Goal: Task Accomplishment & Management: Complete application form

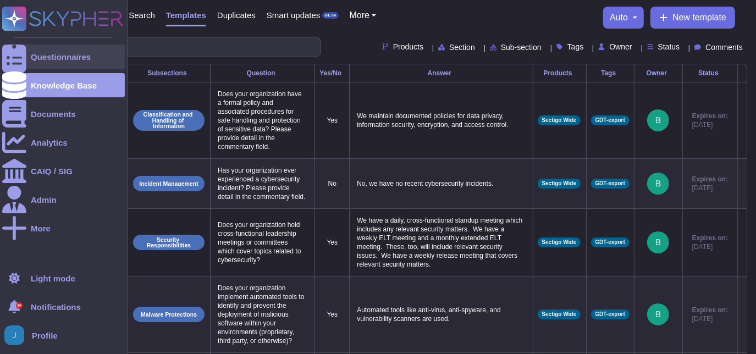
click at [36, 54] on div "Questionnaires" at bounding box center [61, 57] width 60 height 8
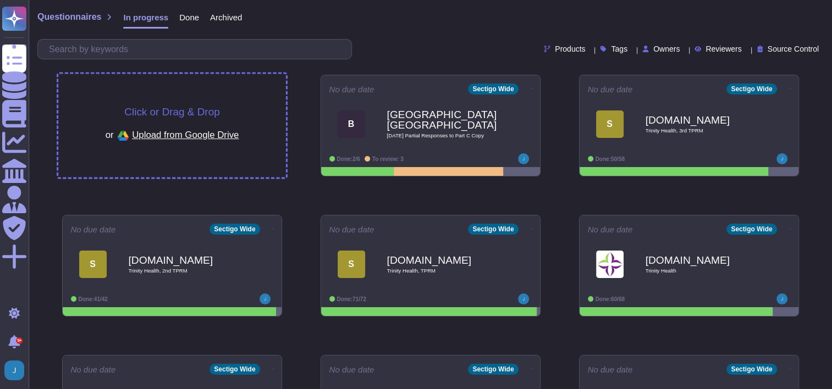
click at [181, 112] on span "Click or Drag & Drop" at bounding box center [171, 112] width 95 height 10
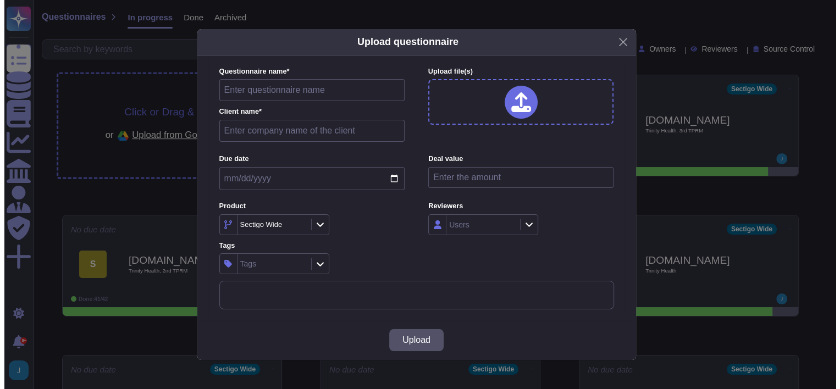
type input "[DATE] Data Privacy Questionnaire"
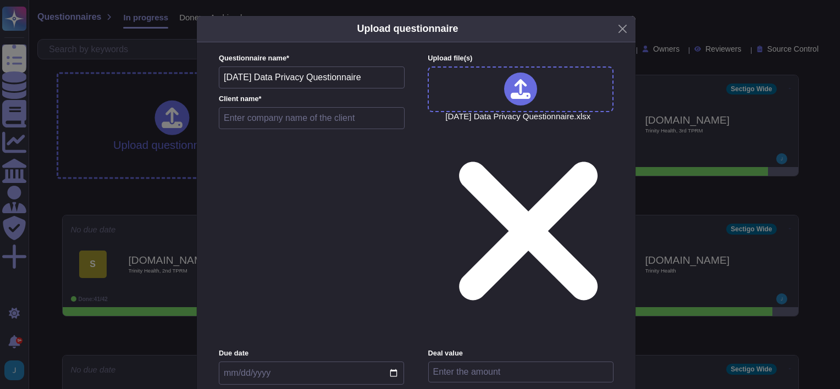
click at [278, 125] on input "text" at bounding box center [312, 118] width 186 height 22
type input "Siemens"
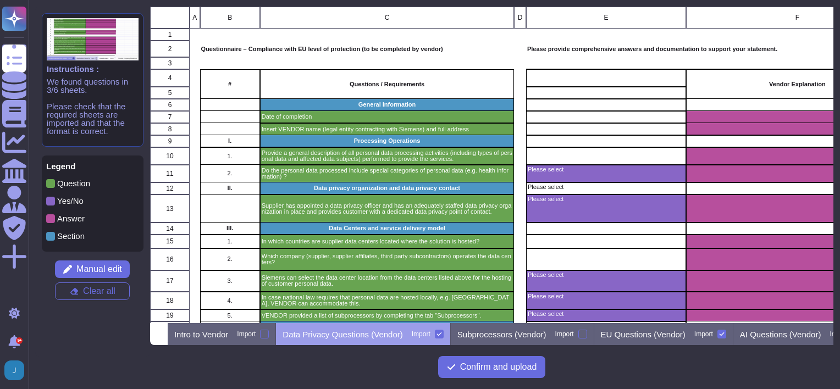
scroll to position [308, 675]
click at [103, 268] on span "Manual edit" at bounding box center [99, 269] width 46 height 9
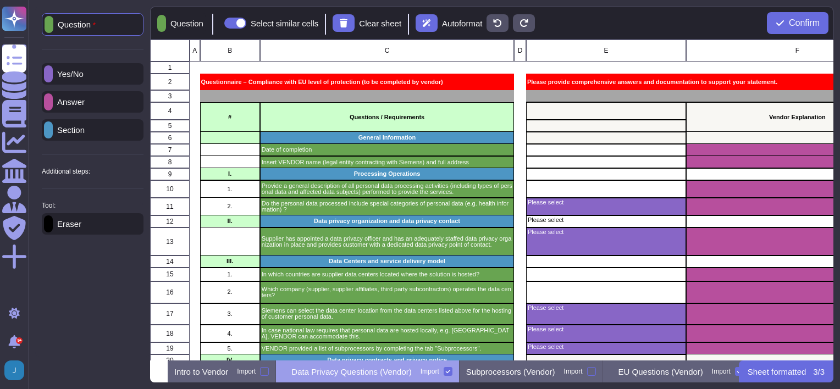
scroll to position [312, 675]
click at [82, 73] on p "Yes/No" at bounding box center [68, 74] width 31 height 8
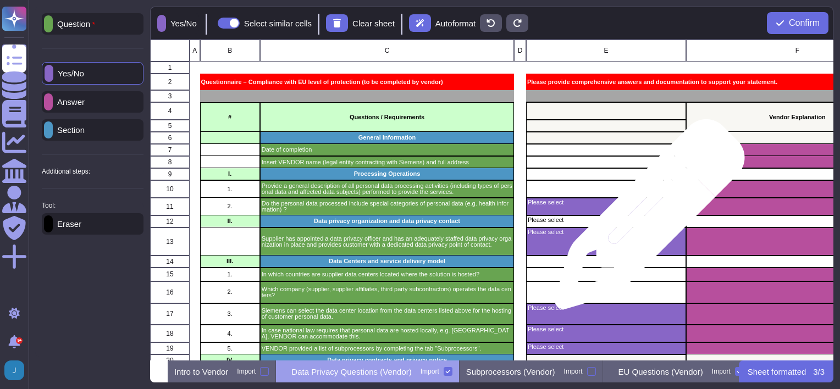
click at [645, 220] on p "Please select" at bounding box center [606, 220] width 157 height 6
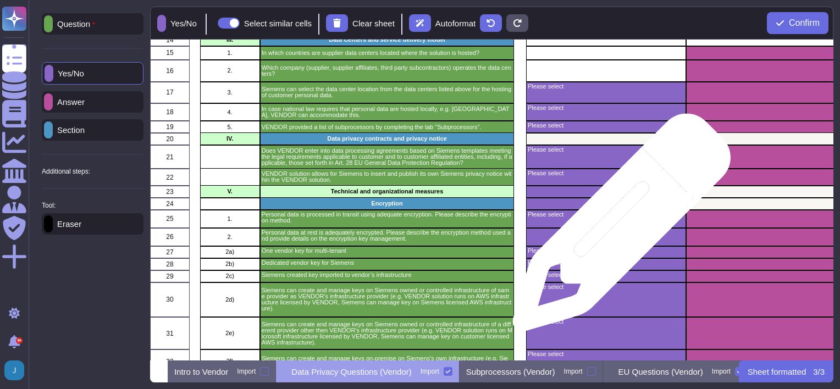
scroll to position [220, 0]
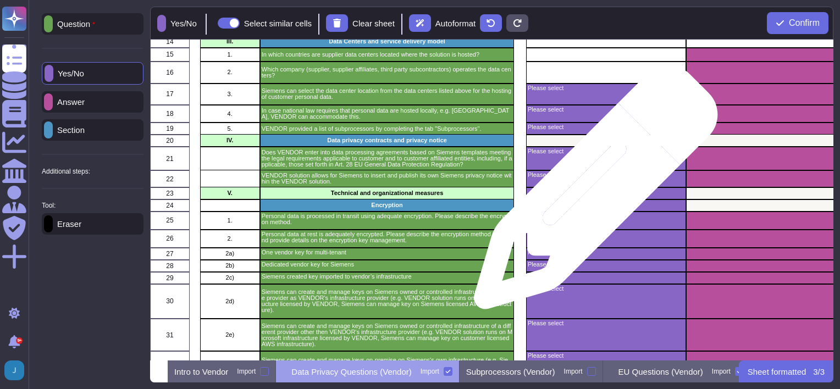
click at [591, 193] on div "grid" at bounding box center [606, 193] width 160 height 12
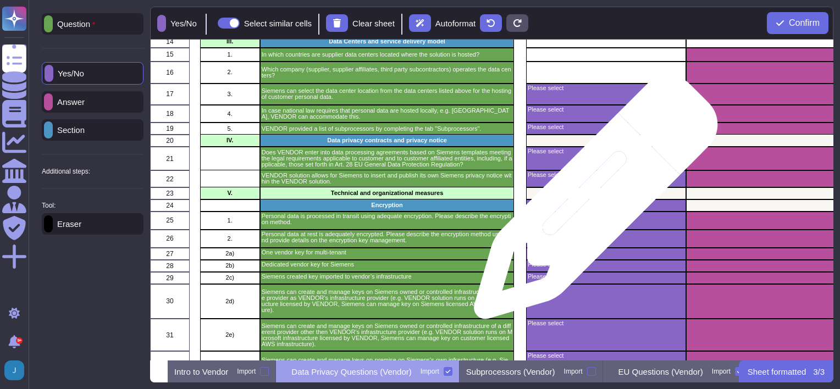
click at [591, 203] on div "grid" at bounding box center [606, 206] width 160 height 12
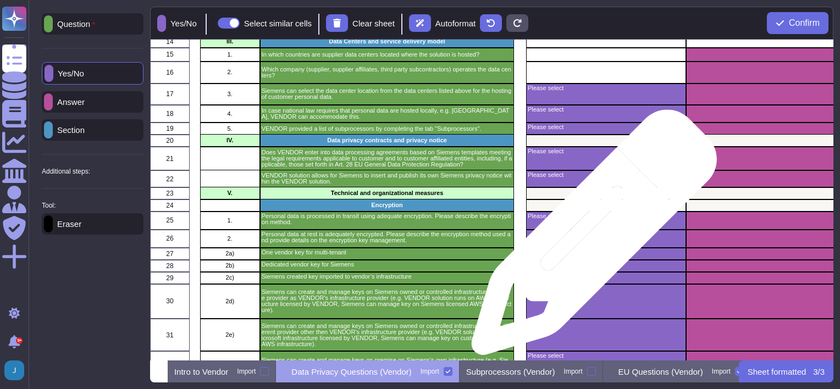
click at [590, 238] on div "grid" at bounding box center [606, 239] width 160 height 18
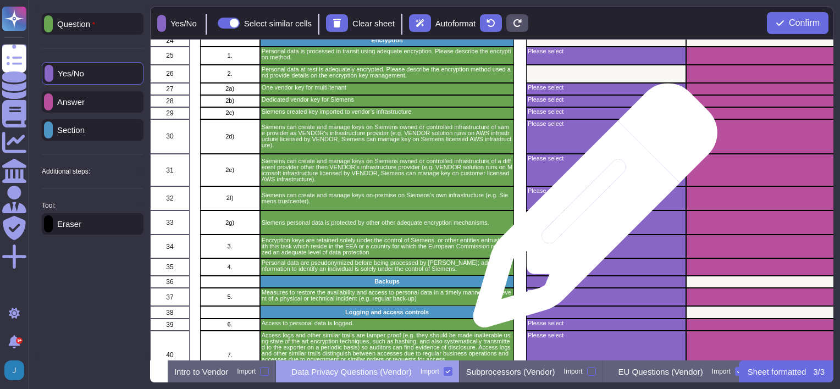
scroll to position [440, 0]
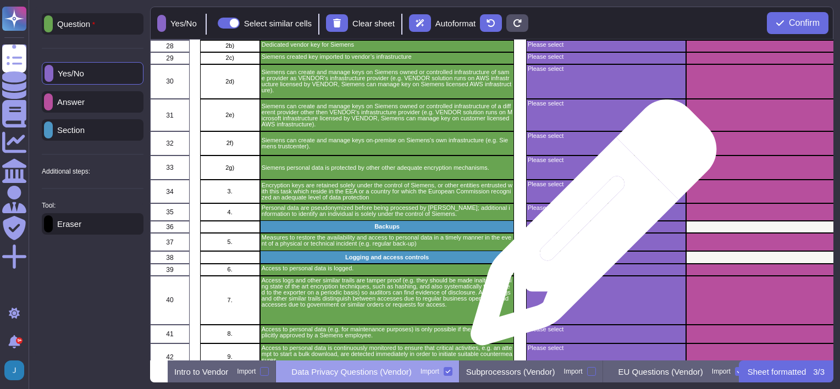
click at [589, 228] on div "grid" at bounding box center [606, 227] width 160 height 12
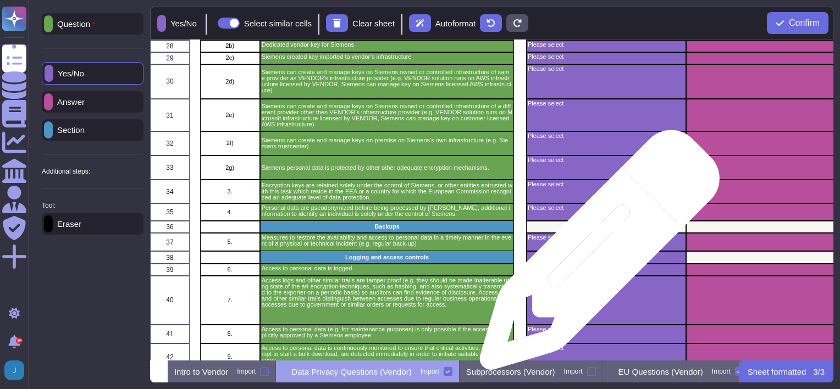
click at [595, 256] on div "grid" at bounding box center [606, 257] width 160 height 13
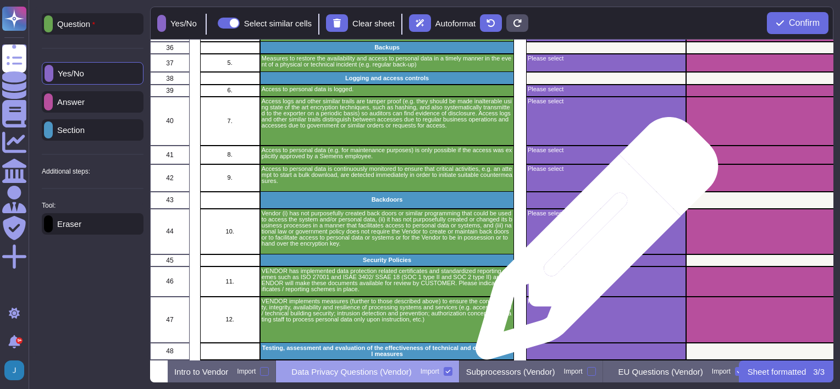
scroll to position [660, 0]
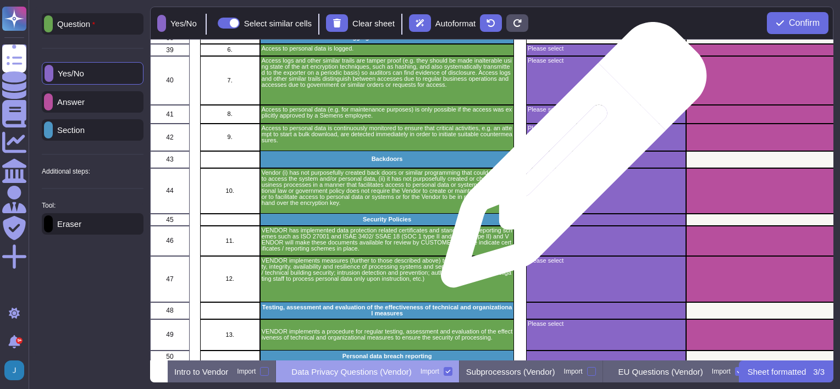
click at [569, 161] on div "grid" at bounding box center [606, 159] width 160 height 17
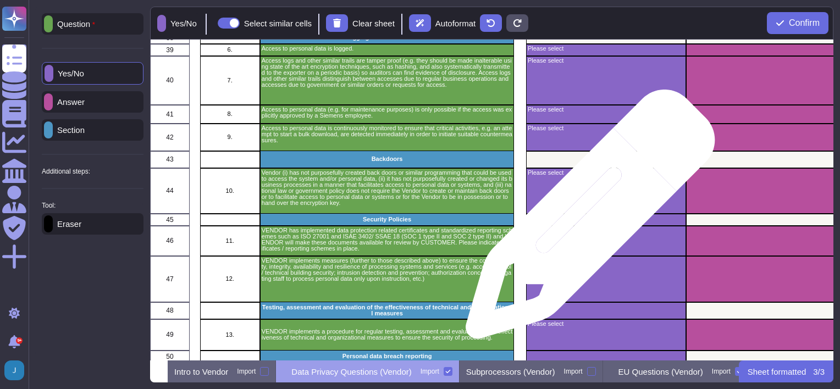
click at [586, 220] on div "grid" at bounding box center [606, 220] width 160 height 12
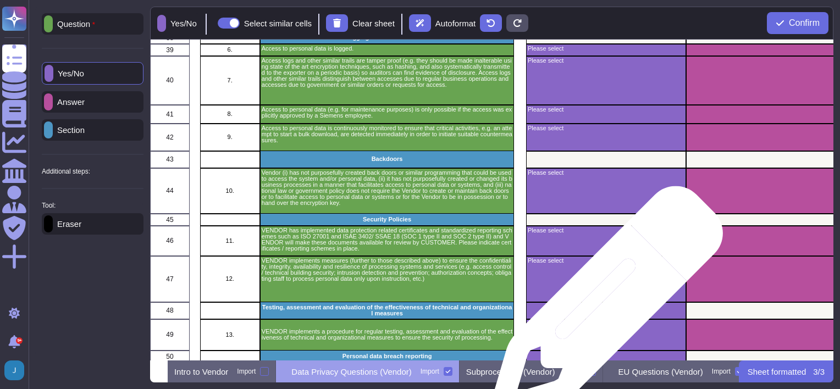
click at [602, 308] on div "grid" at bounding box center [606, 310] width 160 height 17
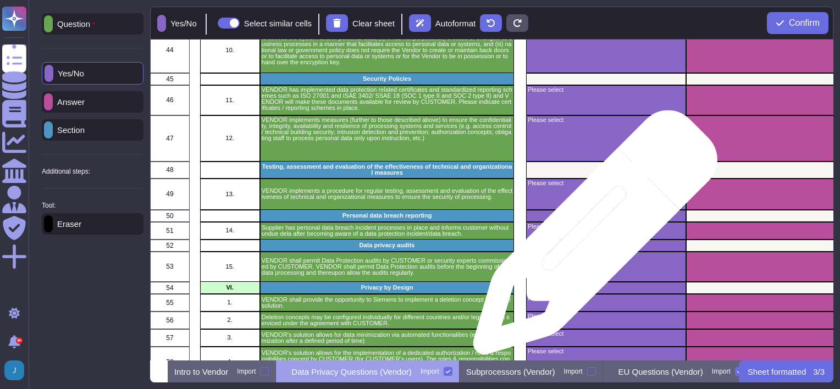
scroll to position [824, 0]
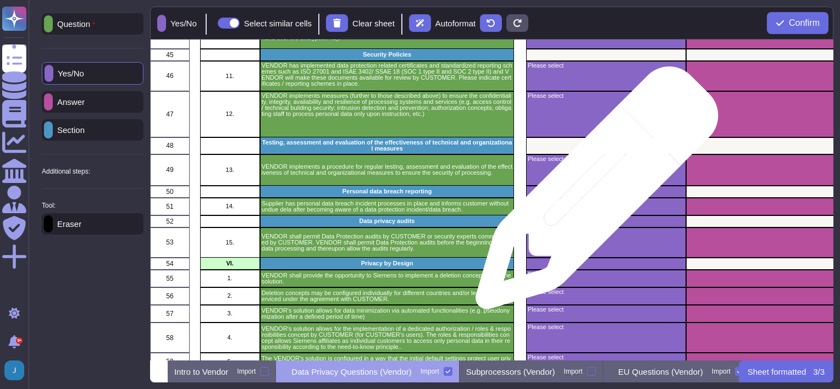
click at [593, 193] on div "grid" at bounding box center [606, 192] width 160 height 12
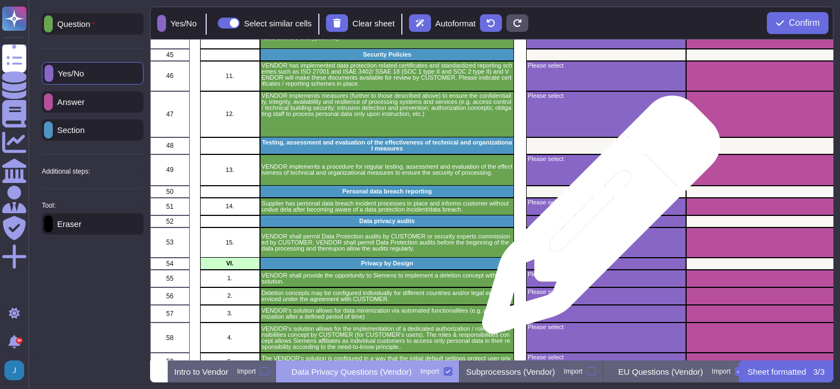
click at [597, 220] on div "grid" at bounding box center [606, 221] width 160 height 12
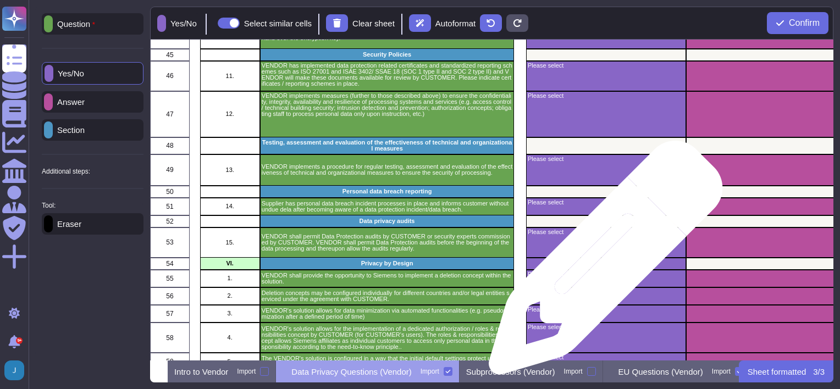
click at [601, 263] on div "grid" at bounding box center [606, 264] width 160 height 12
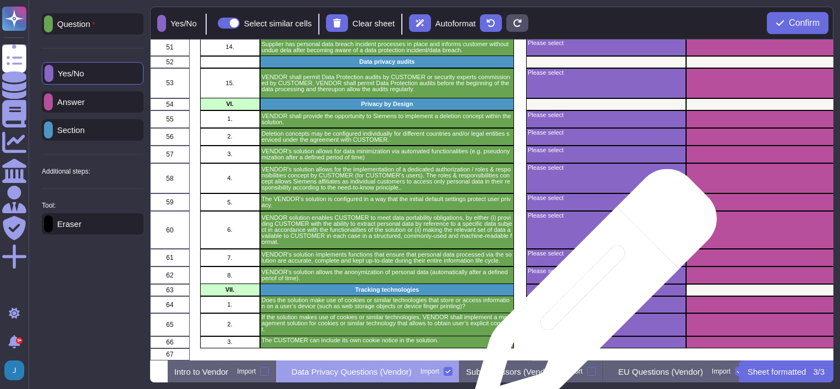
scroll to position [992, 0]
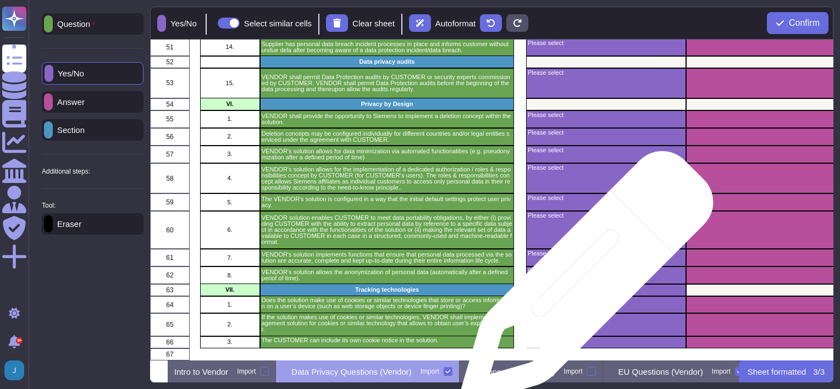
click at [583, 284] on div "grid" at bounding box center [606, 290] width 160 height 12
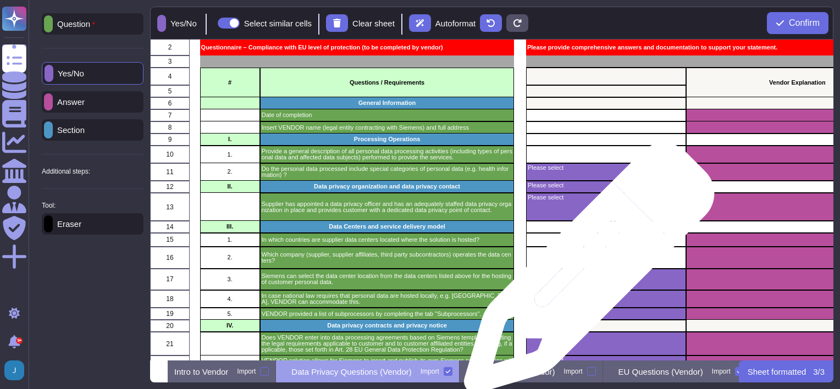
scroll to position [0, 0]
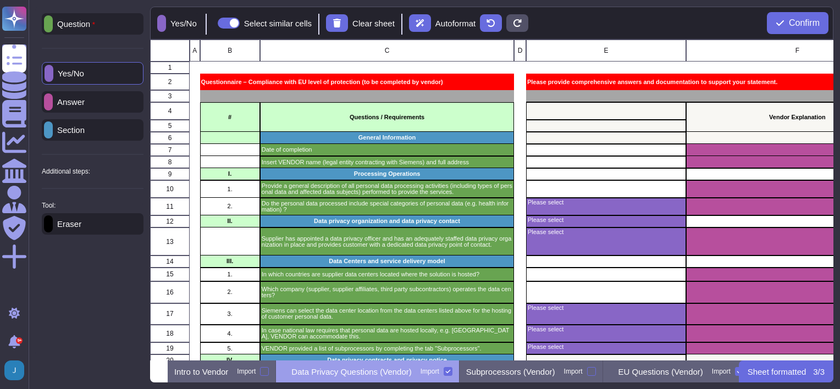
click at [86, 171] on p "Additional steps:" at bounding box center [66, 171] width 48 height 7
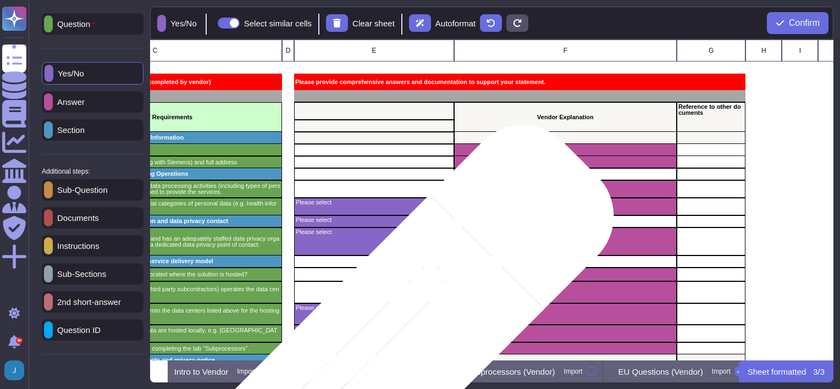
scroll to position [0, 275]
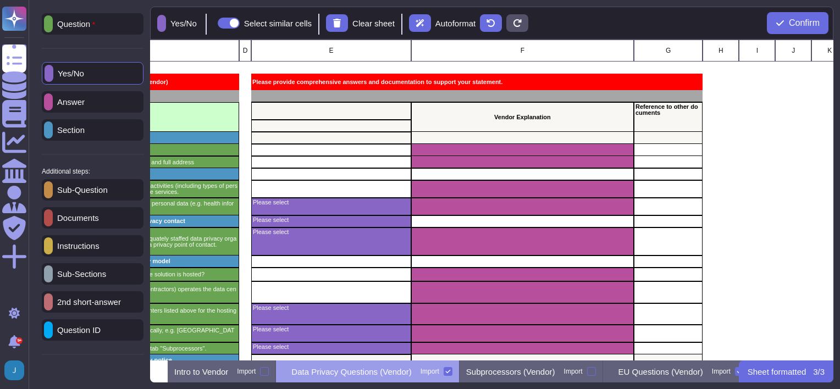
click at [93, 218] on p "Documents" at bounding box center [76, 218] width 46 height 8
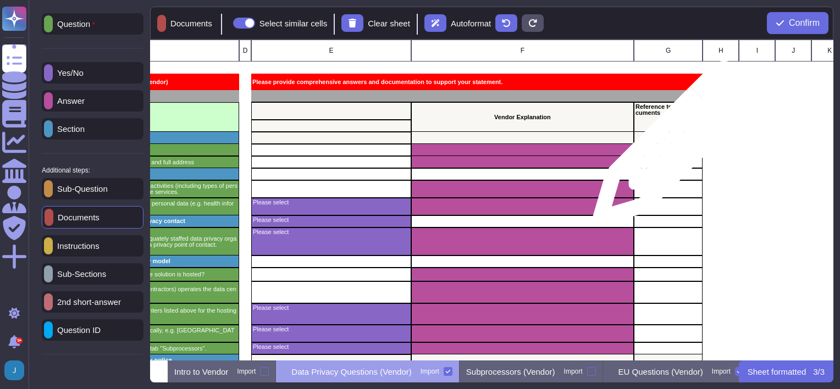
click at [671, 149] on div "grid" at bounding box center [668, 150] width 69 height 12
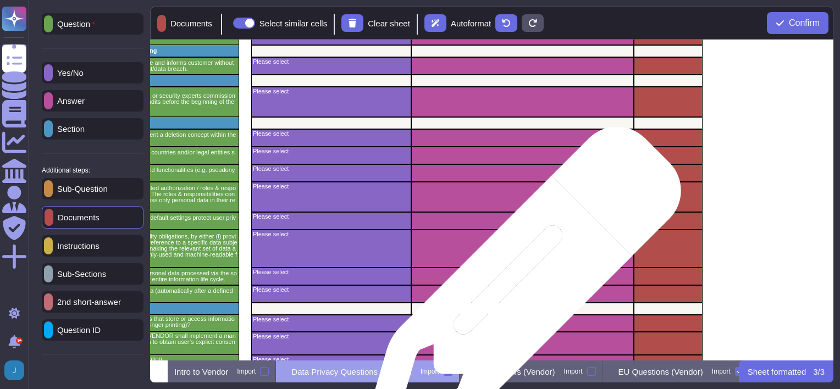
scroll to position [992, 275]
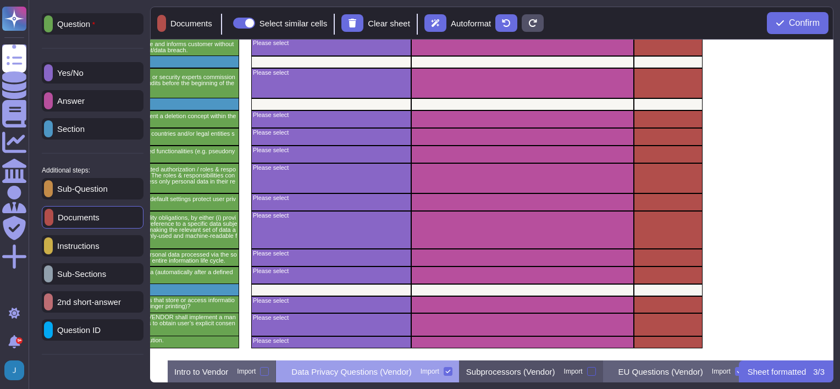
click at [596, 353] on div at bounding box center [591, 371] width 9 height 9
click at [0, 0] on input "Import" at bounding box center [0, 0] width 0 height 0
click at [548, 353] on p "Subprocessors (Vendor)" at bounding box center [519, 372] width 89 height 8
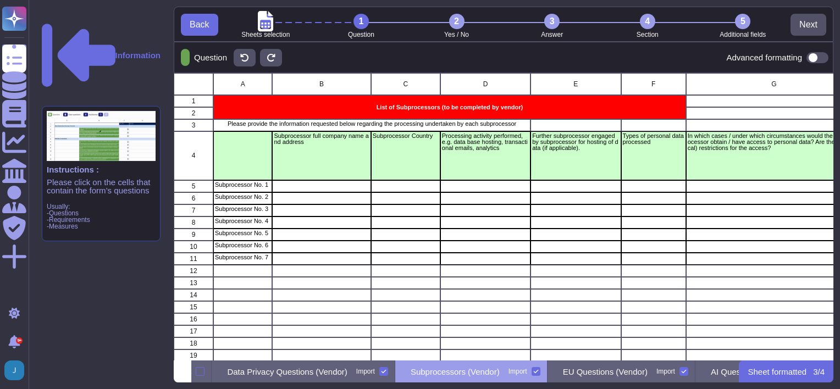
scroll to position [0, 96]
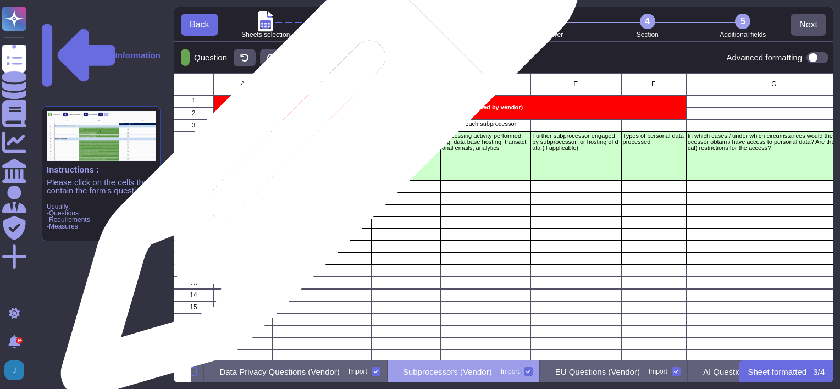
click at [316, 144] on p "Subprocessor full company name and address" at bounding box center [321, 139] width 95 height 12
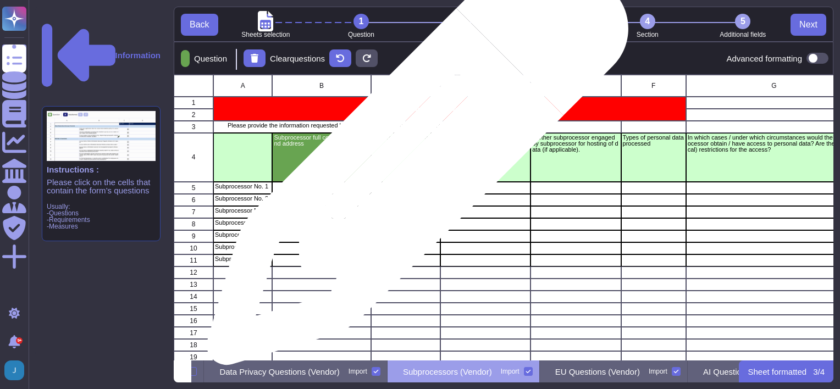
click at [413, 160] on div "Subprocessor Country" at bounding box center [405, 157] width 69 height 49
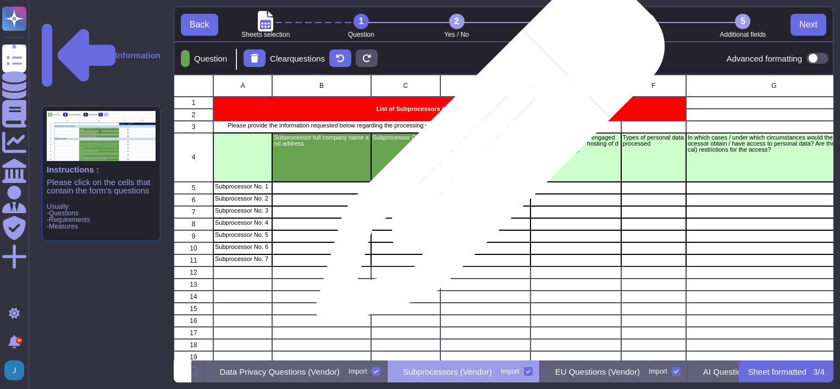
drag, startPoint x: 486, startPoint y: 156, endPoint x: 497, endPoint y: 158, distance: 11.9
click at [489, 156] on div "Processing activity performed, e.g. data base hosting, transactional emails, an…" at bounding box center [485, 157] width 90 height 49
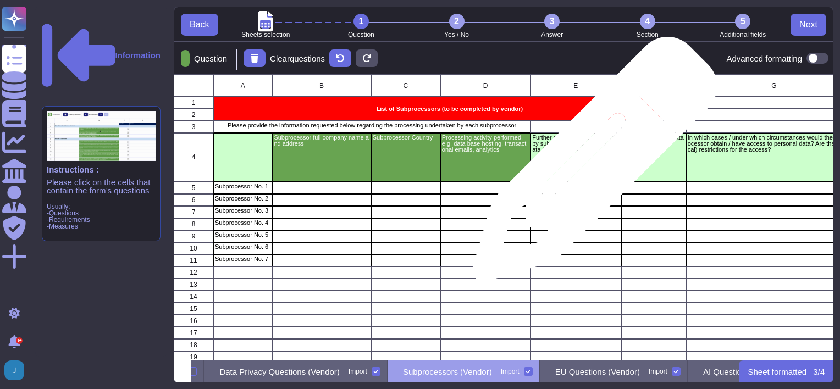
click at [590, 165] on div "Further subprocessor engaged by subprocessor for hosting of data (if applicable…" at bounding box center [575, 157] width 90 height 49
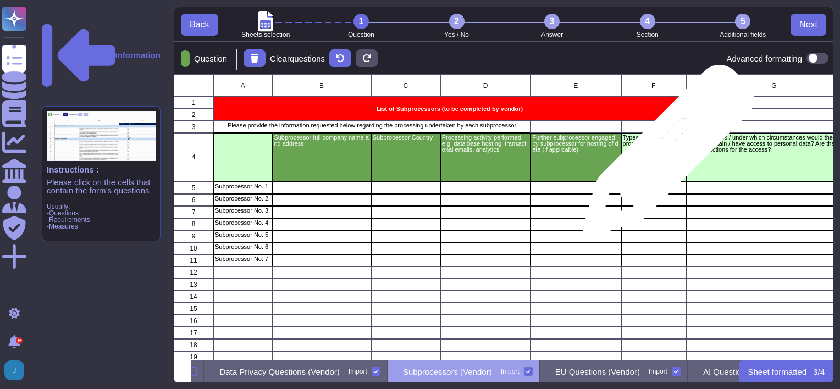
click at [668, 154] on div "Types of personal data processed" at bounding box center [653, 157] width 65 height 49
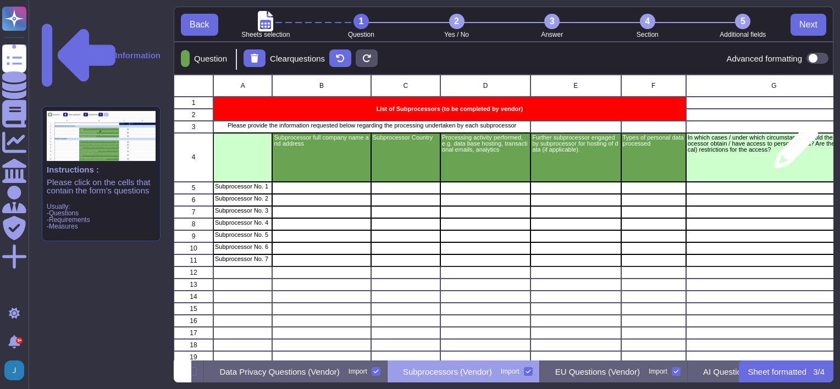
click at [755, 152] on p "In which cases / under which circumstances would the (Sub-) Processor obtain / …" at bounding box center [774, 144] width 173 height 18
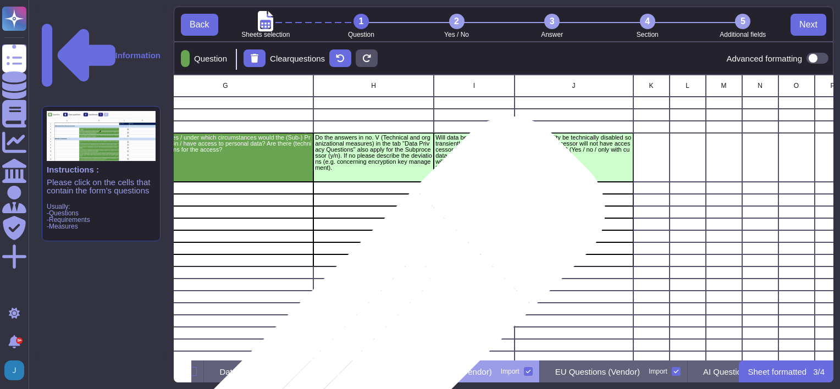
scroll to position [0, 568]
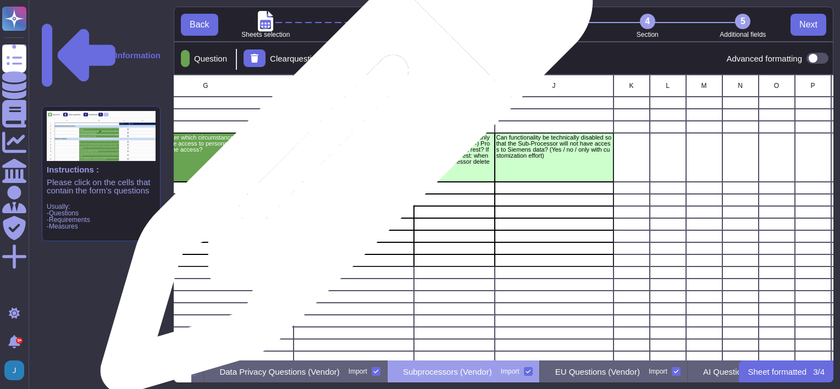
click at [342, 153] on p "Do the answers in no. V (Technical and organizational measures) in the tab "Dat…" at bounding box center [353, 153] width 117 height 36
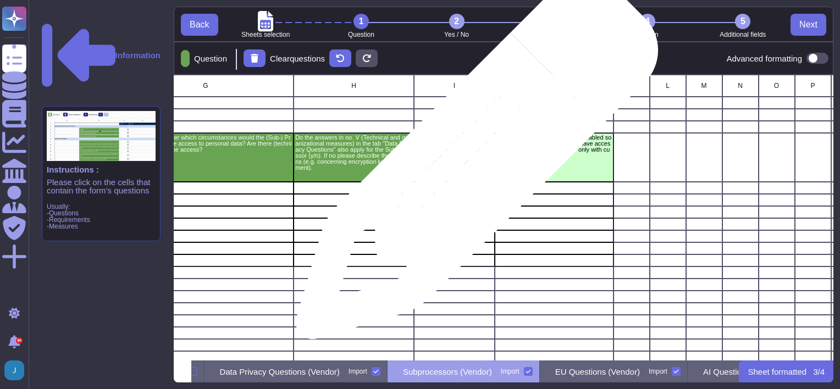
click at [473, 164] on p "Will data be processed only transiently or will (Sub-) Processor store data at …" at bounding box center [454, 153] width 77 height 36
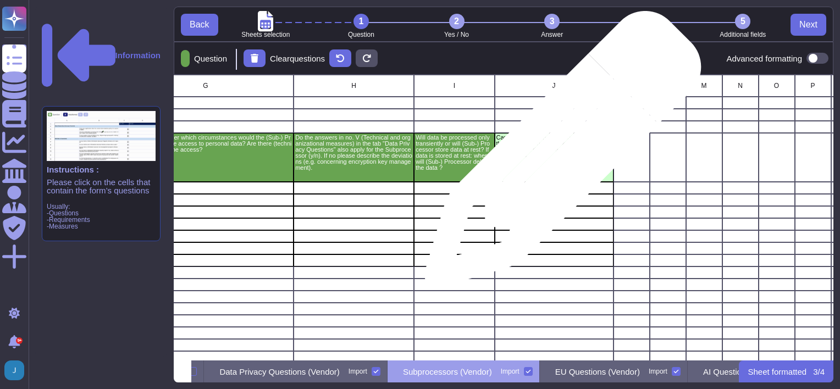
click at [558, 155] on p "Can functionality be technically disabled so that the Sub-Processor will not ha…" at bounding box center [553, 147] width 115 height 24
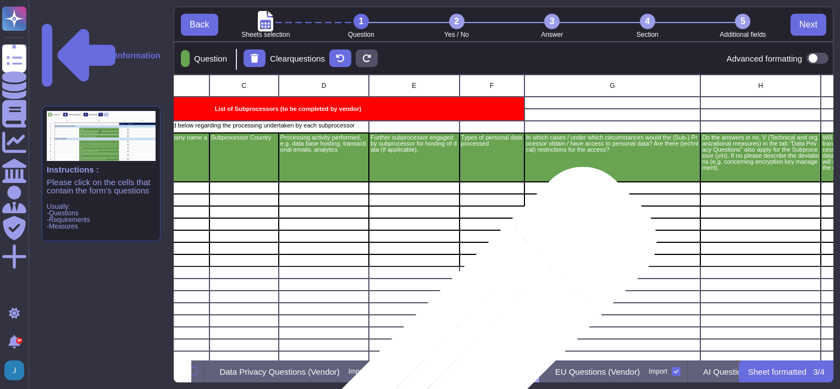
scroll to position [0, 0]
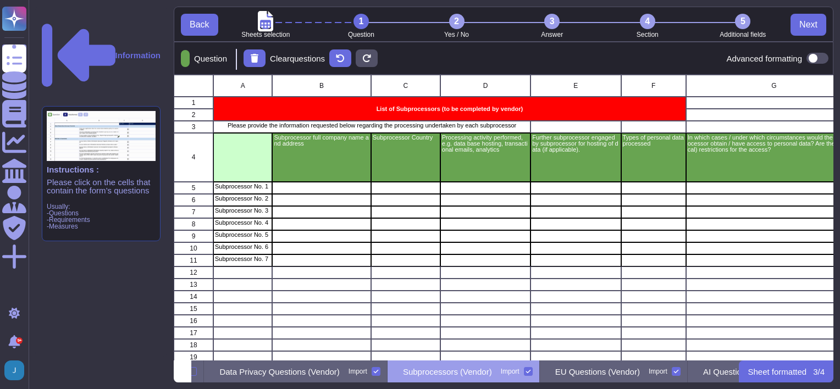
click at [549, 21] on div "3" at bounding box center [551, 21] width 15 height 15
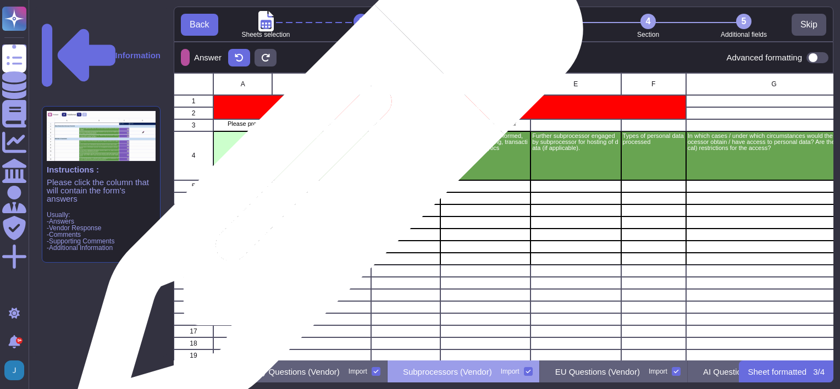
click at [323, 187] on div "grid" at bounding box center [321, 186] width 98 height 12
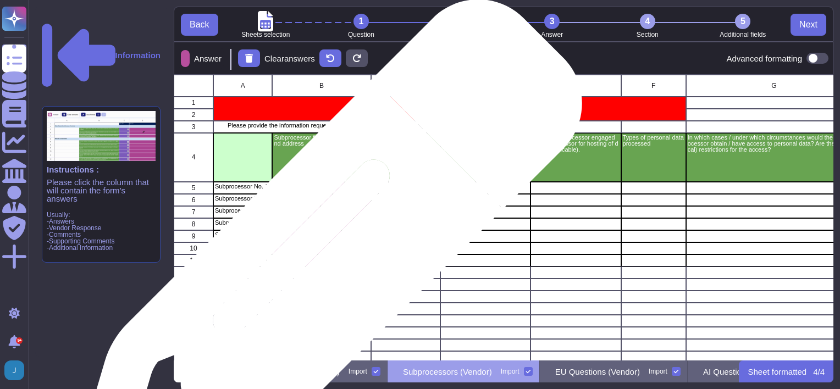
click at [321, 262] on div "grid" at bounding box center [321, 260] width 98 height 12
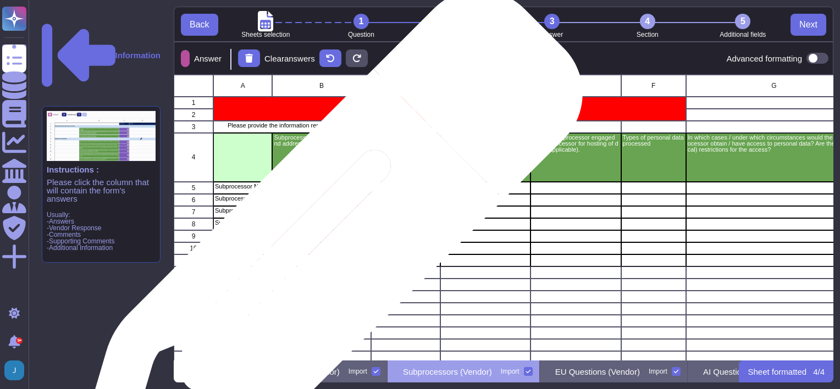
click at [322, 252] on div "grid" at bounding box center [321, 248] width 98 height 12
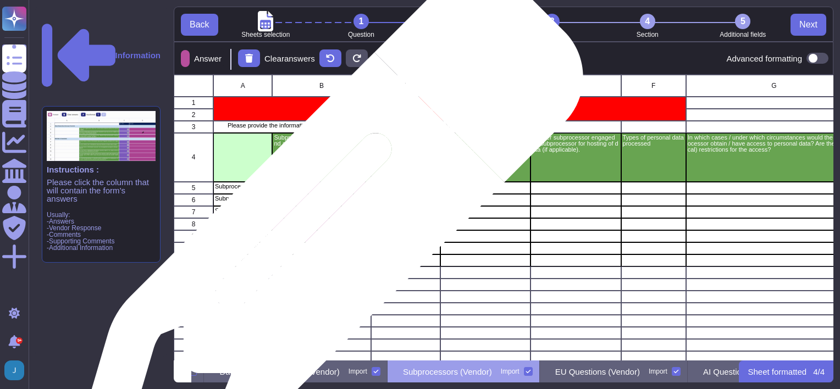
click at [323, 235] on div "grid" at bounding box center [321, 236] width 98 height 12
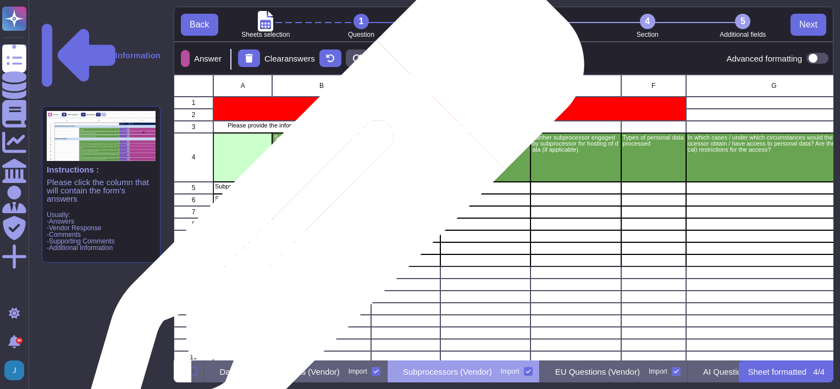
click at [326, 222] on div "grid" at bounding box center [321, 224] width 98 height 12
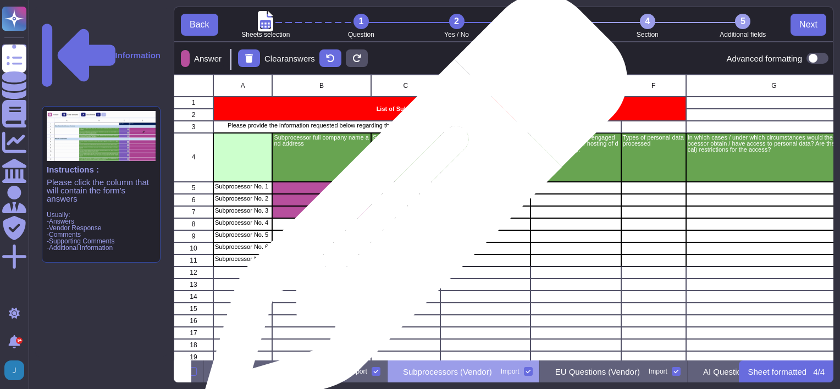
click at [411, 212] on div "grid" at bounding box center [405, 212] width 69 height 12
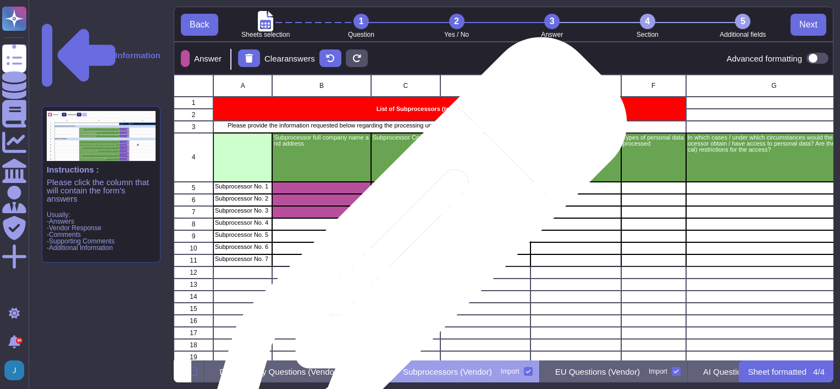
click at [411, 255] on div "grid" at bounding box center [405, 260] width 69 height 12
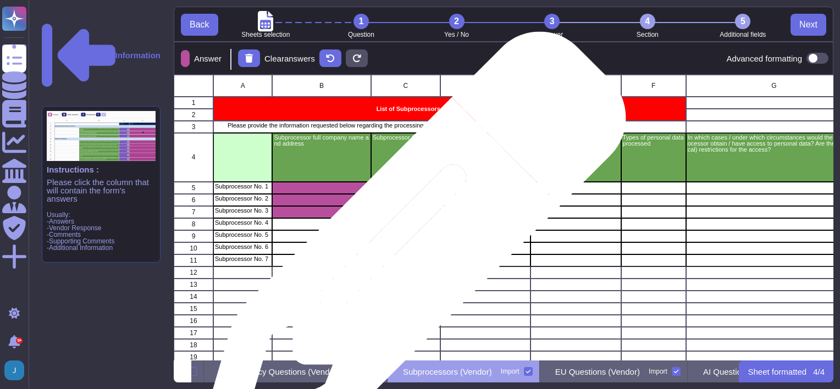
click at [409, 251] on div "grid" at bounding box center [405, 248] width 69 height 12
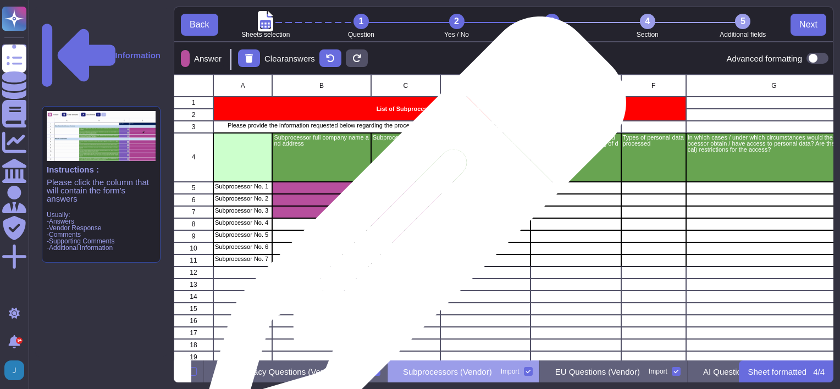
click at [409, 235] on div "grid" at bounding box center [405, 236] width 69 height 12
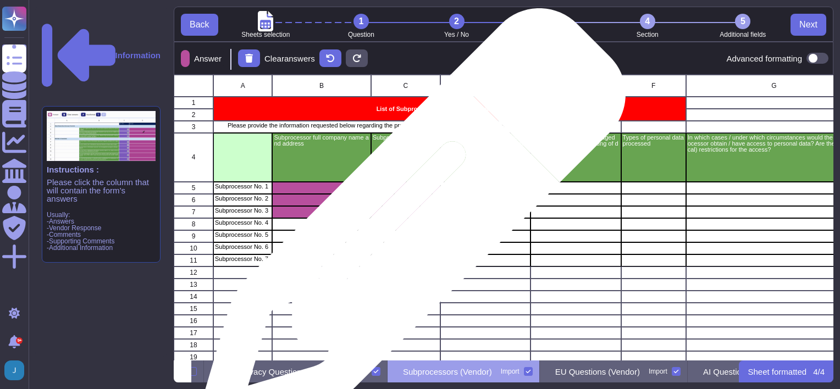
click at [408, 228] on div "grid" at bounding box center [405, 224] width 69 height 12
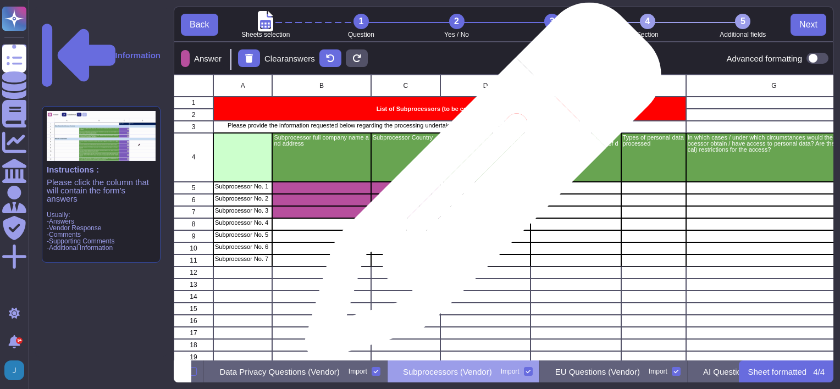
click at [479, 186] on div "grid" at bounding box center [485, 188] width 90 height 12
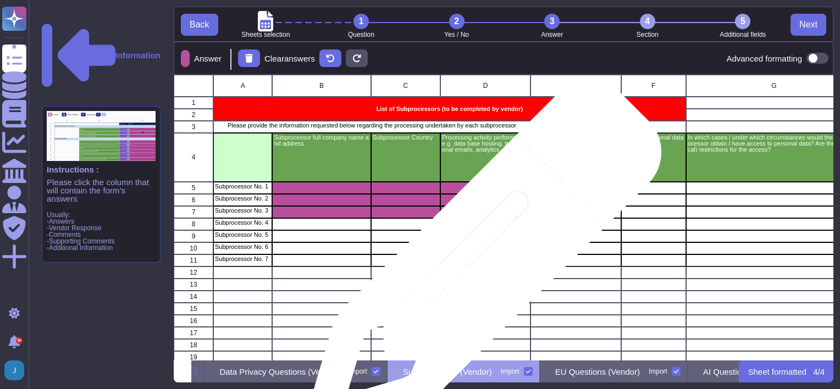
click at [479, 264] on div "grid" at bounding box center [485, 260] width 90 height 12
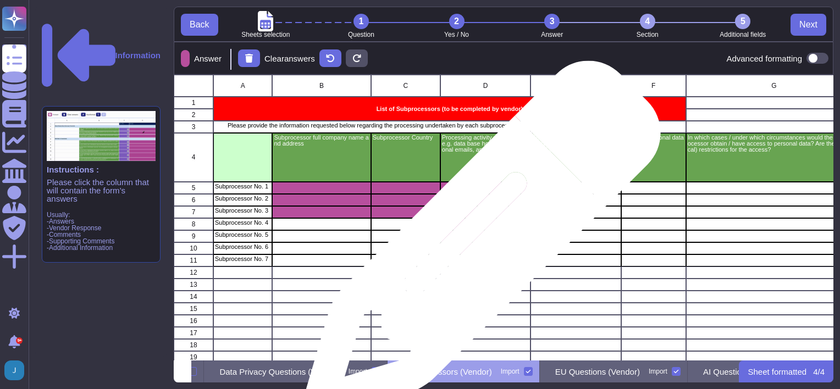
click at [478, 245] on div "grid" at bounding box center [485, 248] width 90 height 12
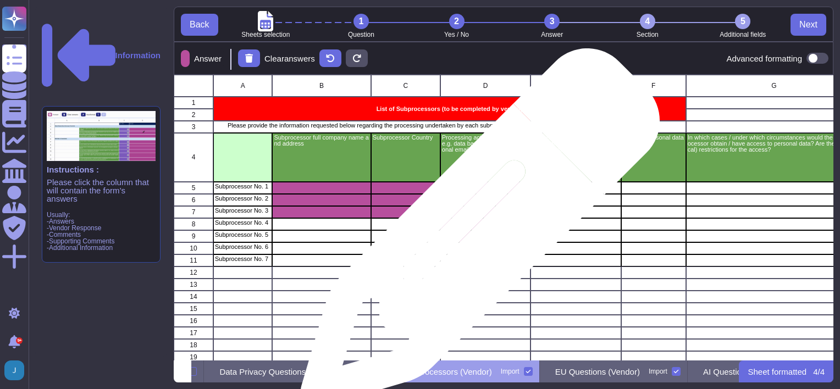
click at [476, 234] on div "grid" at bounding box center [485, 236] width 90 height 12
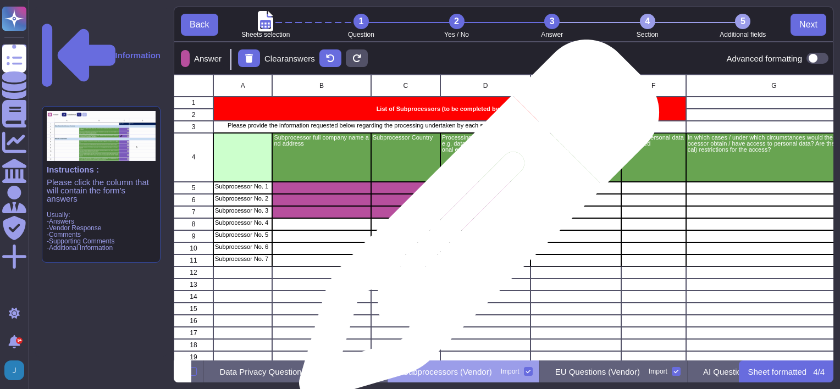
click at [475, 225] on div "grid" at bounding box center [485, 224] width 90 height 12
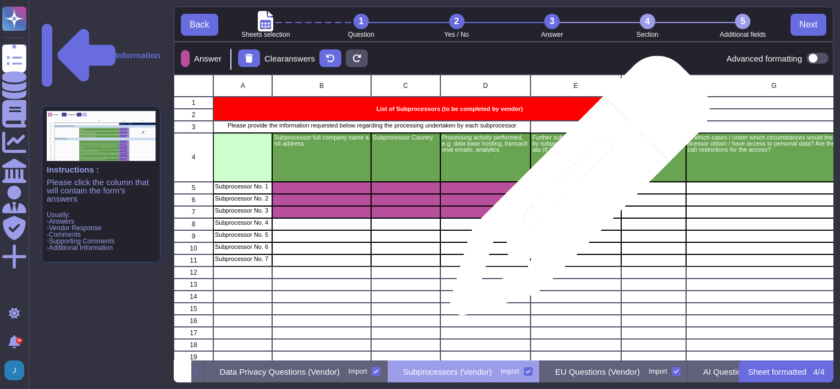
click at [574, 189] on div "grid" at bounding box center [575, 188] width 90 height 12
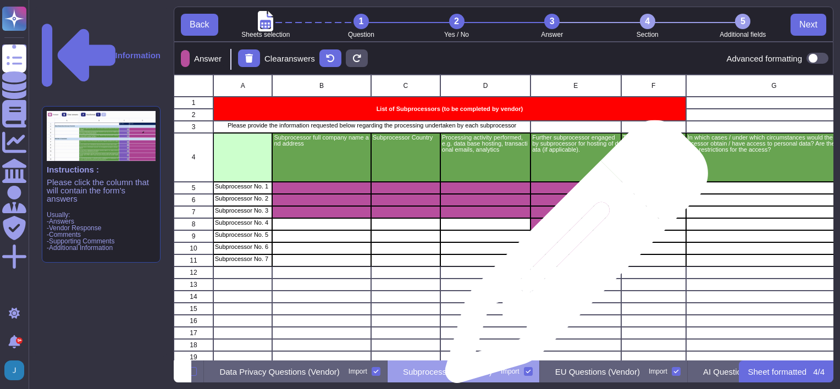
click at [572, 257] on div "grid" at bounding box center [575, 260] width 90 height 12
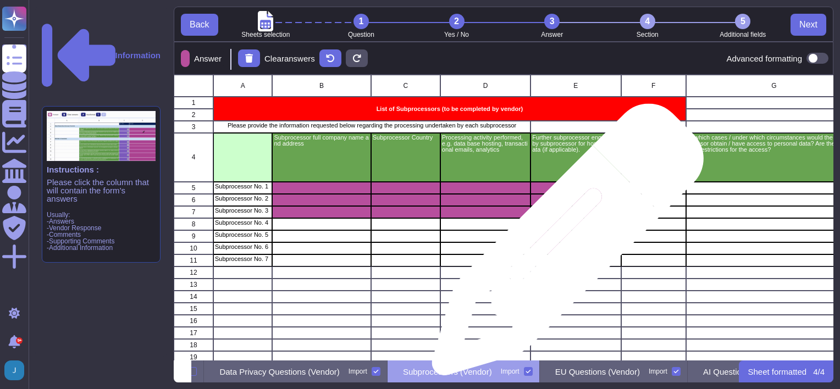
click at [563, 245] on div "grid" at bounding box center [575, 248] width 90 height 12
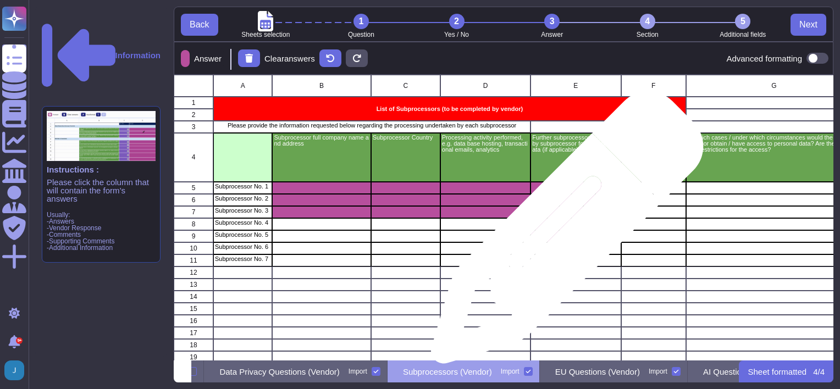
click at [563, 233] on div "grid" at bounding box center [575, 236] width 90 height 12
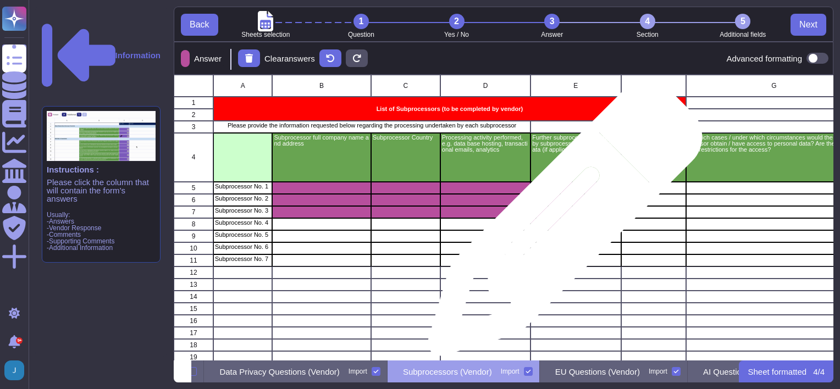
click at [561, 224] on div "grid" at bounding box center [575, 224] width 90 height 12
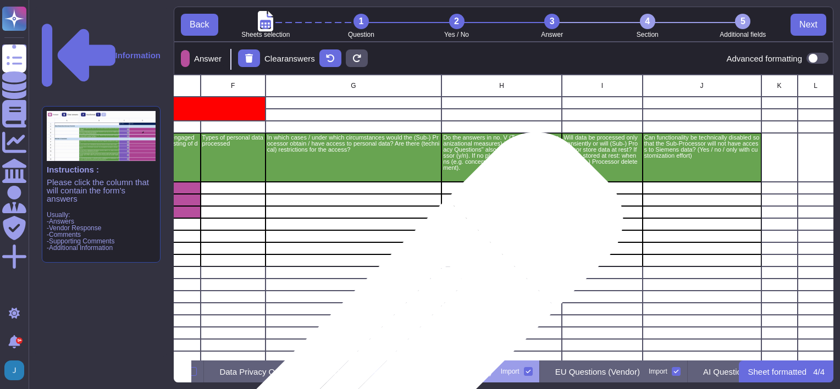
scroll to position [0, 422]
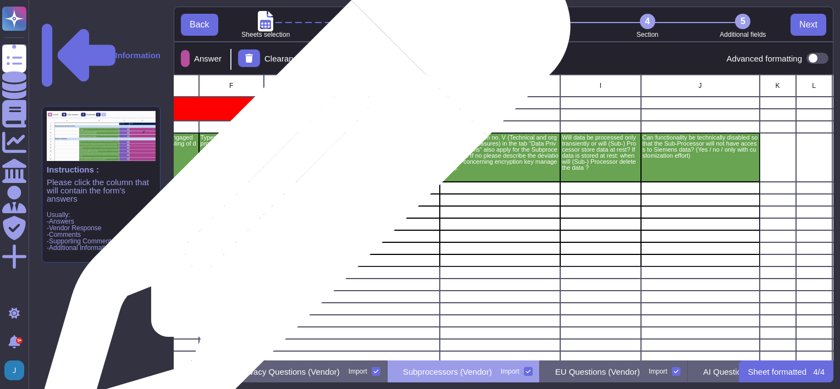
drag, startPoint x: 240, startPoint y: 187, endPoint x: 289, endPoint y: 191, distance: 49.6
click at [296, 192] on div "A B C D E F G H I J K L M N O P Q R S 1 List of Subprocessors (to be completed …" at bounding box center [547, 279] width 1590 height 409
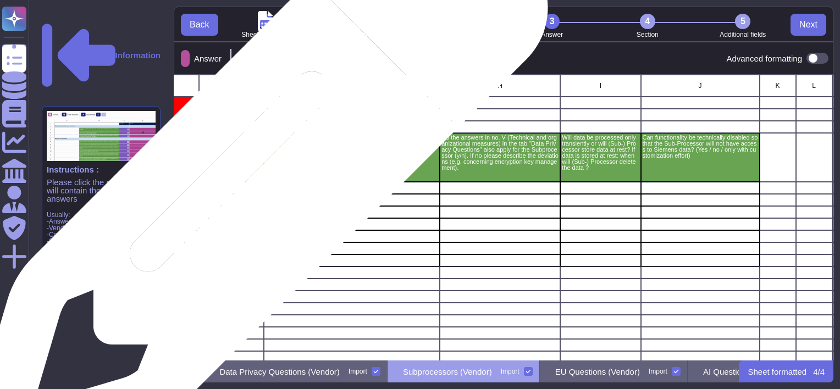
click at [248, 187] on div "grid" at bounding box center [231, 188] width 65 height 12
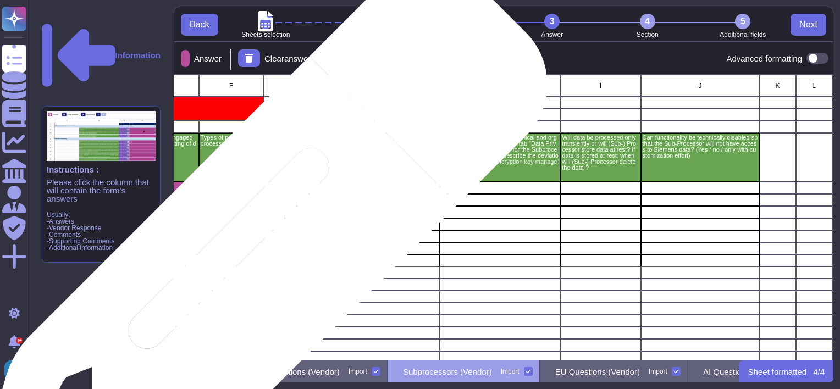
click at [252, 264] on div "grid" at bounding box center [231, 260] width 65 height 12
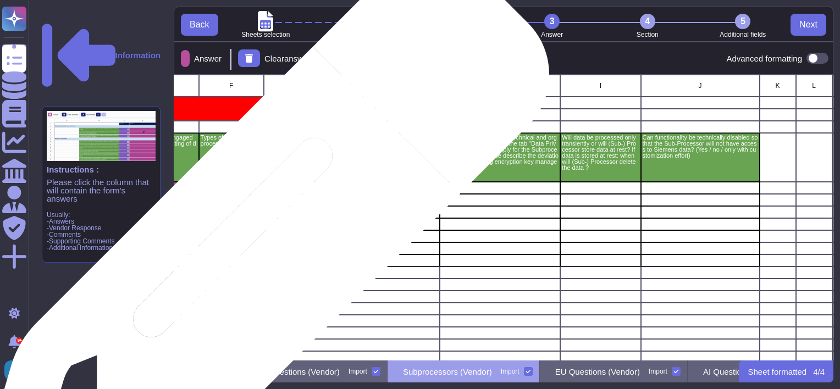
click at [256, 253] on div "grid" at bounding box center [231, 248] width 65 height 12
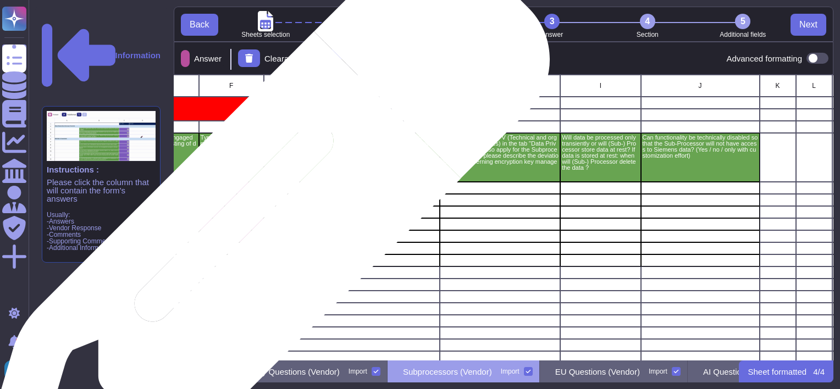
click at [257, 236] on div "grid" at bounding box center [231, 236] width 65 height 12
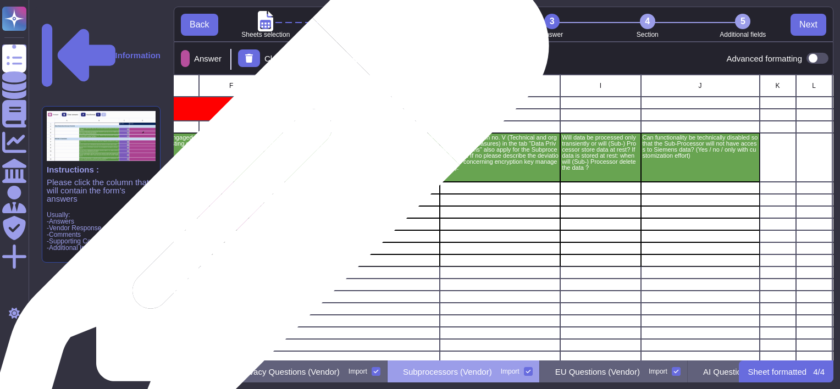
click at [255, 224] on div "grid" at bounding box center [231, 224] width 65 height 12
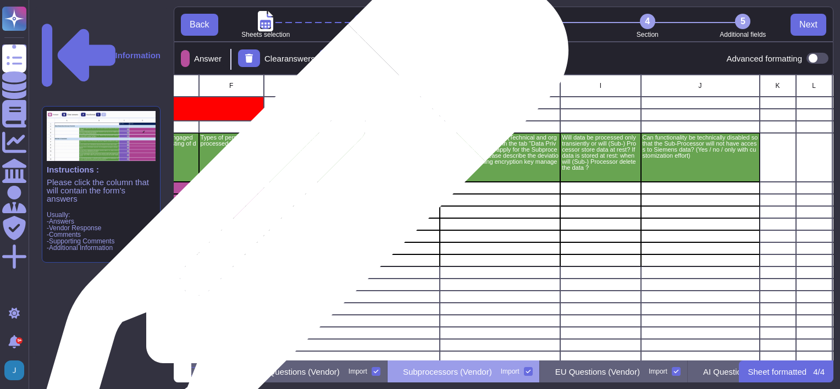
click at [295, 217] on div "grid" at bounding box center [352, 212] width 176 height 12
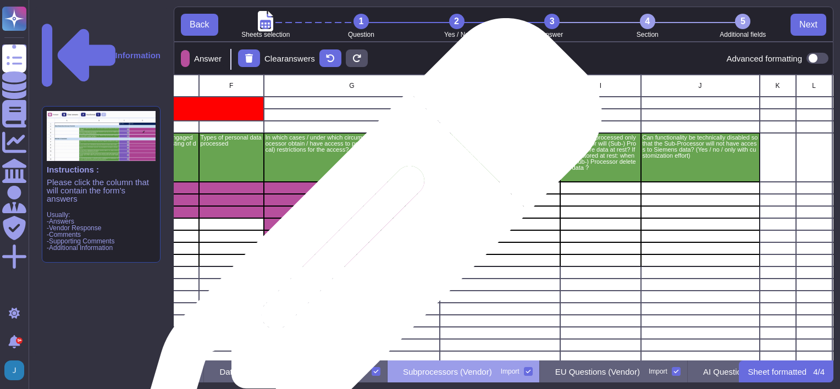
click at [361, 261] on div "grid" at bounding box center [352, 260] width 176 height 12
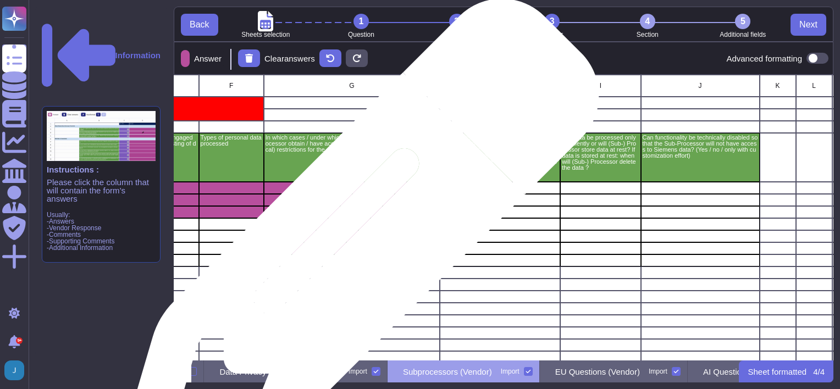
click at [355, 244] on div "grid" at bounding box center [352, 248] width 176 height 12
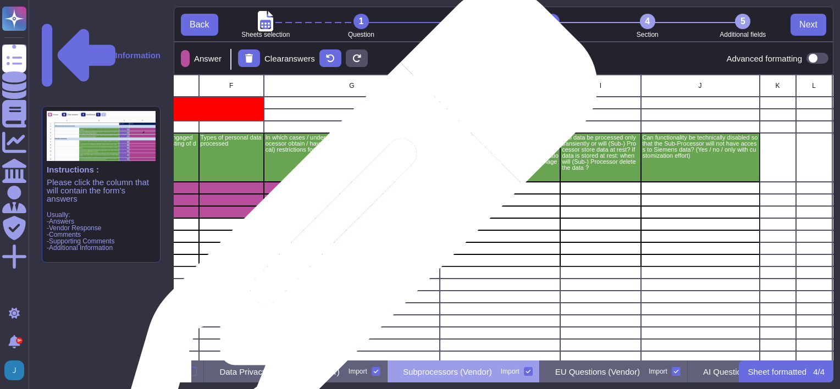
click at [352, 235] on div "grid" at bounding box center [352, 236] width 176 height 12
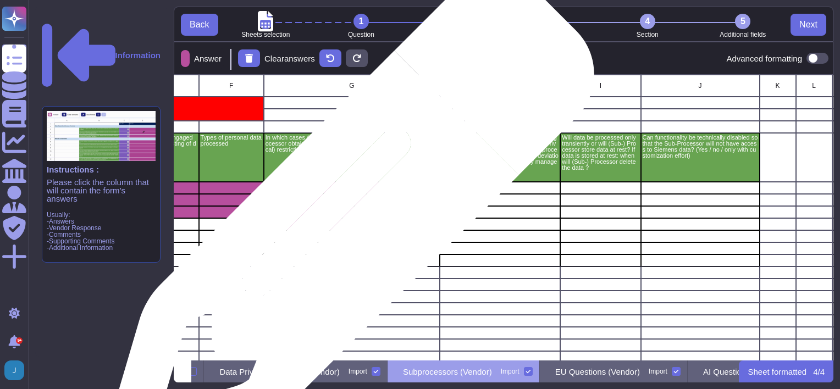
click at [345, 225] on div "grid" at bounding box center [352, 224] width 176 height 12
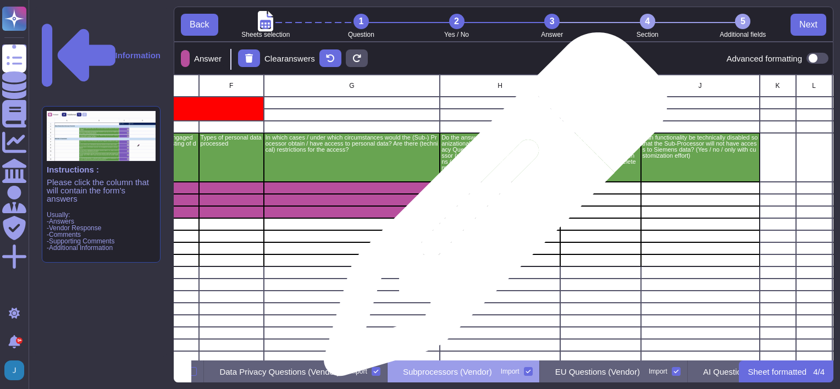
click at [492, 210] on div "grid" at bounding box center [500, 212] width 120 height 12
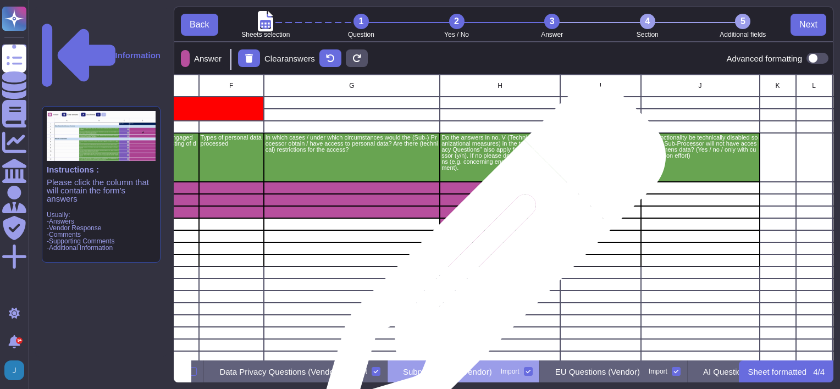
click at [488, 264] on div "grid" at bounding box center [500, 260] width 120 height 12
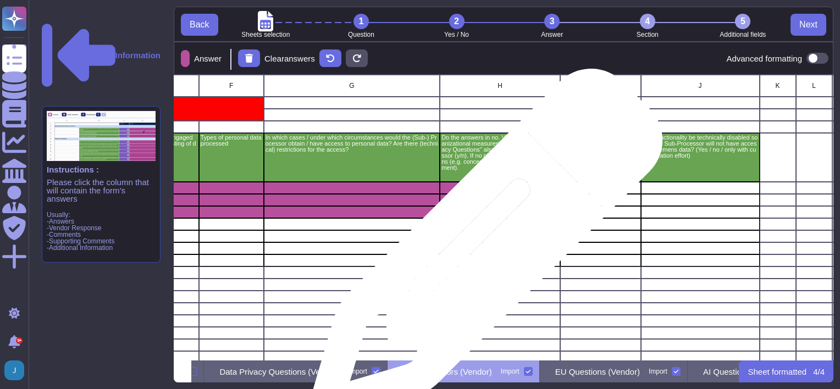
click at [481, 251] on div "grid" at bounding box center [500, 248] width 120 height 12
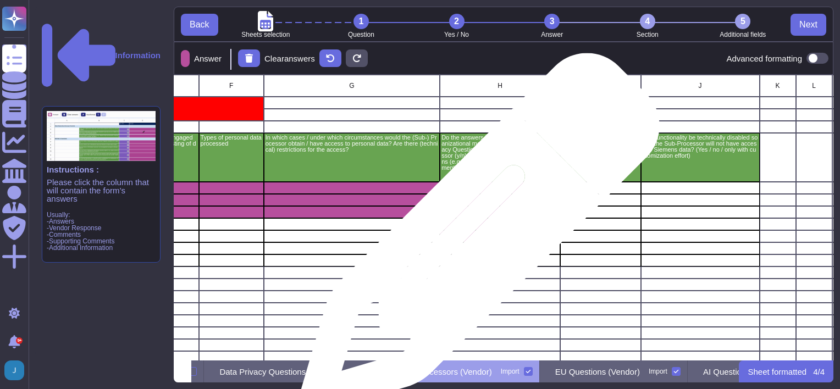
click at [475, 238] on div "grid" at bounding box center [500, 236] width 120 height 12
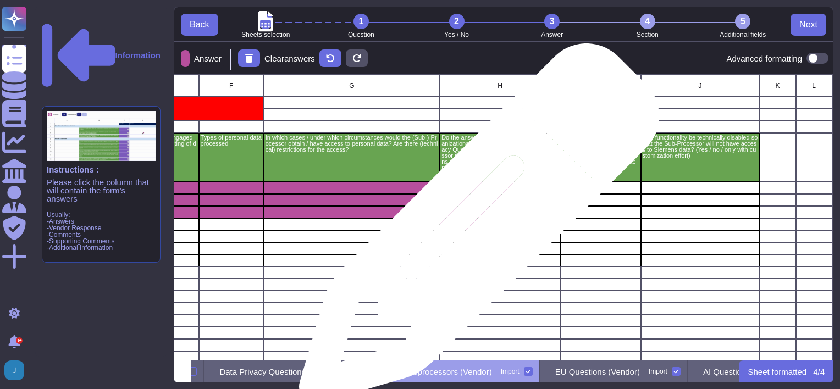
click at [475, 229] on div "grid" at bounding box center [500, 224] width 120 height 12
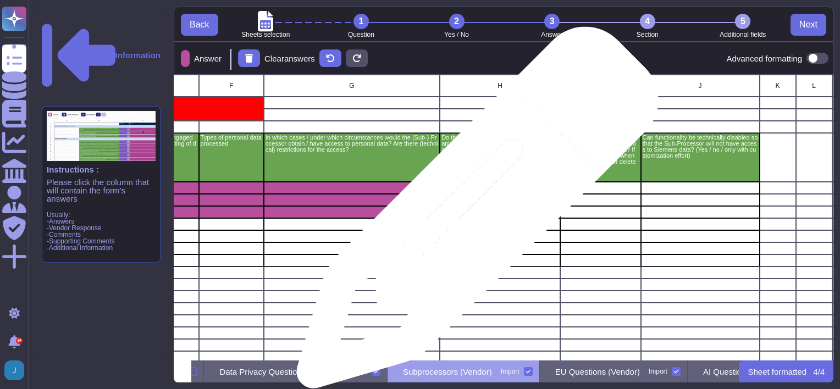
click at [473, 213] on div "grid" at bounding box center [500, 212] width 120 height 12
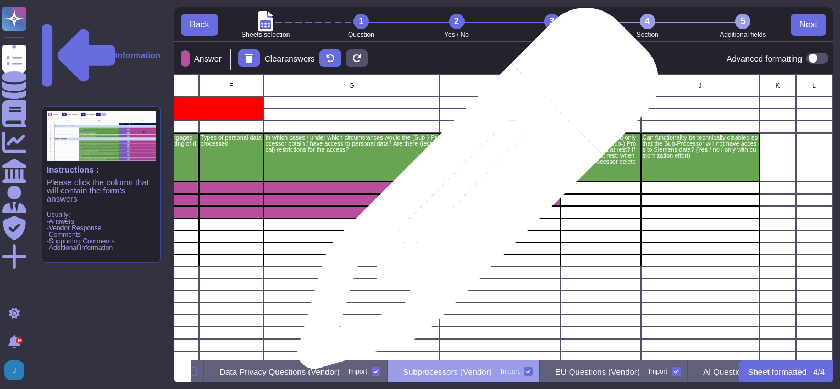
click at [474, 194] on div "grid" at bounding box center [500, 200] width 120 height 12
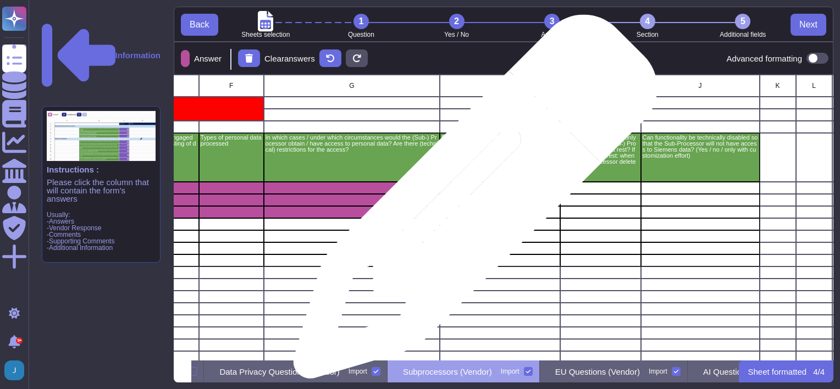
click at [472, 202] on div "grid" at bounding box center [500, 200] width 120 height 12
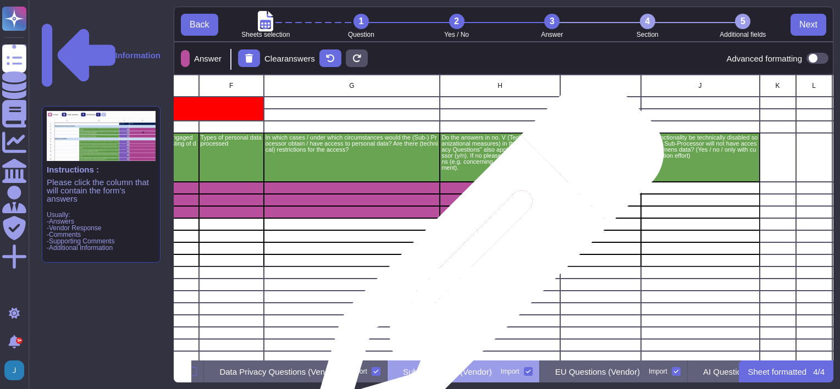
click at [484, 262] on div "grid" at bounding box center [500, 260] width 120 height 12
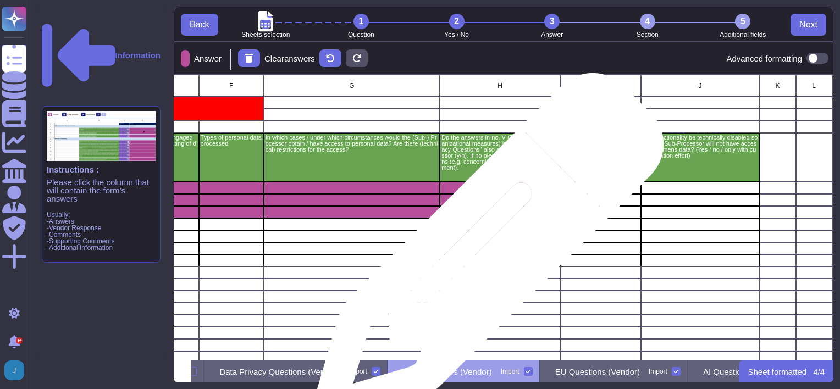
click at [484, 254] on div "grid" at bounding box center [500, 260] width 120 height 12
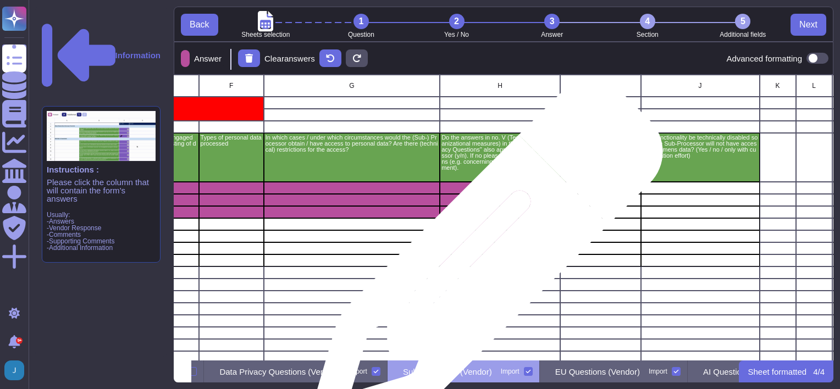
click at [482, 263] on div "grid" at bounding box center [500, 260] width 120 height 12
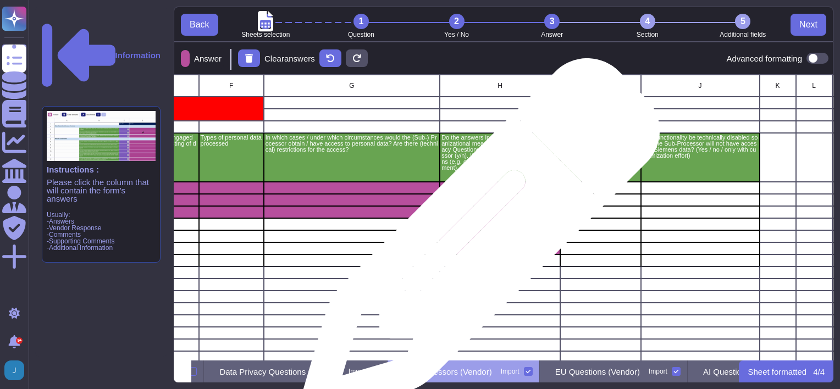
click at [476, 243] on div "grid" at bounding box center [500, 248] width 120 height 12
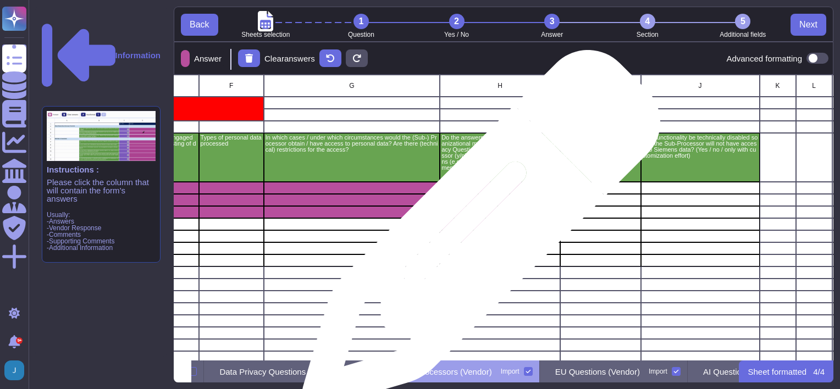
click at [477, 235] on div "grid" at bounding box center [500, 236] width 120 height 12
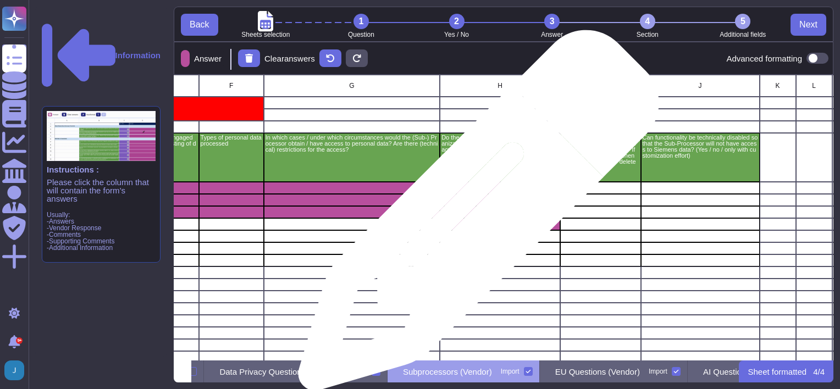
click at [474, 217] on div "grid" at bounding box center [500, 212] width 120 height 12
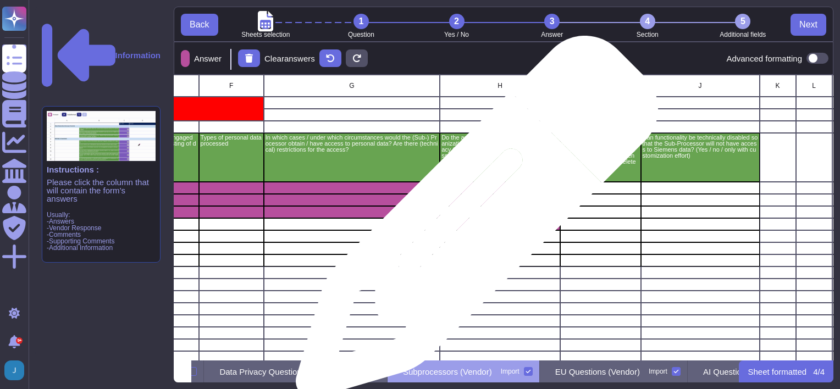
click at [473, 223] on div "grid" at bounding box center [500, 224] width 120 height 12
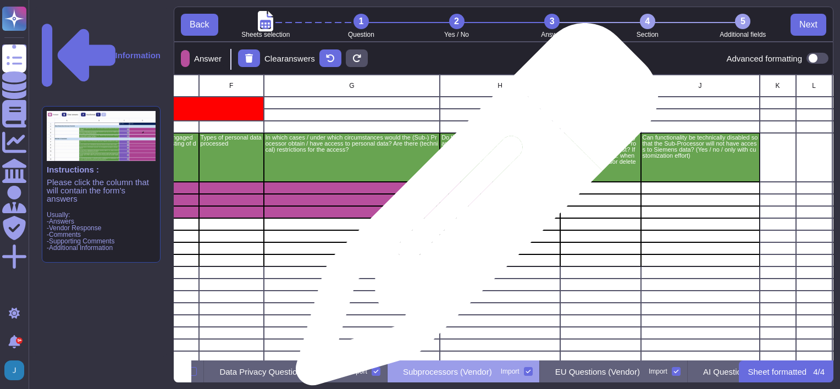
click at [473, 210] on div "grid" at bounding box center [500, 212] width 120 height 12
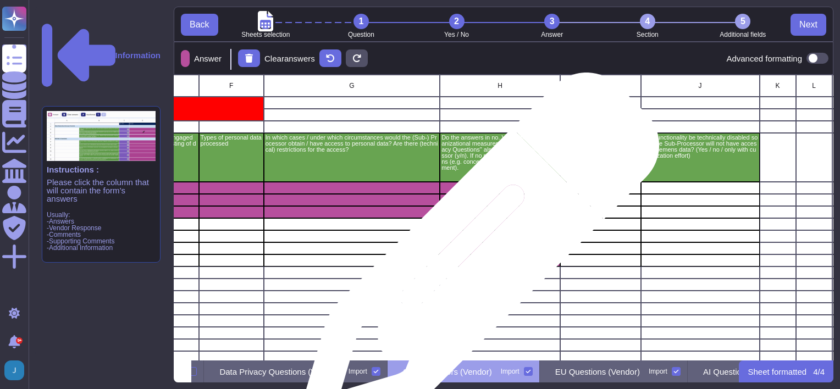
click at [475, 258] on div "grid" at bounding box center [500, 260] width 120 height 12
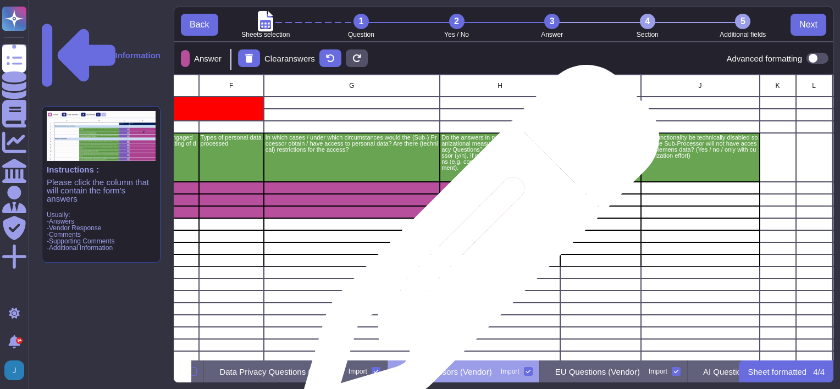
click at [475, 251] on div "grid" at bounding box center [500, 248] width 120 height 12
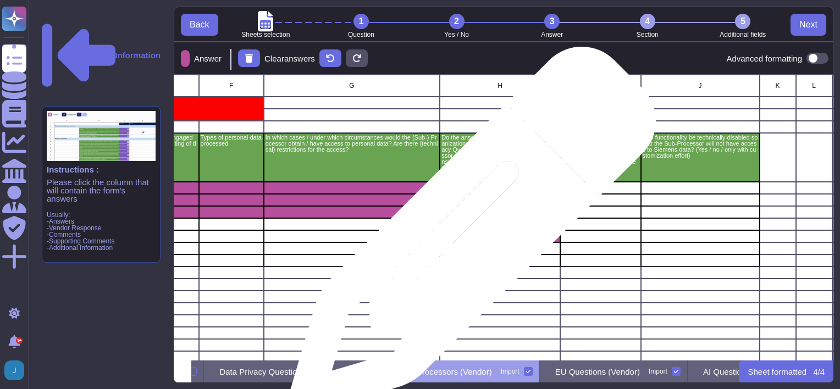
click at [468, 236] on div "grid" at bounding box center [500, 236] width 120 height 12
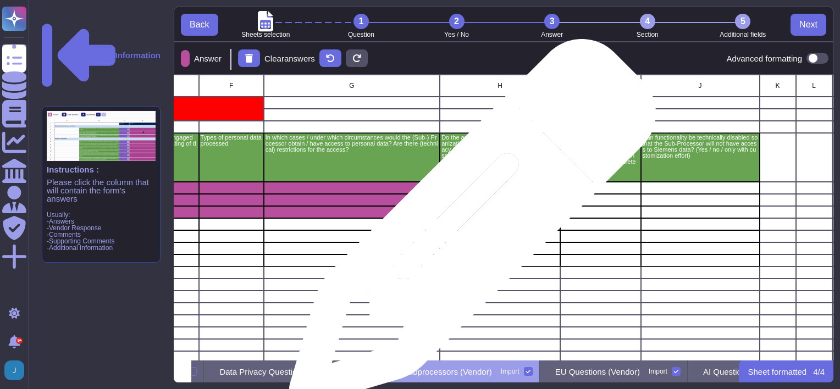
click at [468, 228] on div "grid" at bounding box center [500, 224] width 120 height 12
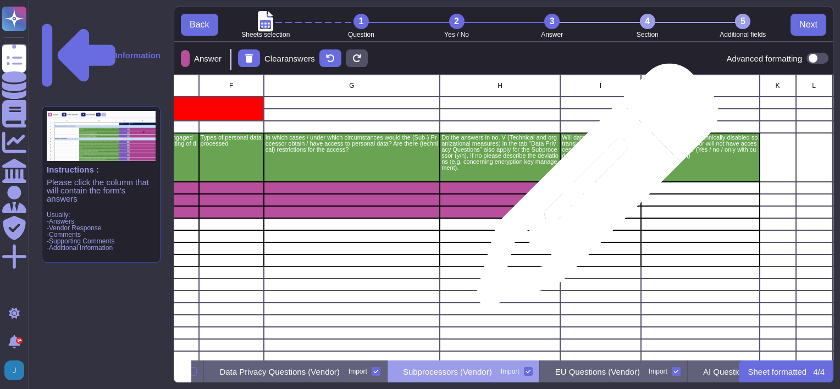
click at [594, 190] on div "grid" at bounding box center [600, 188] width 80 height 12
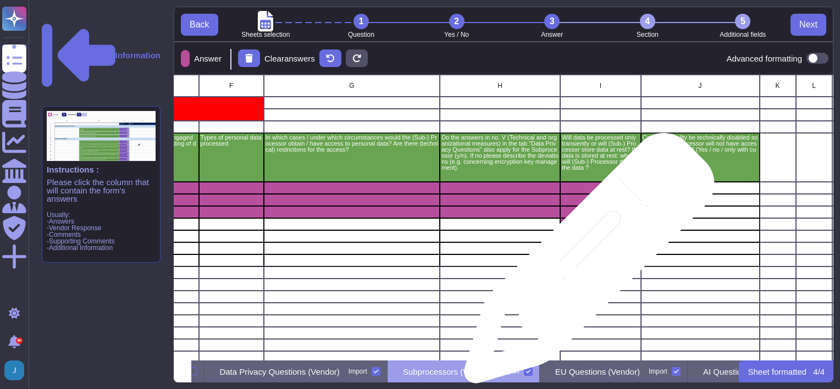
click at [585, 264] on div "grid" at bounding box center [600, 260] width 80 height 12
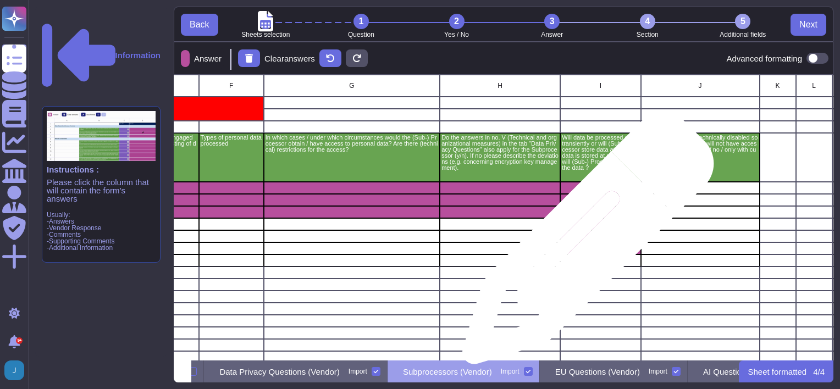
click at [584, 244] on div "grid" at bounding box center [600, 248] width 80 height 12
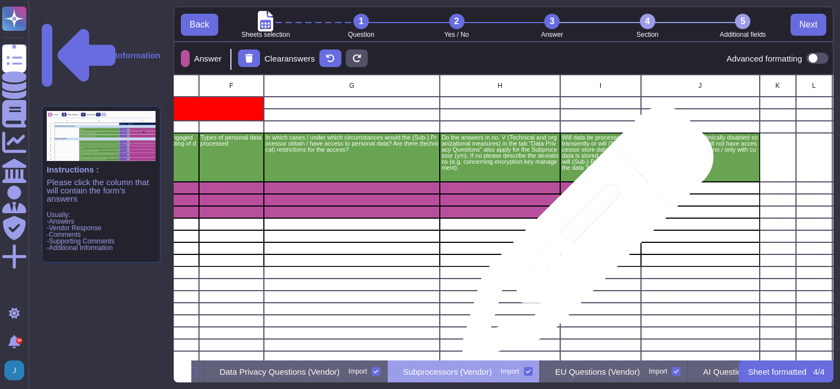
click at [583, 238] on div "grid" at bounding box center [600, 236] width 80 height 12
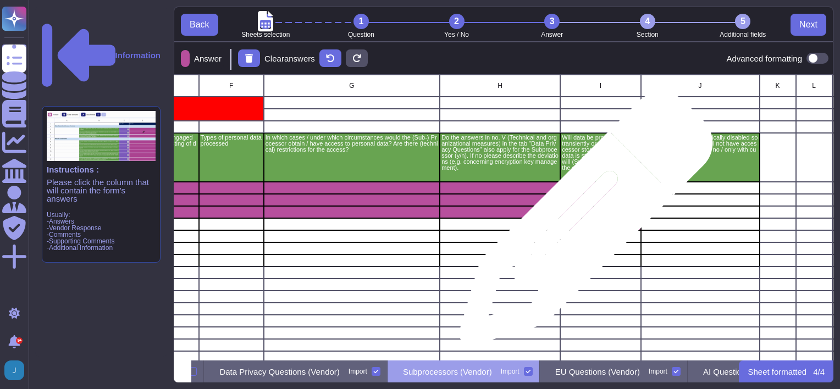
click at [582, 224] on div "grid" at bounding box center [600, 224] width 80 height 12
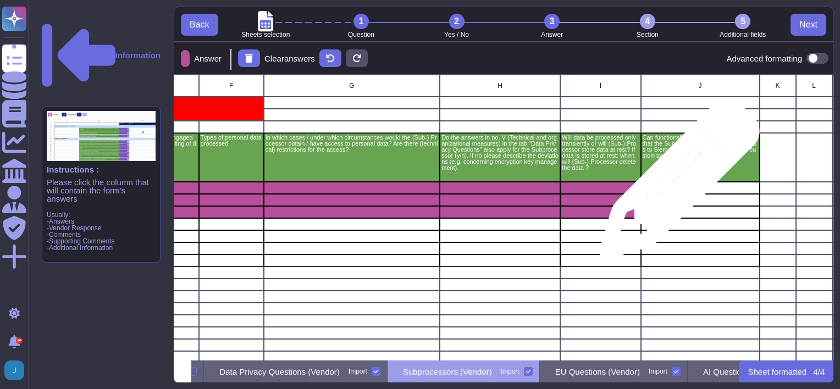
click at [675, 185] on div "grid" at bounding box center [700, 188] width 119 height 12
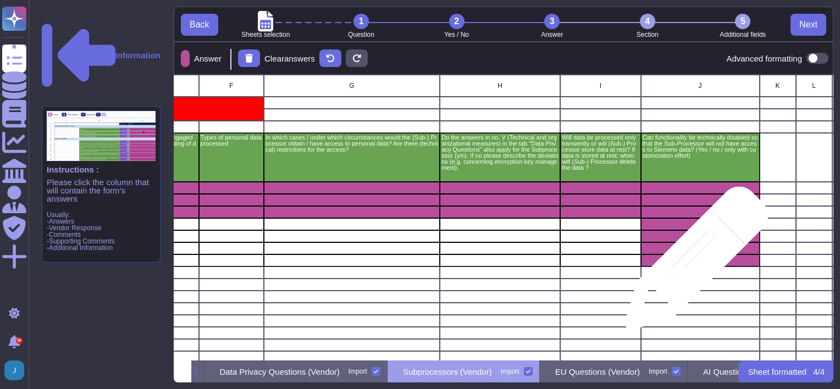
click at [692, 264] on div "grid" at bounding box center [700, 260] width 119 height 12
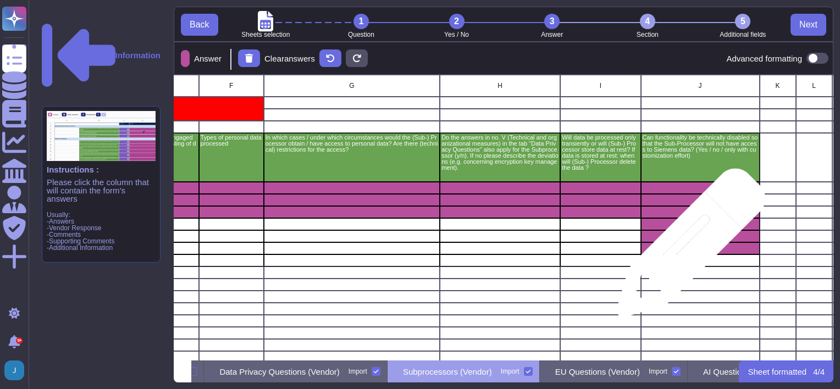
click at [686, 248] on div "grid" at bounding box center [700, 248] width 119 height 12
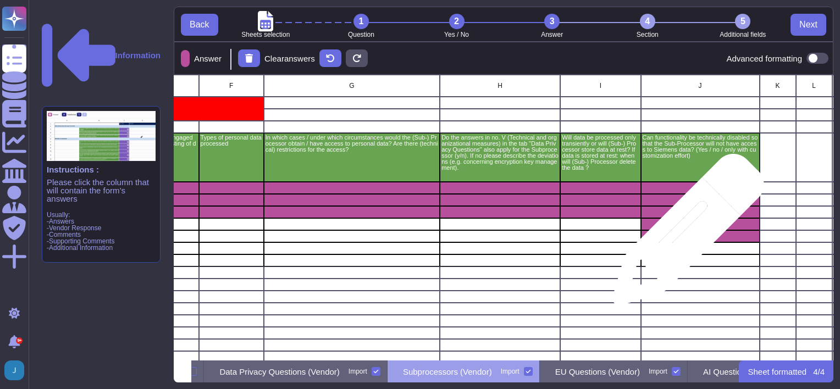
click at [684, 235] on div "grid" at bounding box center [700, 236] width 119 height 12
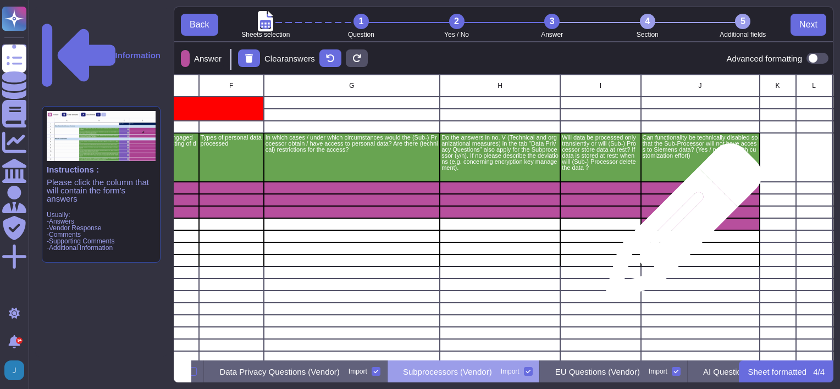
click at [679, 227] on div "grid" at bounding box center [700, 224] width 119 height 12
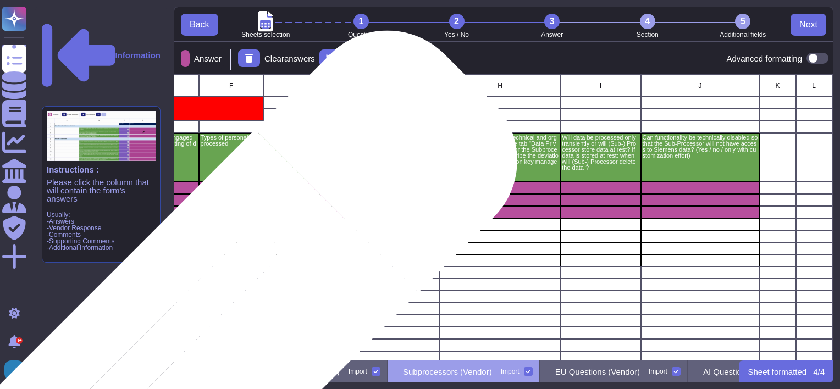
scroll to position [0, 0]
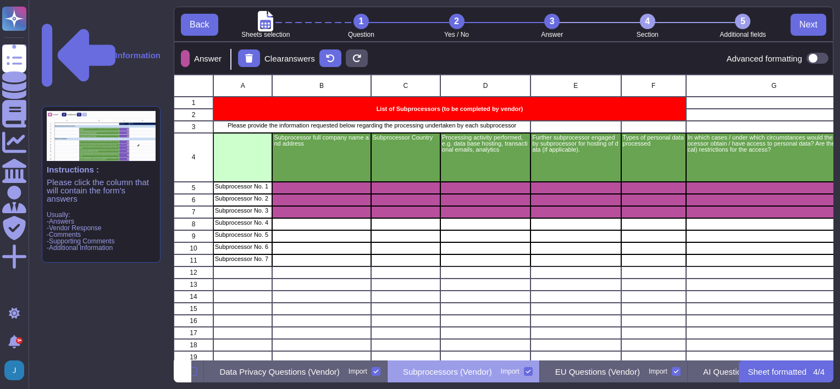
click at [742, 22] on div "5" at bounding box center [742, 21] width 15 height 15
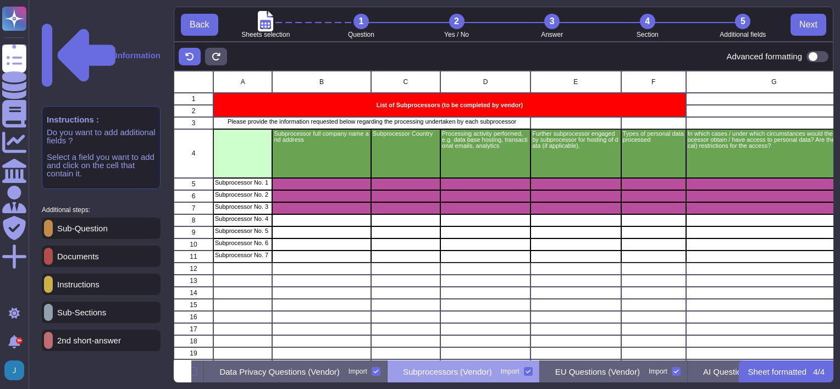
scroll to position [281, 651]
click at [84, 280] on p "Instructions" at bounding box center [76, 284] width 47 height 8
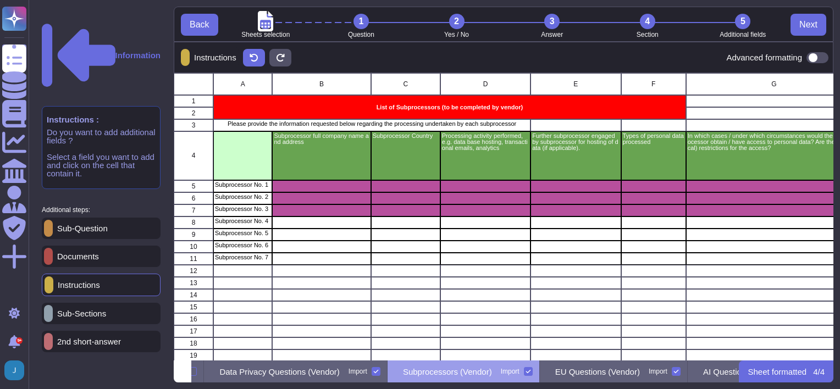
scroll to position [9, 9]
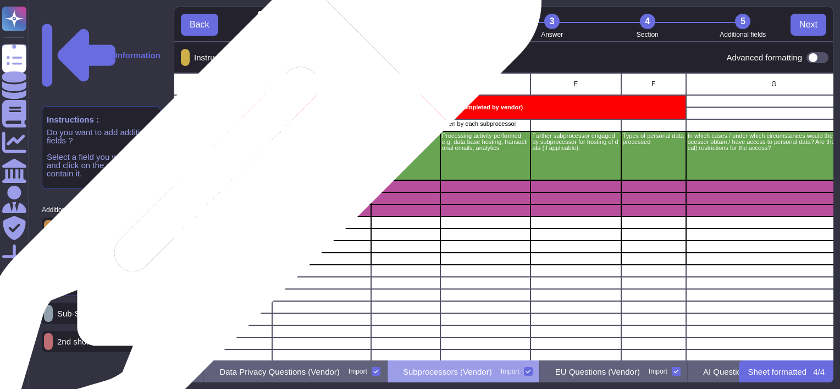
click at [240, 185] on p "Subprocessor No. 1" at bounding box center [243, 185] width 56 height 6
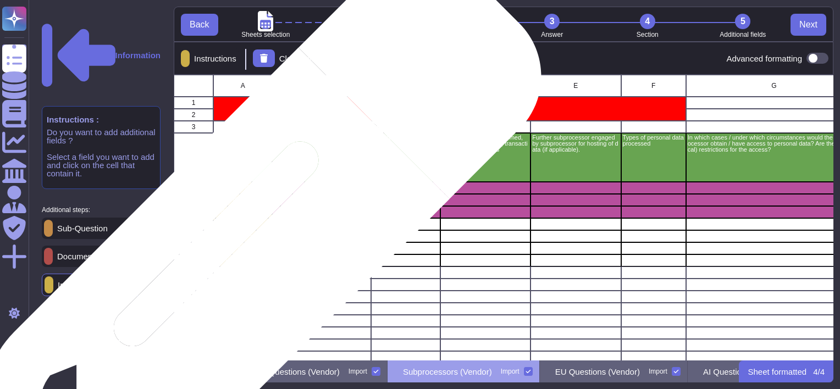
click at [240, 259] on p "Subprocessor No. 7" at bounding box center [243, 259] width 56 height 6
click at [243, 256] on p "Subprocessor No. 7" at bounding box center [243, 259] width 56 height 6
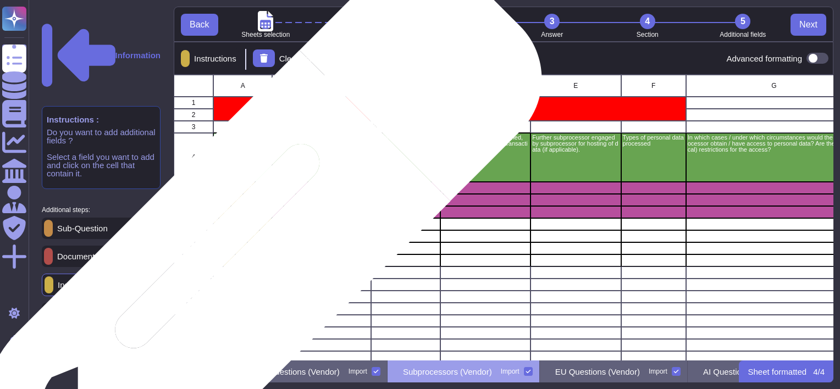
click at [241, 262] on p "Subprocessor No. 7" at bounding box center [243, 259] width 56 height 6
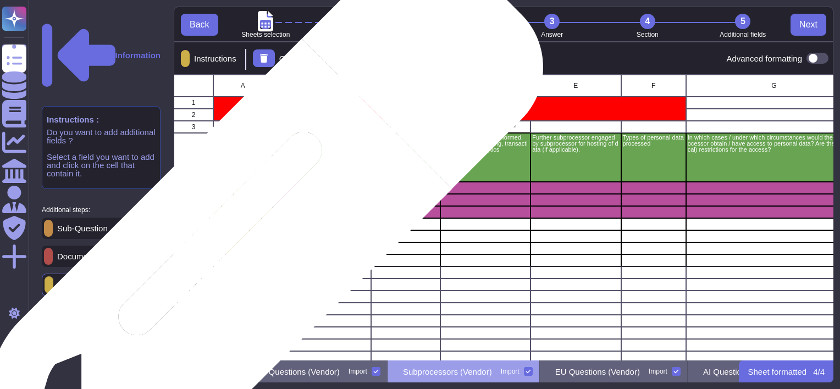
click at [243, 249] on p "Subprocessor No. 6" at bounding box center [243, 247] width 56 height 6
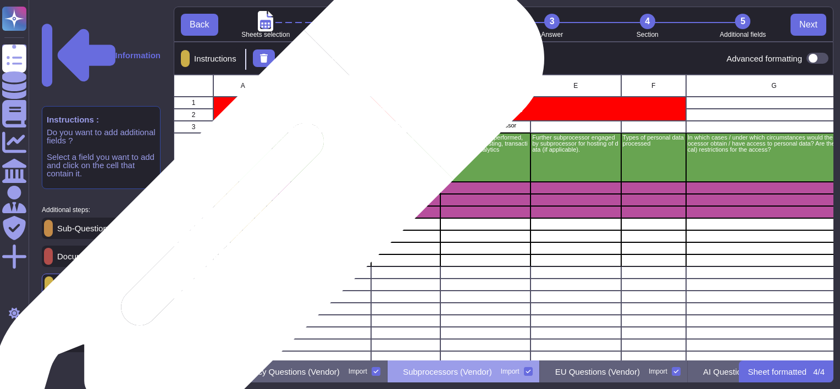
click at [246, 240] on div "Subprocessor No. 5" at bounding box center [242, 236] width 59 height 12
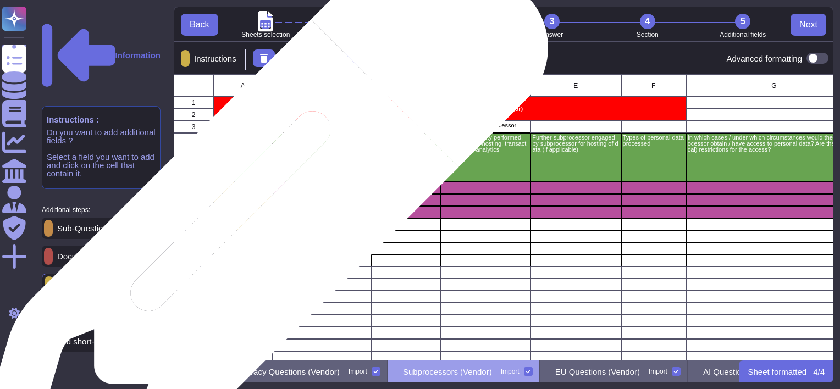
click at [254, 226] on div "Subprocessor No. 4" at bounding box center [242, 224] width 59 height 12
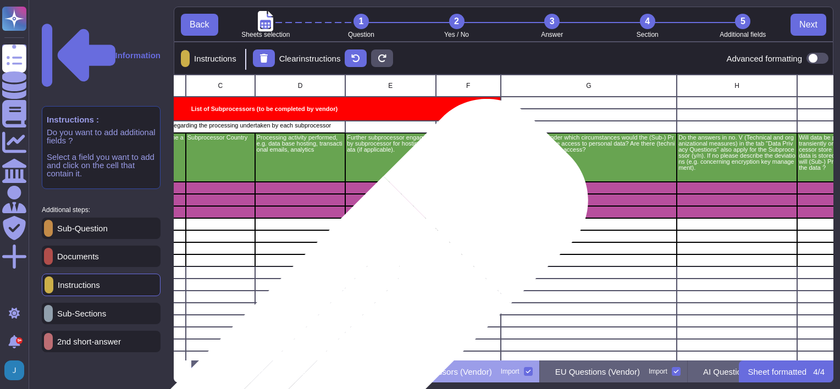
scroll to position [0, 190]
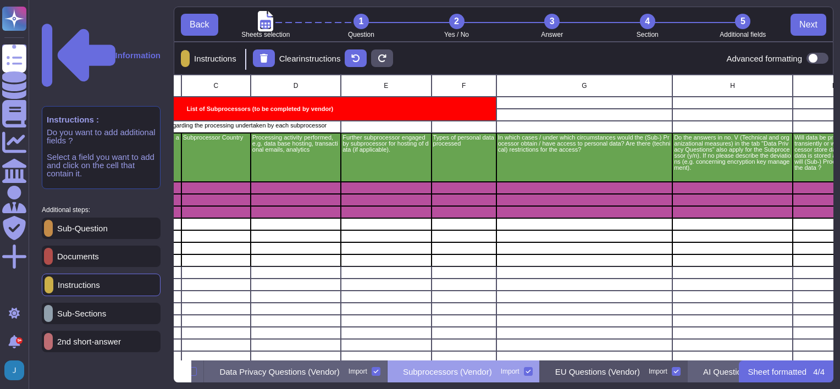
click at [626, 353] on p "EU Questions (Vendor)" at bounding box center [597, 372] width 85 height 8
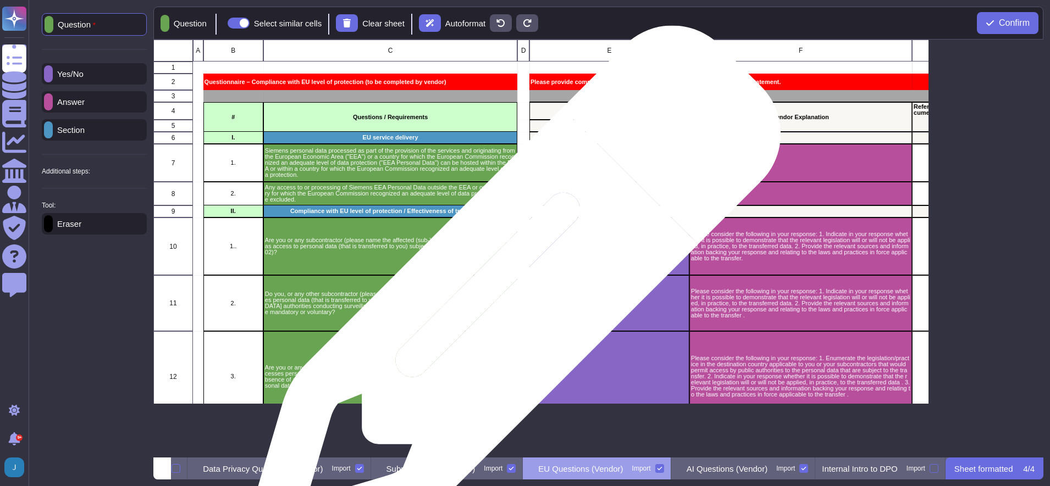
scroll to position [0, 127]
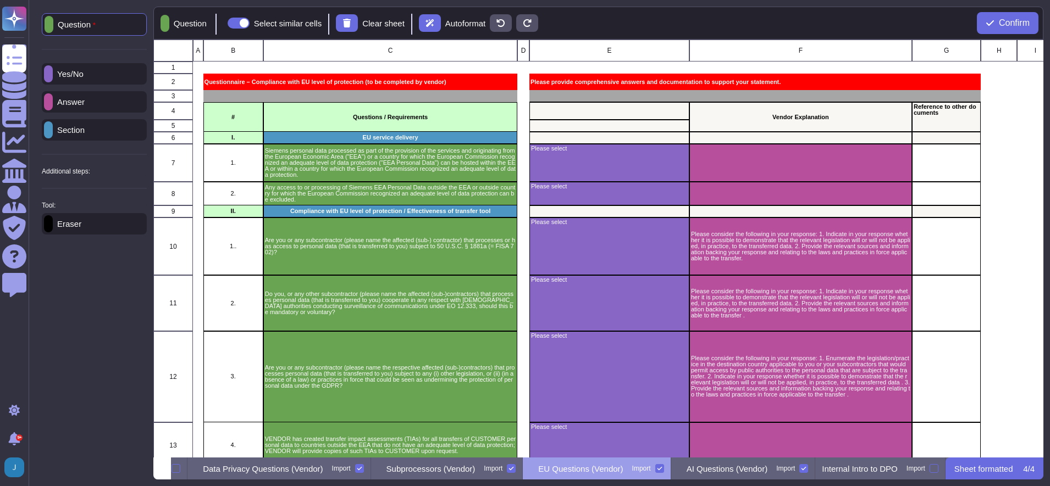
click at [77, 175] on p "Additional steps:" at bounding box center [66, 171] width 48 height 7
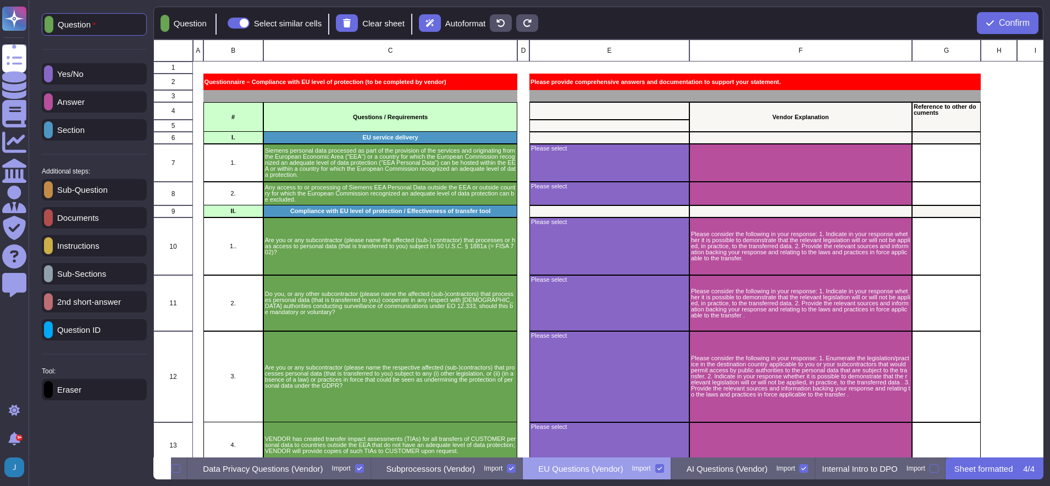
click at [82, 222] on p "Documents" at bounding box center [76, 218] width 46 height 8
click at [755, 167] on div "grid" at bounding box center [946, 163] width 69 height 38
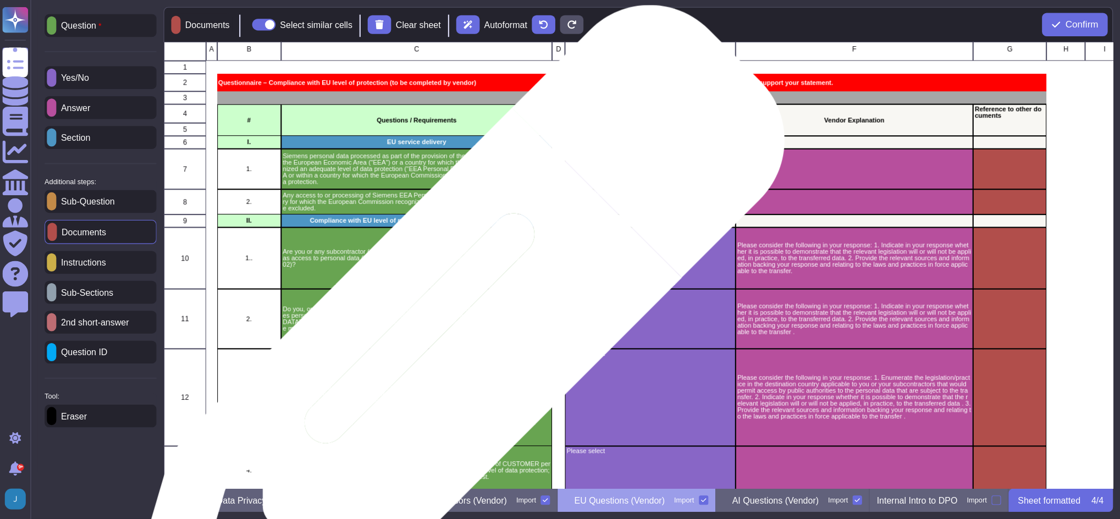
scroll to position [0, 0]
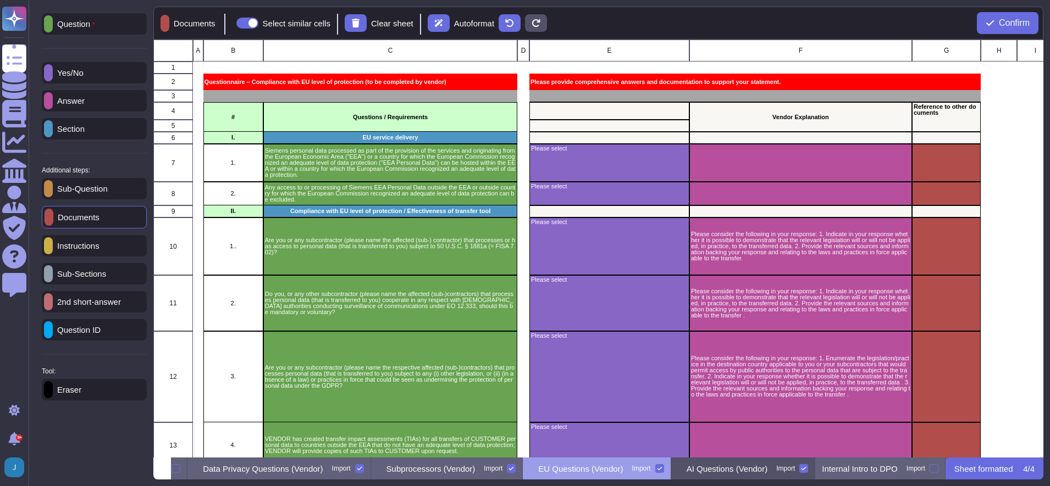
drag, startPoint x: 740, startPoint y: 468, endPoint x: 734, endPoint y: 468, distance: 6.0
click at [737, 353] on p "AI Questions (Vendor)" at bounding box center [727, 469] width 81 height 8
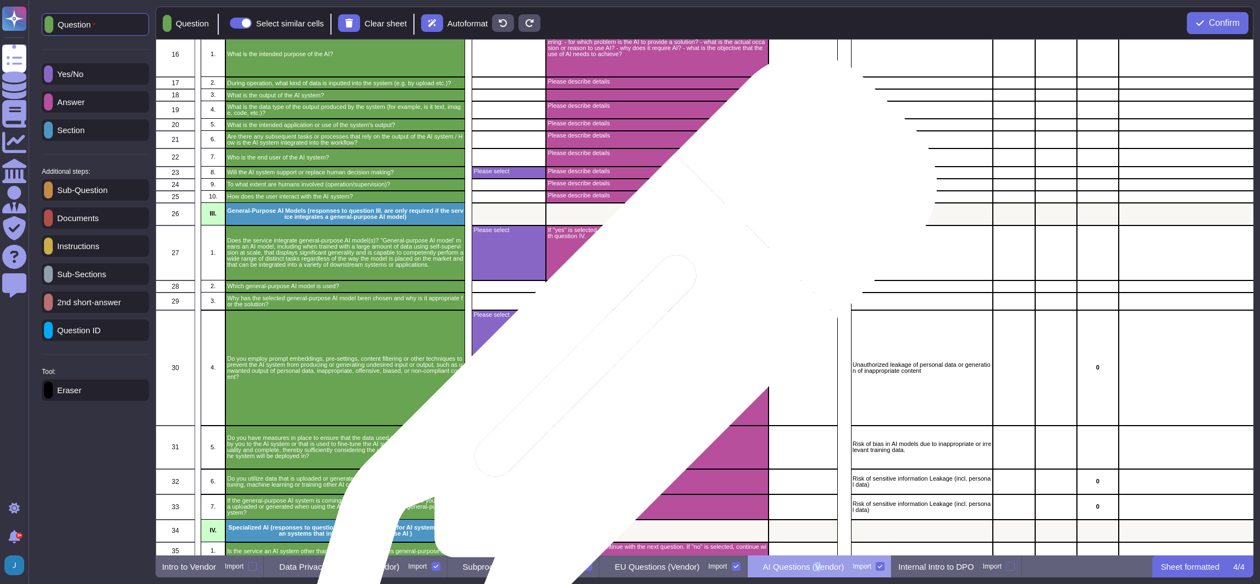
scroll to position [660, 0]
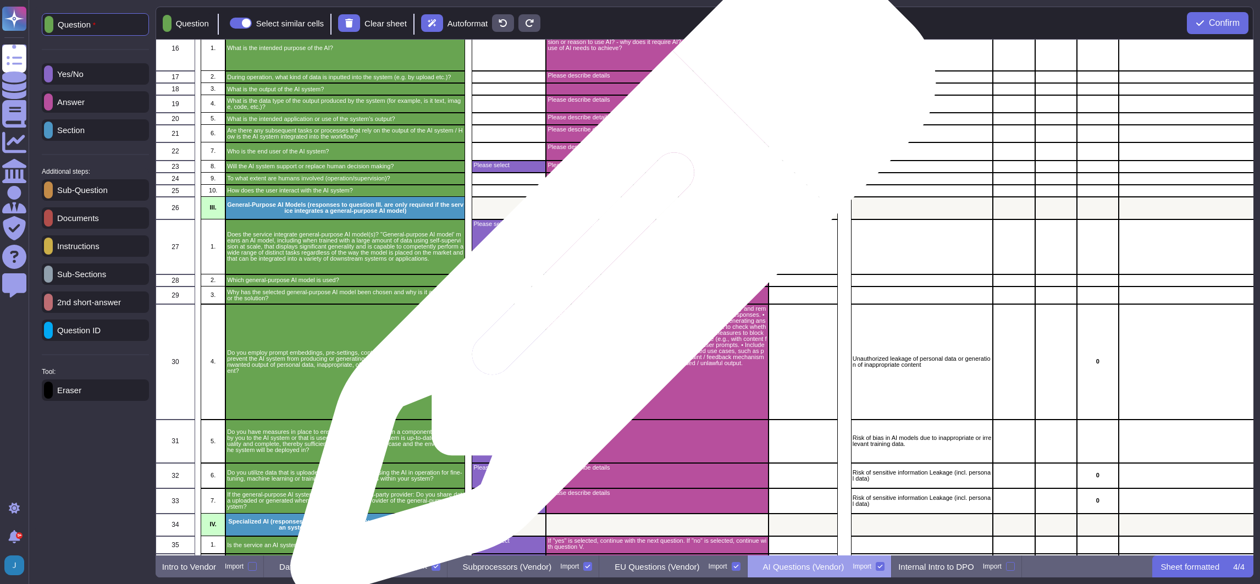
click at [609, 281] on div "grid" at bounding box center [657, 280] width 223 height 12
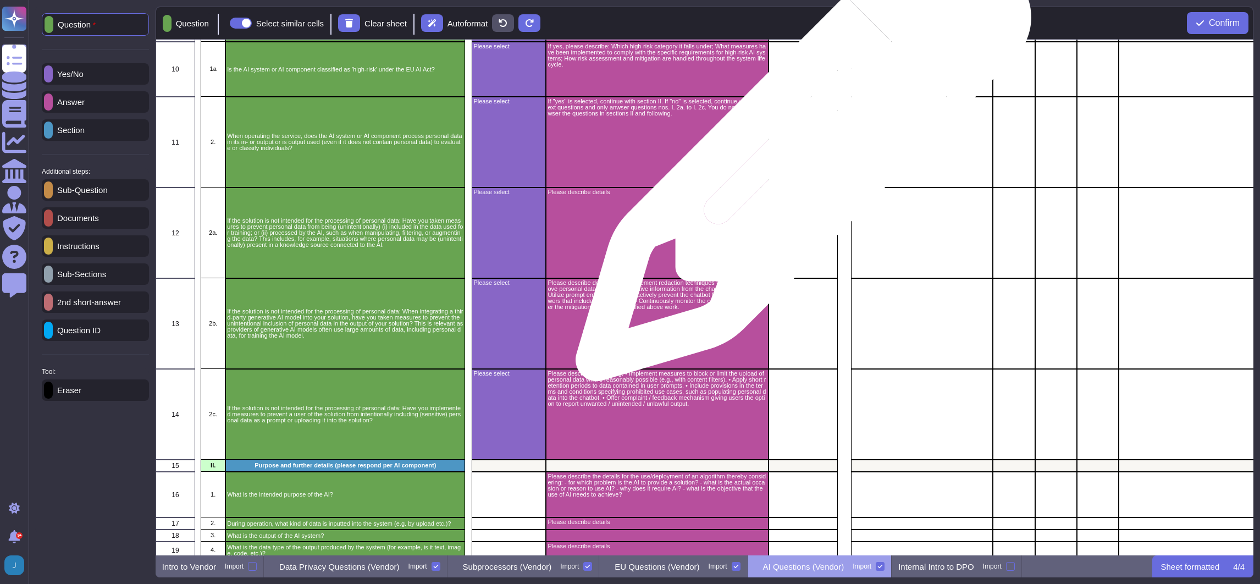
scroll to position [165, 0]
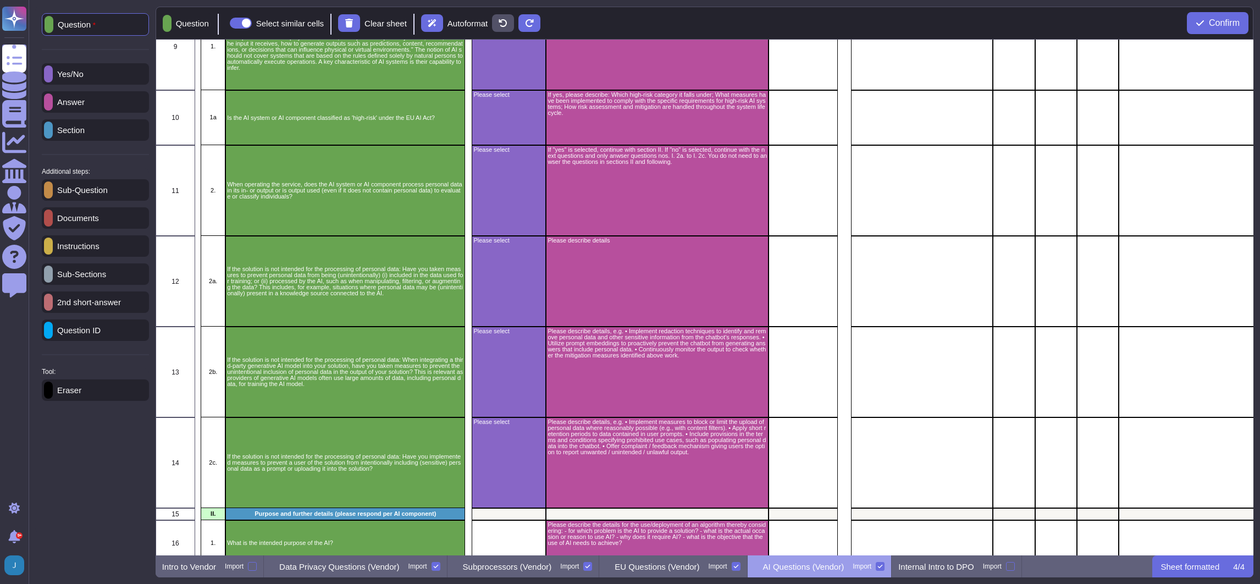
click at [85, 227] on div "Documents" at bounding box center [95, 217] width 107 height 21
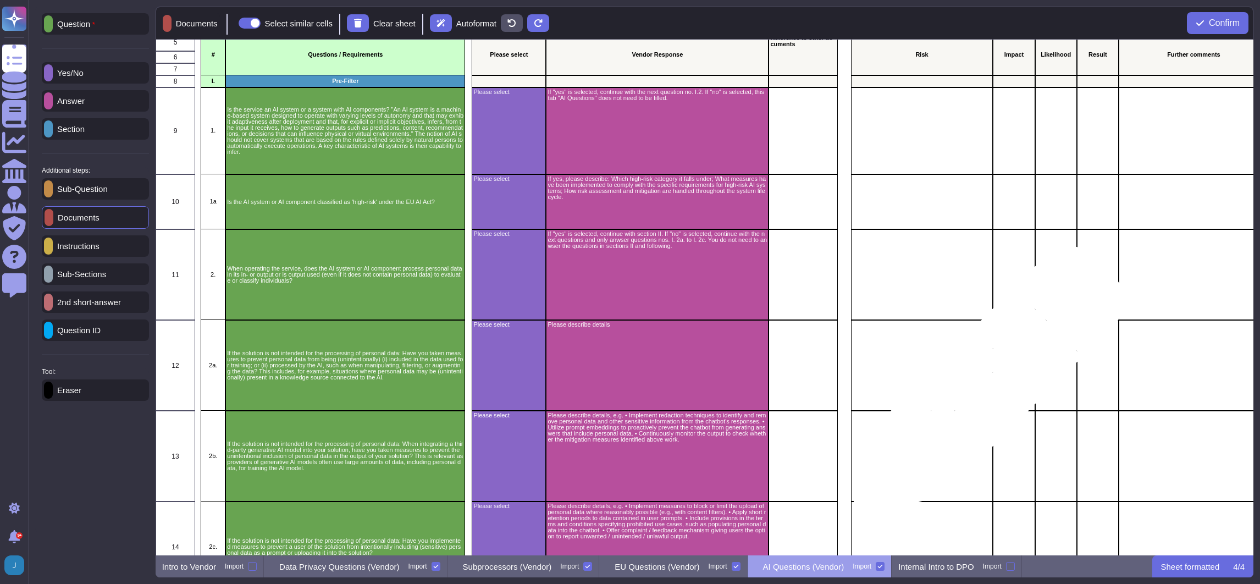
scroll to position [0, 0]
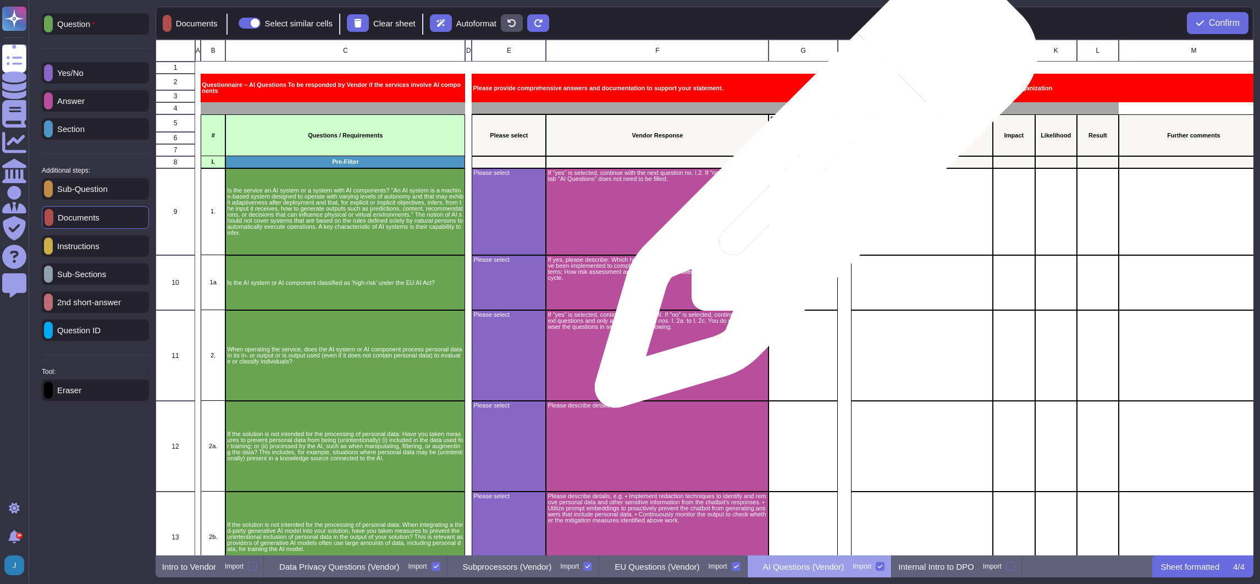
click at [755, 192] on div "grid" at bounding box center [802, 211] width 69 height 87
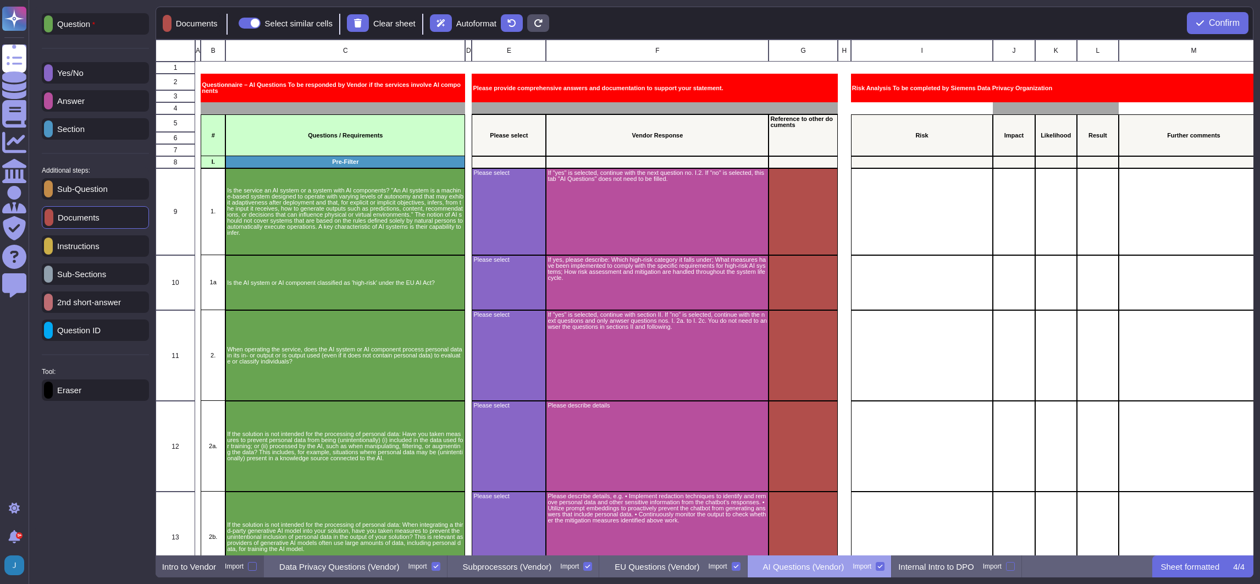
click at [184, 353] on div "Intro to Vendor Import" at bounding box center [210, 566] width 108 height 22
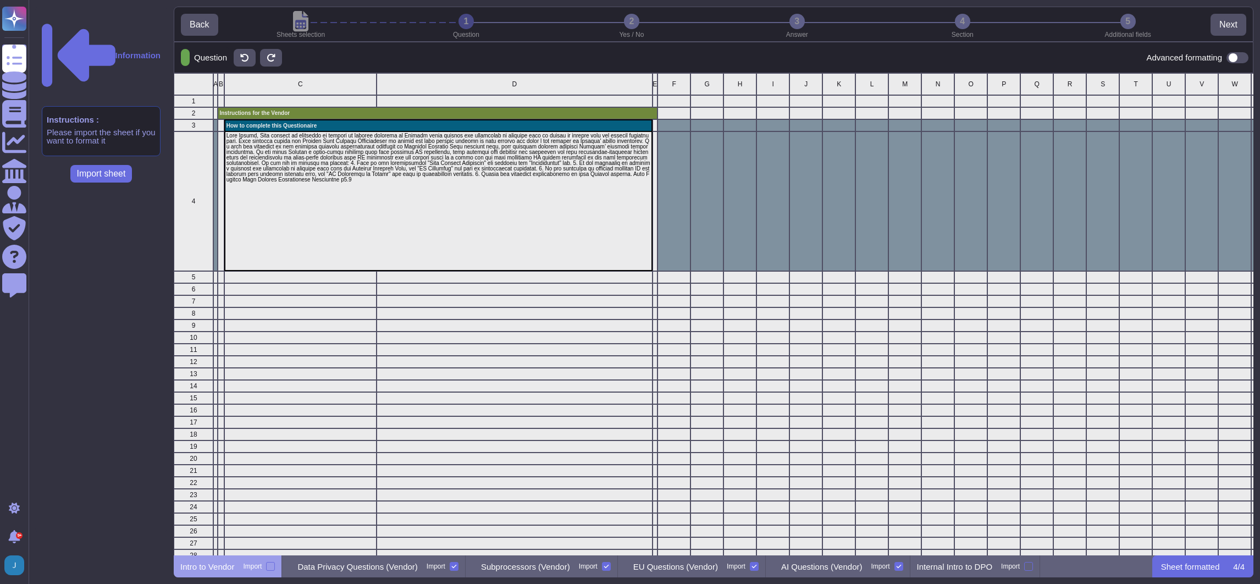
scroll to position [469, 1066]
click at [342, 353] on p "Data Privacy Questions (Vendor)" at bounding box center [357, 566] width 120 height 8
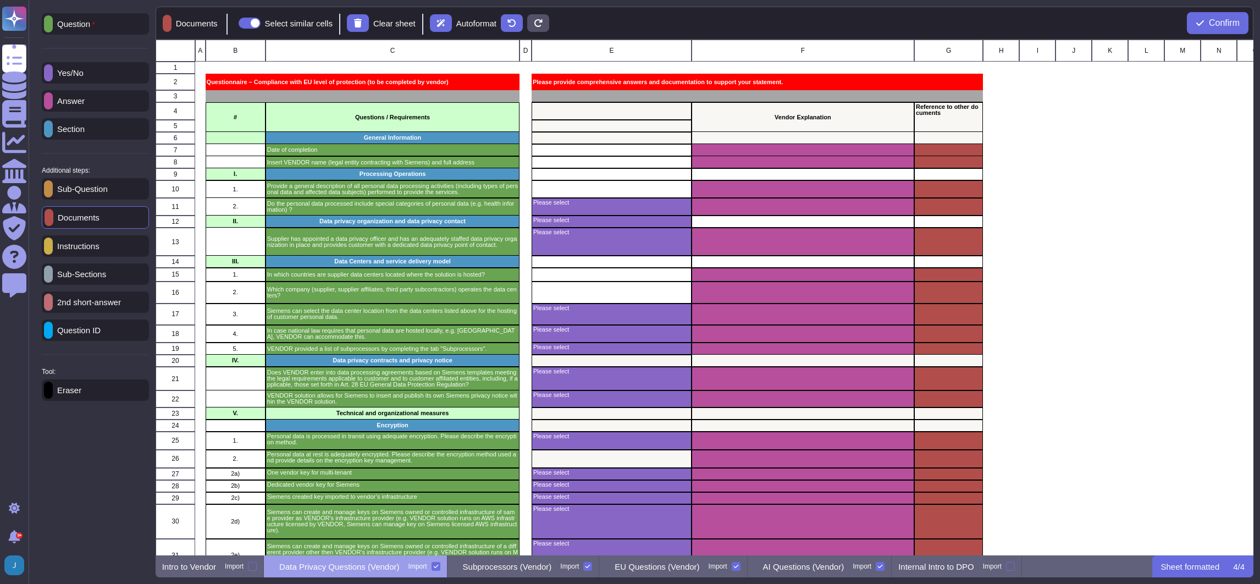
scroll to position [503, 1086]
click at [489, 353] on div "Subprocessors (Vendor) Import" at bounding box center [523, 566] width 152 height 22
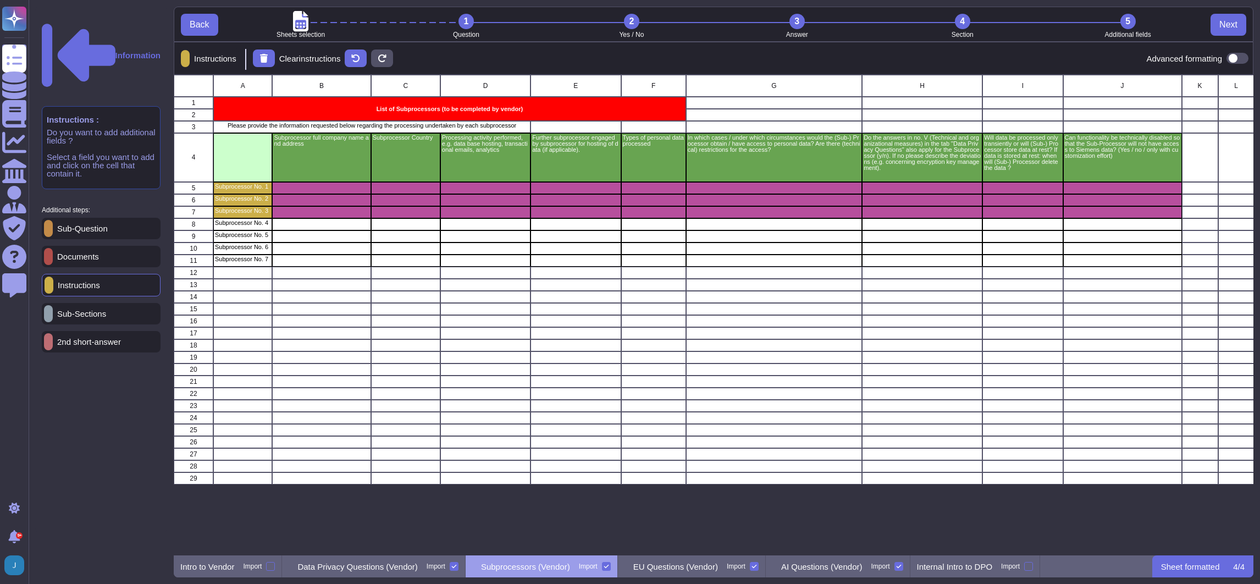
scroll to position [467, 1066]
click at [690, 353] on p "EU Questions (Vendor)" at bounding box center [675, 566] width 85 height 8
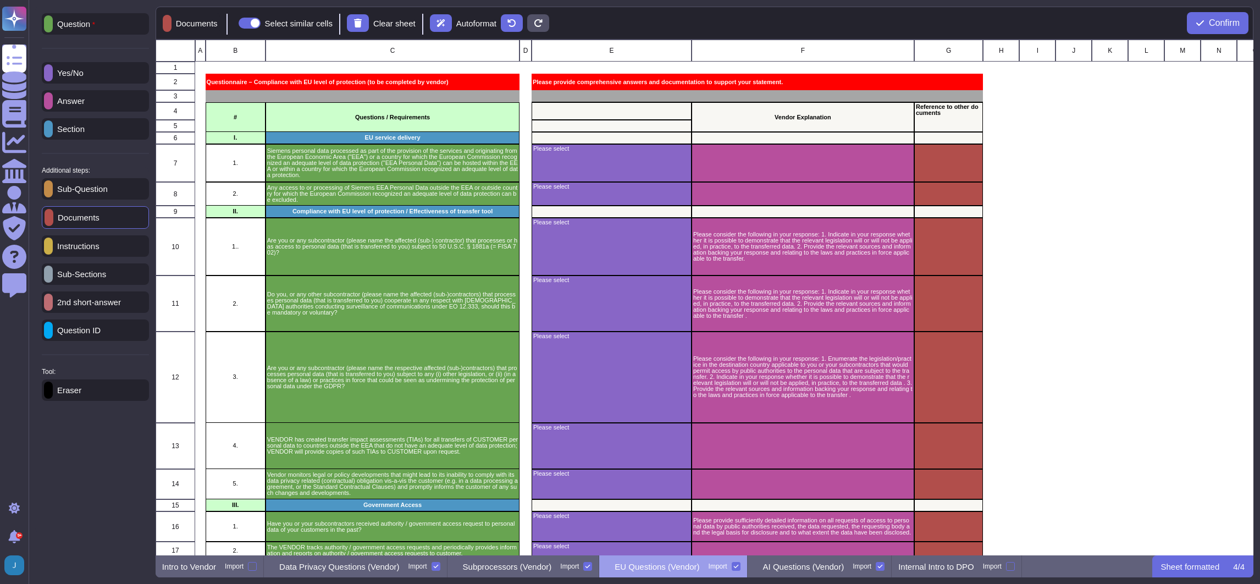
scroll to position [503, 1086]
click at [755, 353] on p "AI Questions (Vendor)" at bounding box center [803, 566] width 81 height 8
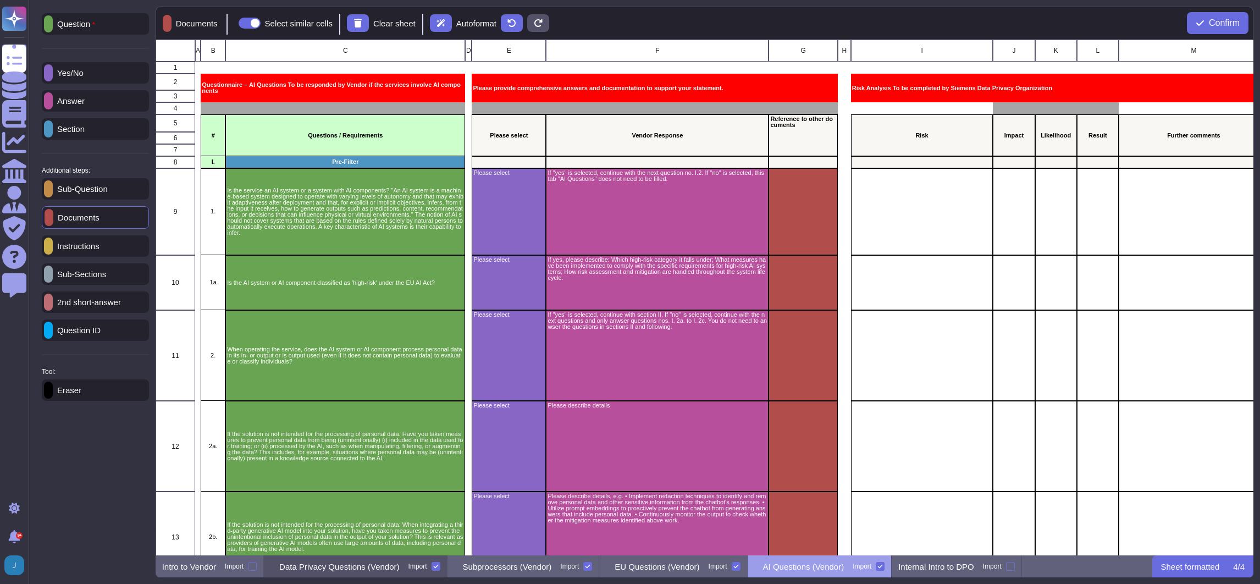
click at [300, 353] on div "Data Privacy Questions (Vendor) Import" at bounding box center [355, 566] width 183 height 22
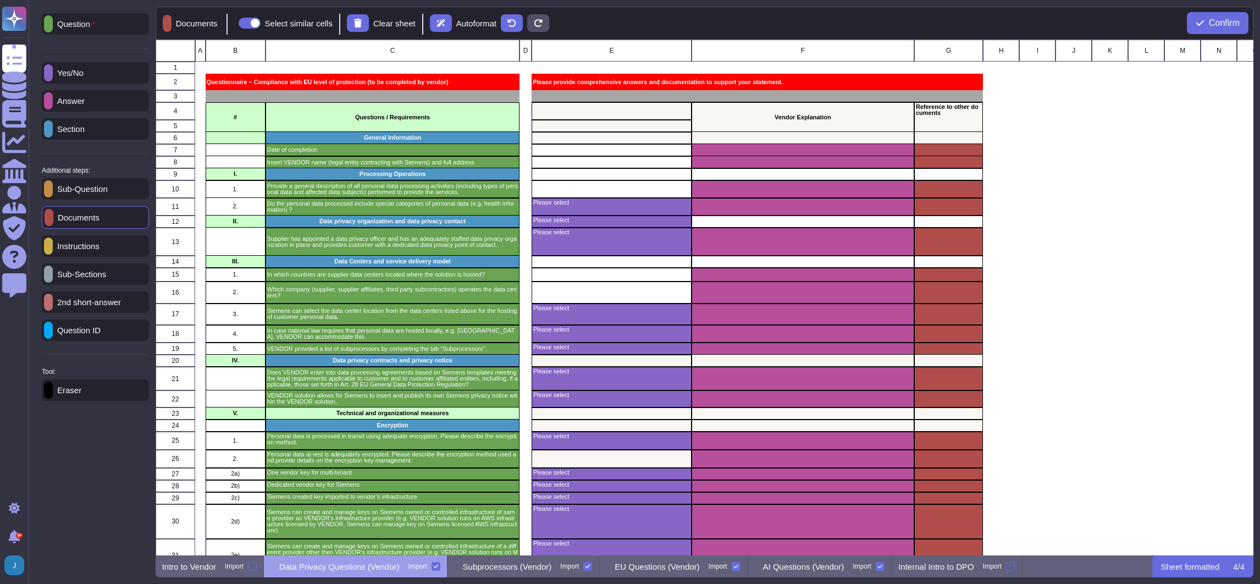
click at [755, 10] on div "Documents Select similar cells Clear sheet Autoformat Confirm" at bounding box center [705, 23] width 1098 height 33
click at [755, 19] on span "Confirm" at bounding box center [1224, 23] width 31 height 9
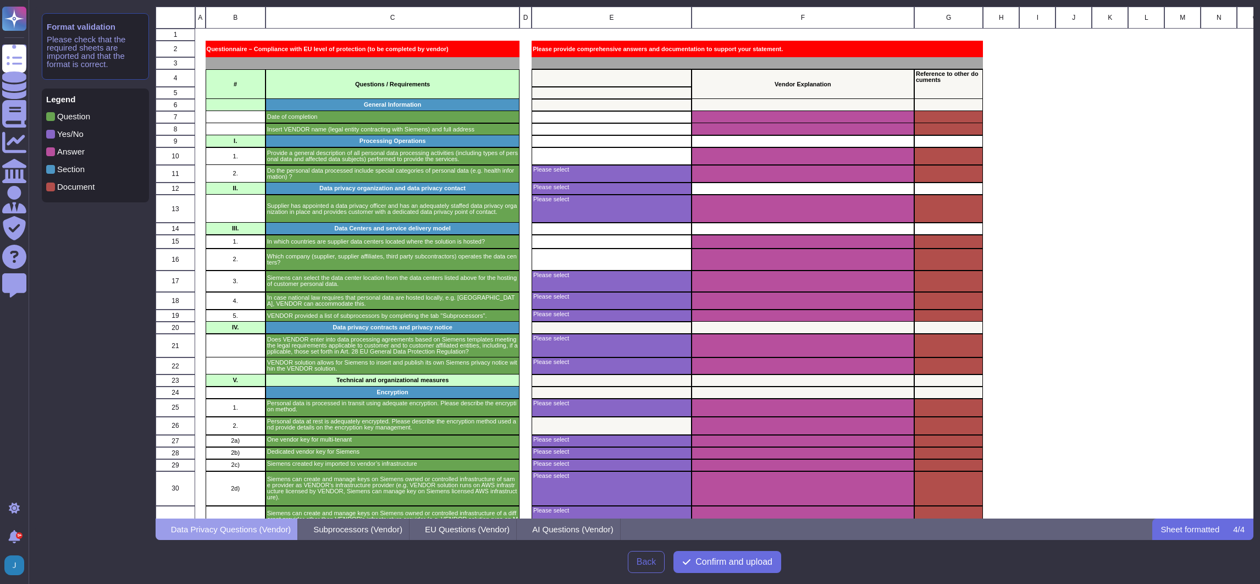
scroll to position [499, 1086]
click at [730, 353] on span "Confirm and upload" at bounding box center [733, 561] width 77 height 9
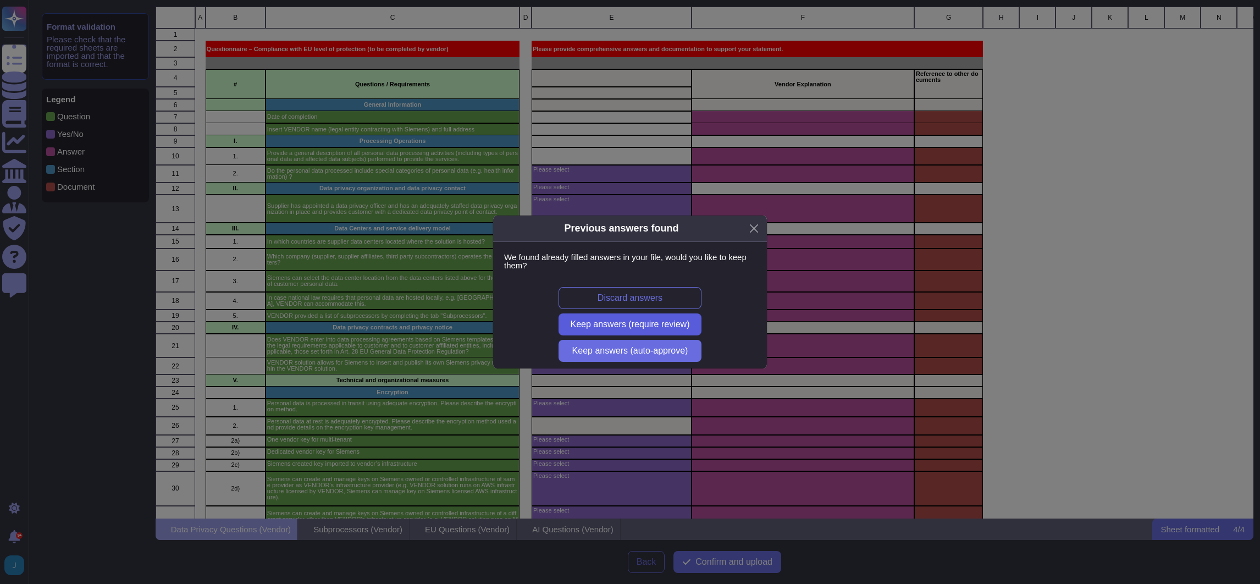
click at [611, 324] on span "Keep answers (require review)" at bounding box center [630, 324] width 119 height 9
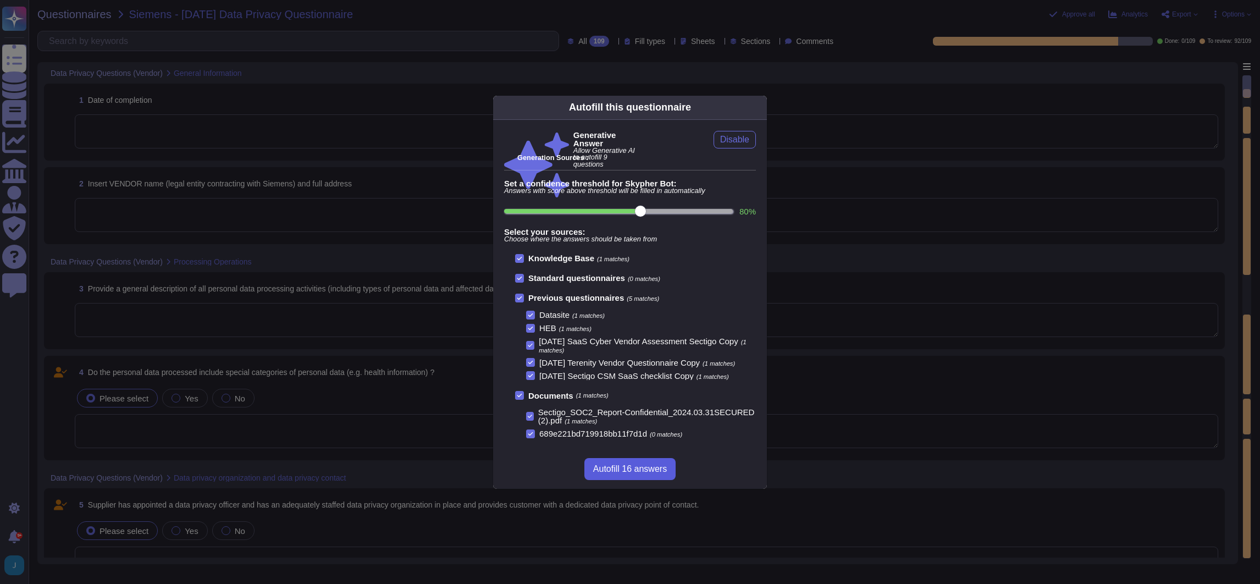
click at [637, 353] on span "Autofill 16 answers" at bounding box center [630, 468] width 74 height 9
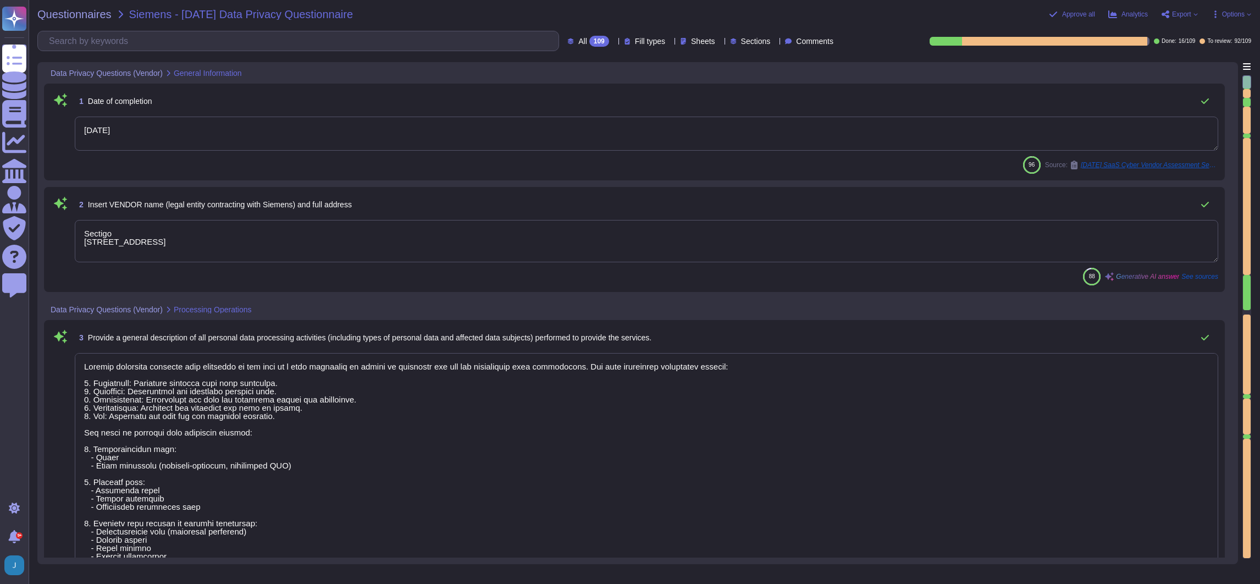
type textarea "[DATE]"
type textarea "Sectigo [STREET_ADDRESS]"
type textarea "Sectigo processes personal data primarily in the role of a data processor on be…"
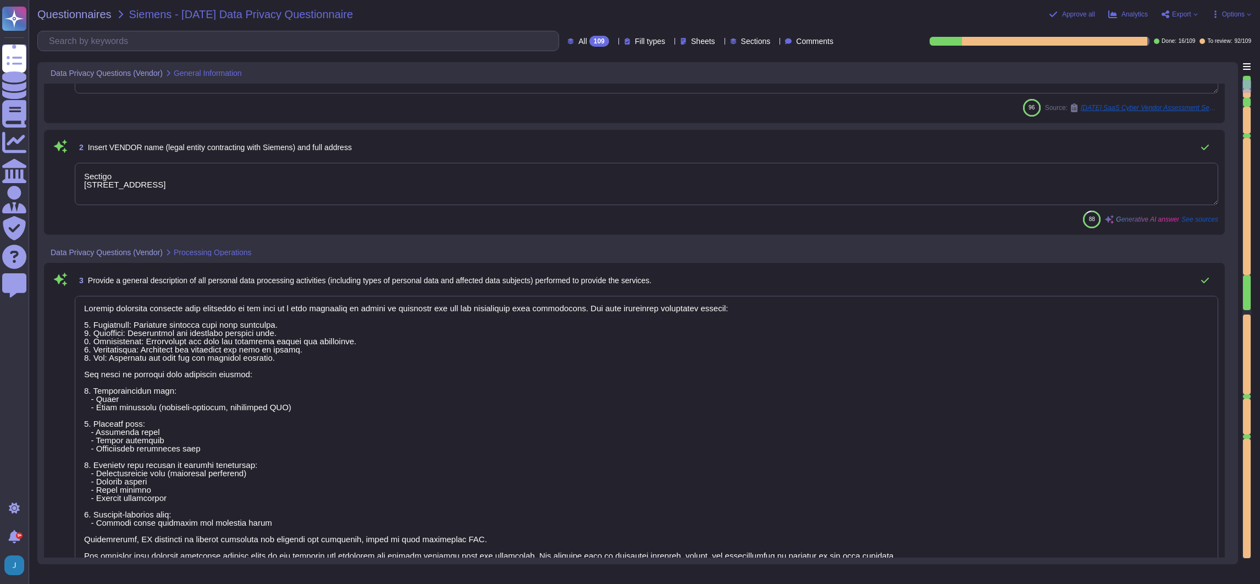
type textarea "The supplier data centers where the solution is hosted are located in [GEOGRAPH…"
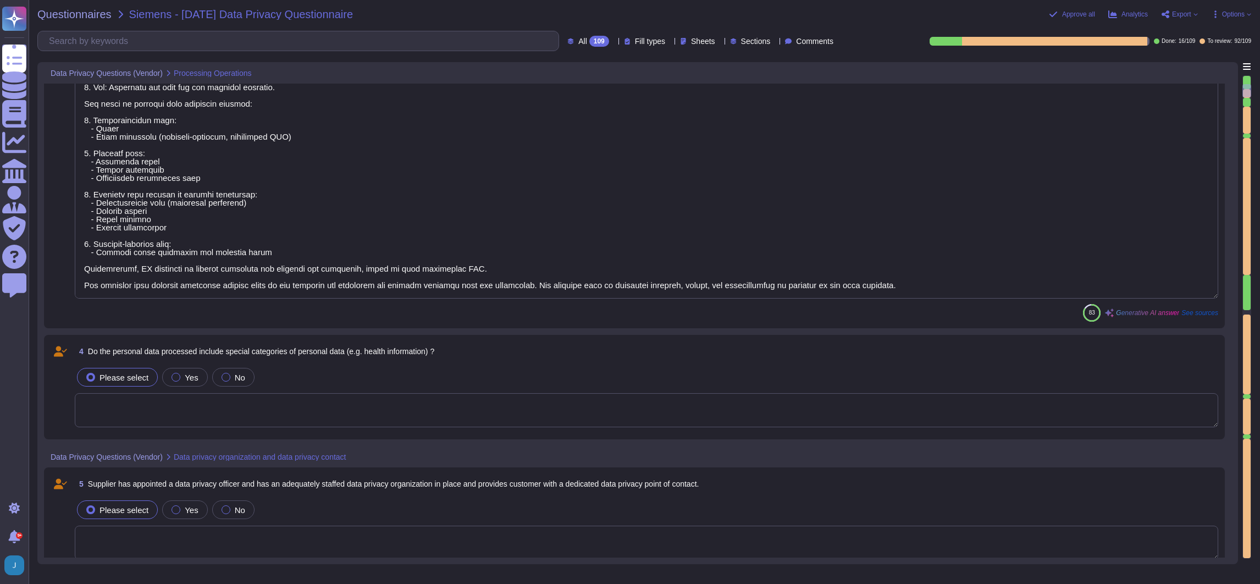
scroll to position [330, 0]
type textarea "The data centers are operated by third-party service providers, specifically Eq…"
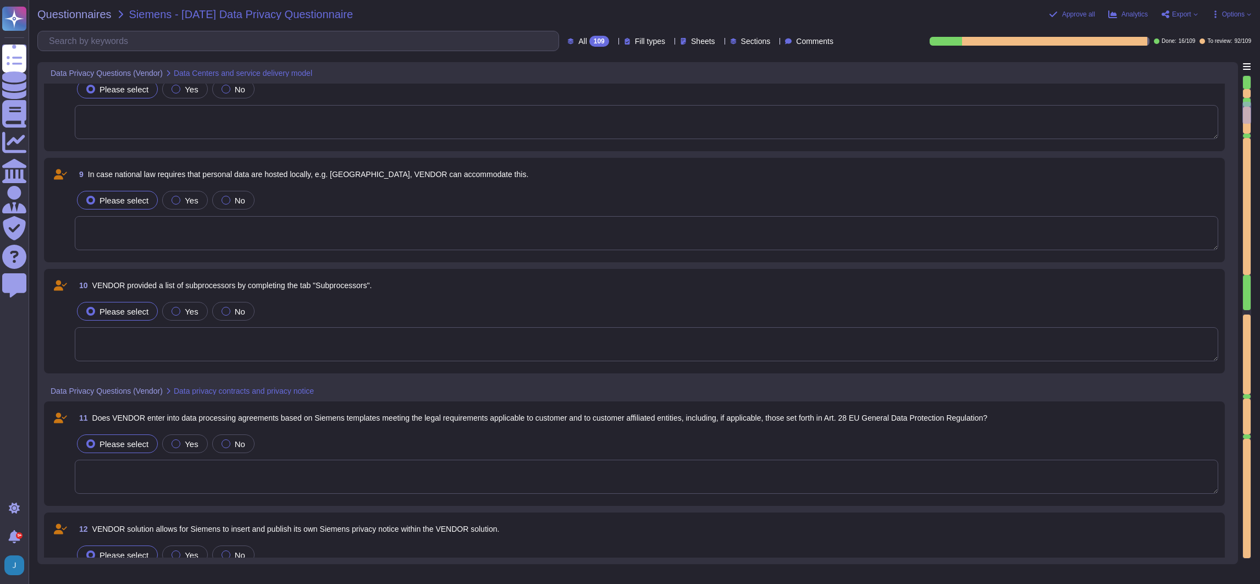
scroll to position [1071, 0]
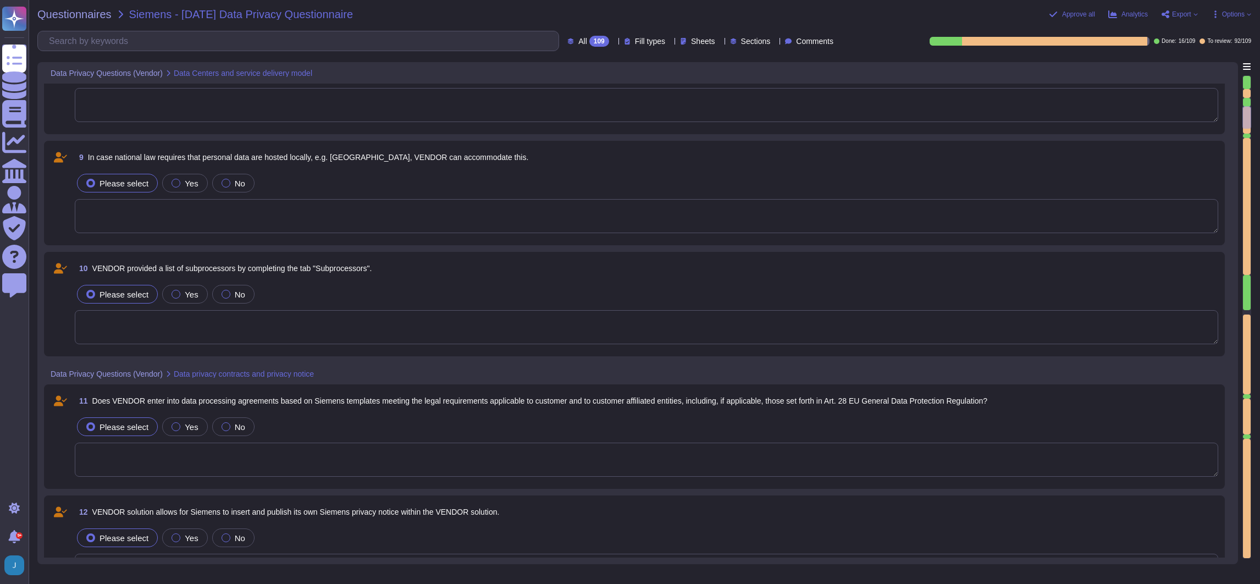
type textarea "All customer data at rest, including personal data, is encrypted using AES-256 …"
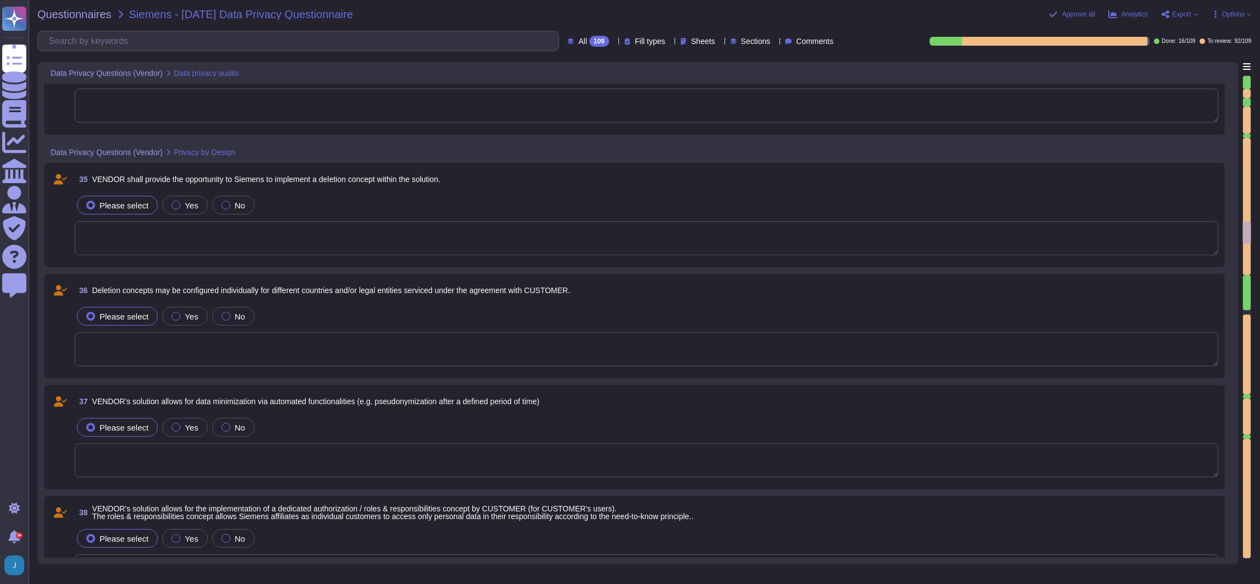
scroll to position [4039, 0]
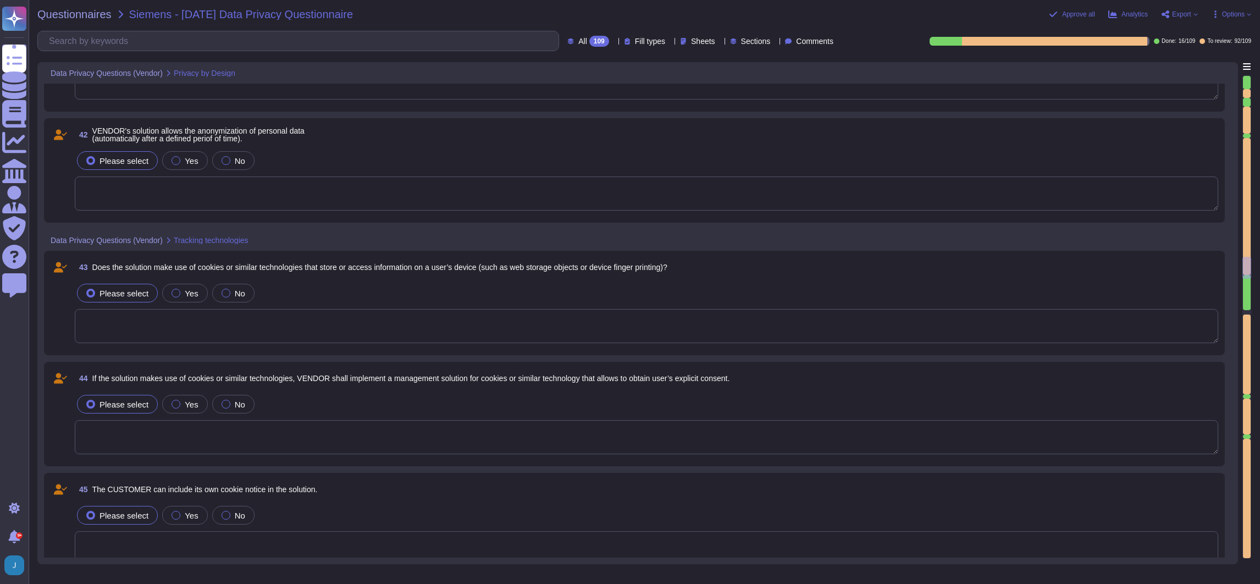
type textarea "Sectigo, [STREET_ADDRESS]"
type textarea "[GEOGRAPHIC_DATA]"
type textarea "Sectigo primarily processes personal data in the role of a data processor on be…"
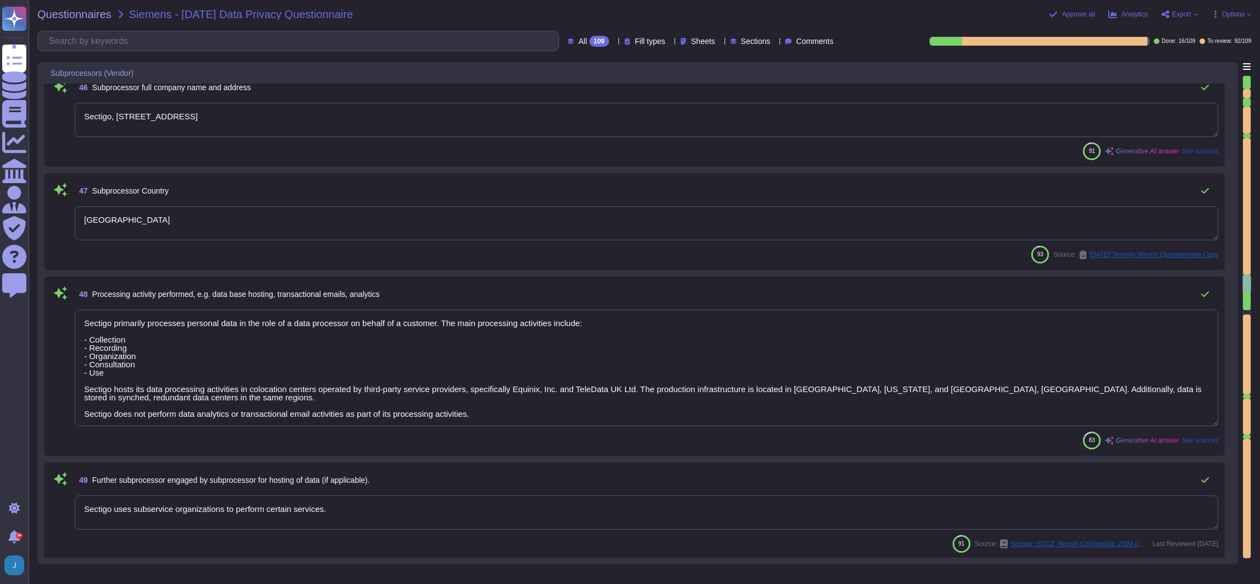
type textarea "Sectigo uses subservice organizations to perform certain services."
type textarea "The types of personal data processed include: 1. Identification data: - Names -…"
type textarea "The (Sub-) Processor would obtain access to personal data only if data is hoste…"
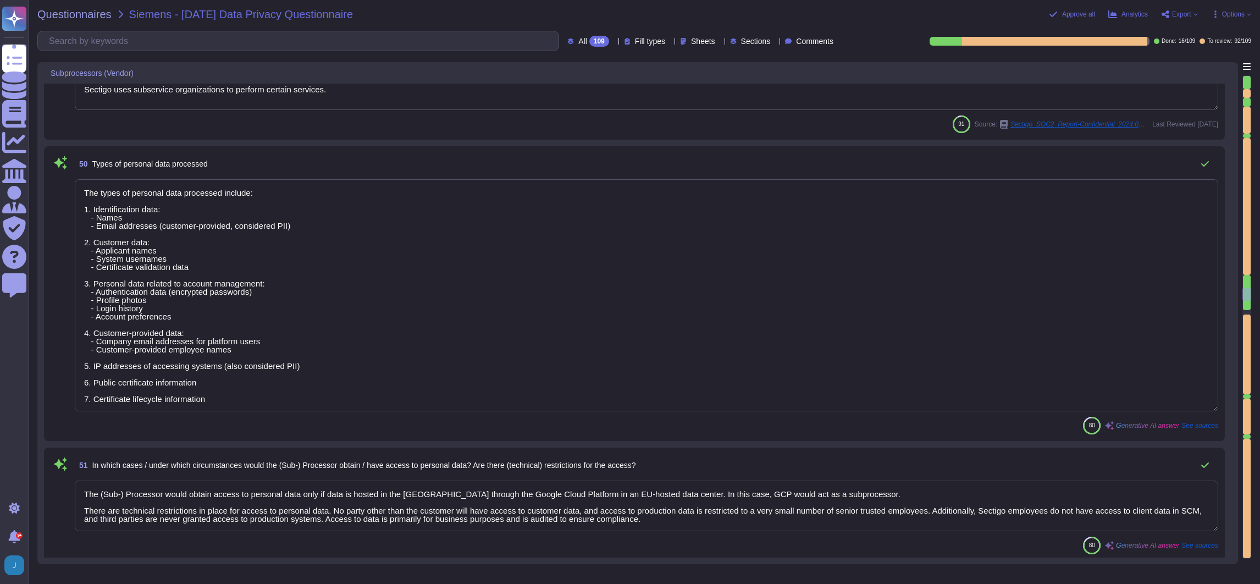
type textarea "N/A"
type textarea "We do not delete data. Certificate data is publicly available through Certifica…"
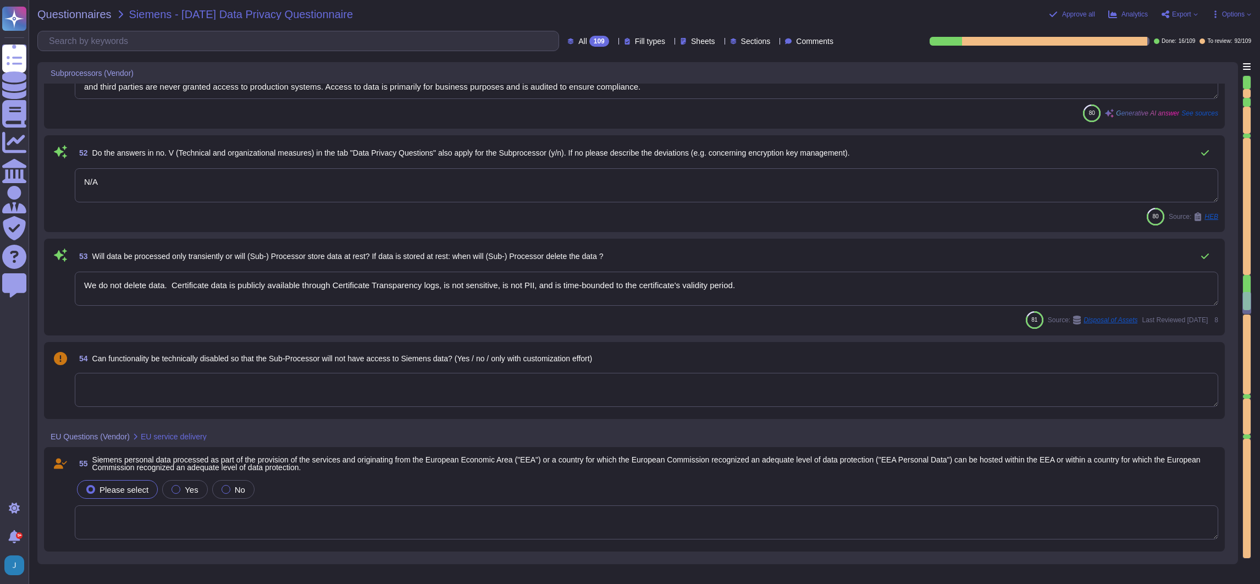
type textarea "Please consider the following in your response: 1. Indicate in your response wh…"
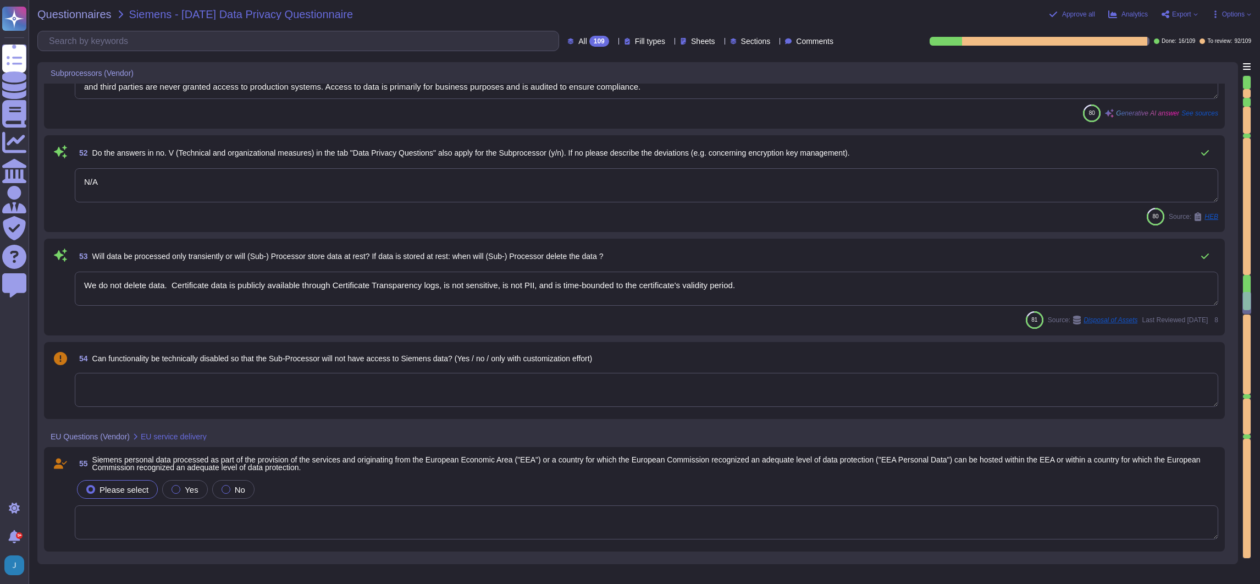
type textarea "Please consider the following in your response: 1. Indicate in your response wh…"
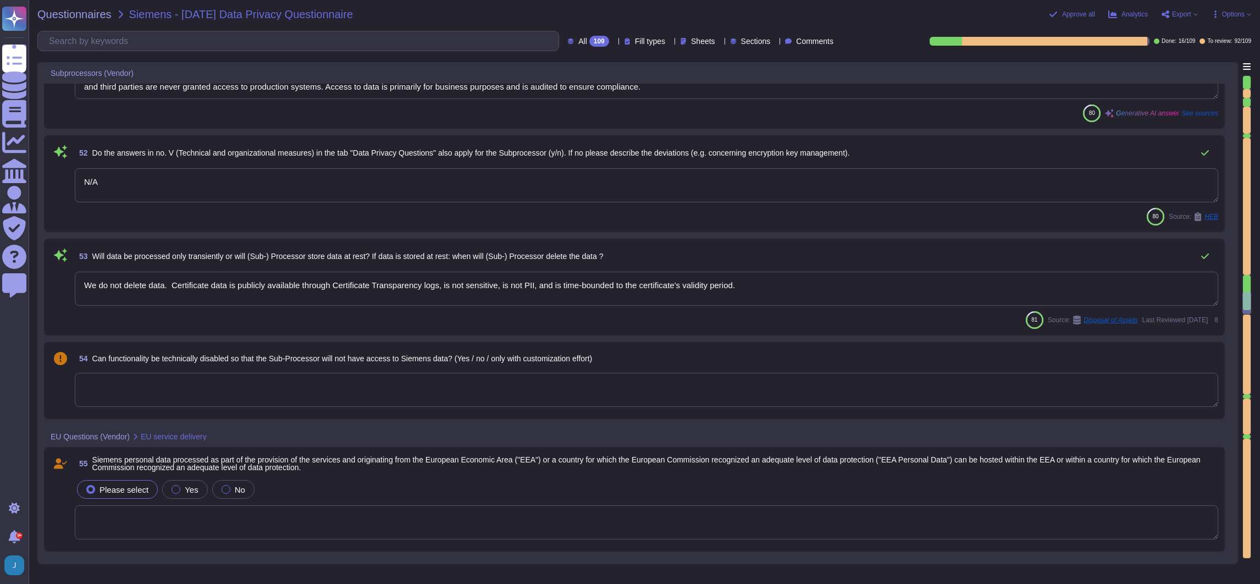
type textarea "Please consider the following in your response: 1. Indicate in your response wh…"
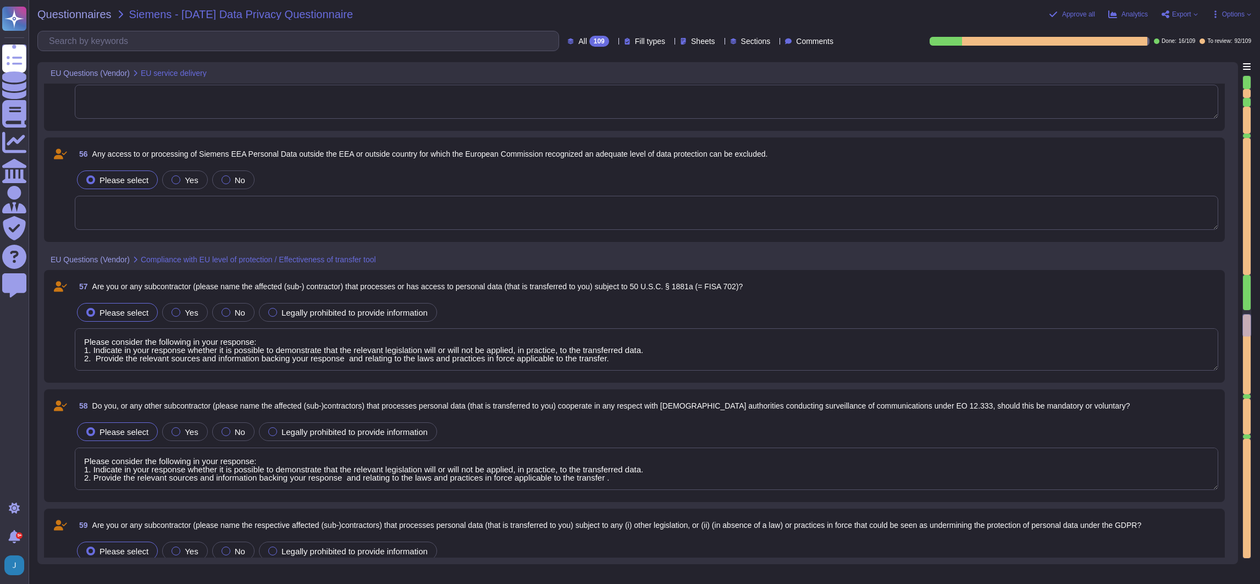
type textarea "Please consider the following in your response: 1. Enumerate the legislation/pr…"
type textarea "Please consider the following in your response: 1. Indicate in your response wh…"
type textarea "Please consider the following in your response: 1. Enumerate the legislation/pr…"
type textarea "Please consider the following in your response: 1. Indicate in your response wh…"
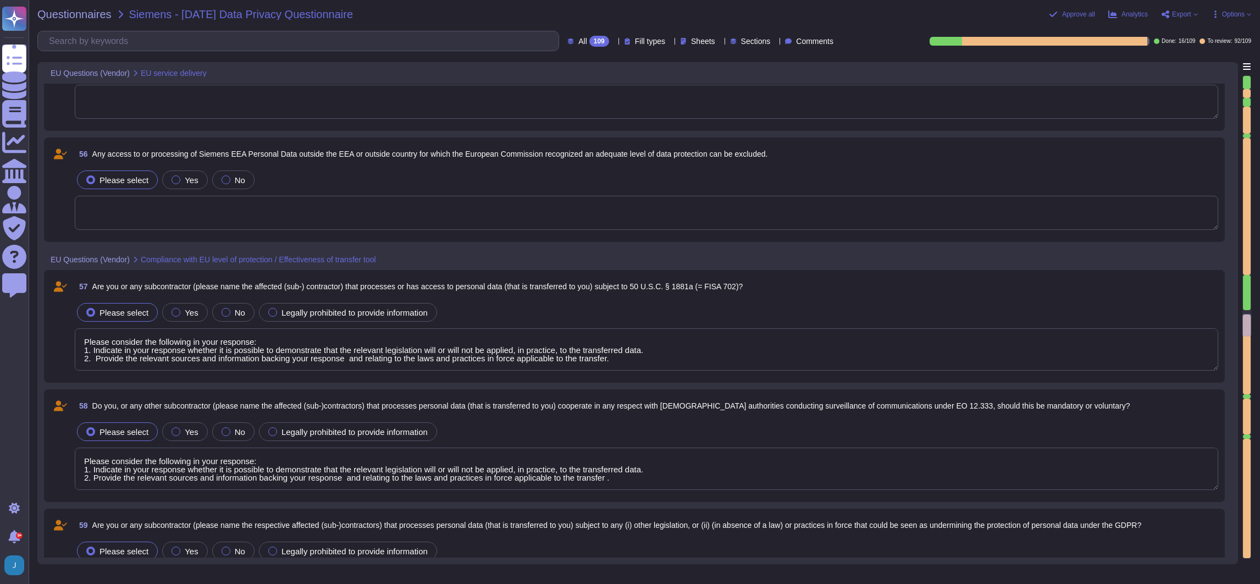
type textarea "Please consider the following in your response: 1. Indicate in your response wh…"
type textarea "Please consider the following in your response: 1. Enumerate the legislation/pr…"
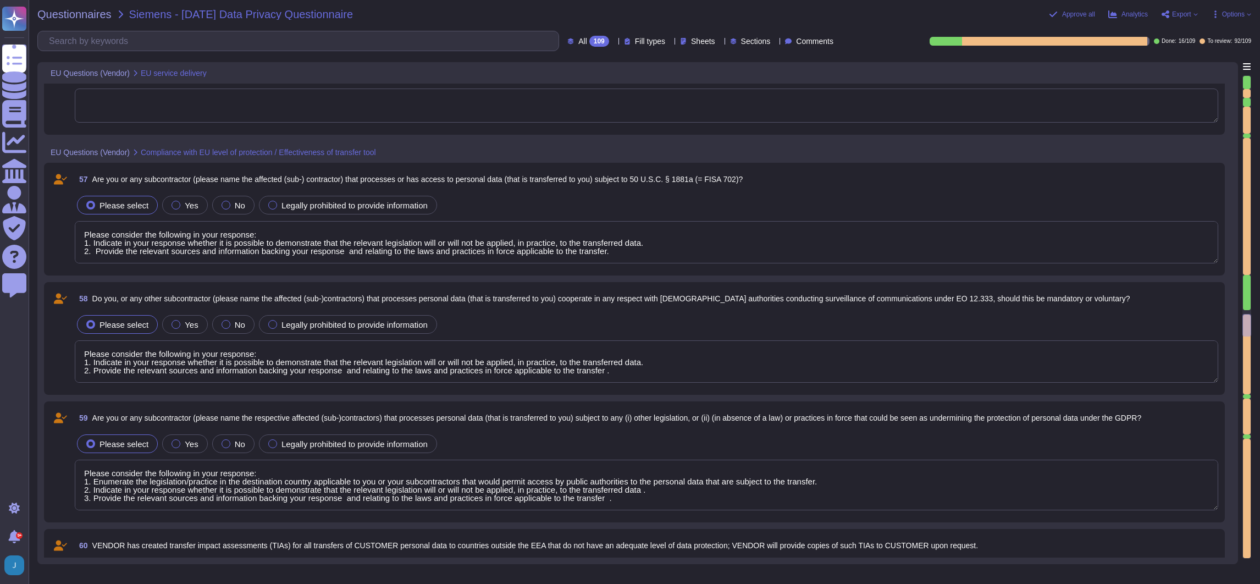
type textarea "Please consider the following in your response: 1. Indicate in your response wh…"
type textarea "Please consider the following in your response: 1. Enumerate the legislation/pr…"
type textarea "Please consider the following in your response: 1. Indicate in your response wh…"
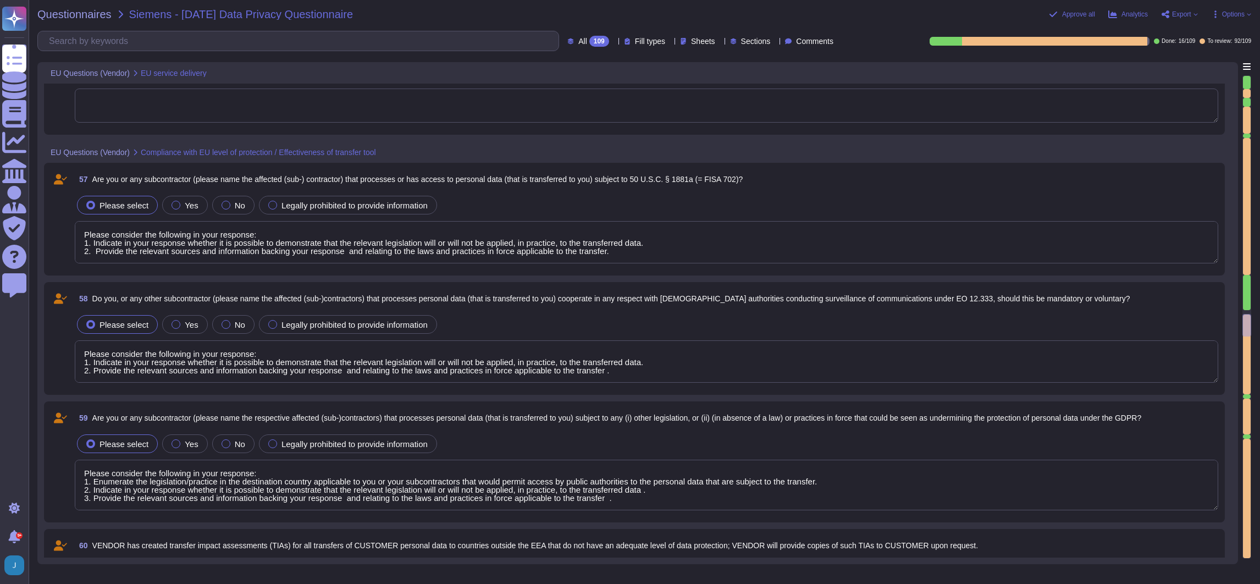
type textarea "Please consider the following in your response: 1. Enumerate the legislation/pr…"
type textarea "Please consider the following in your response: 1. Indicate in your response wh…"
type textarea "Please consider the following in your response: 1. Enumerate the legislation/pr…"
type textarea "Please consider the following in your response: 1. Indicate in your response wh…"
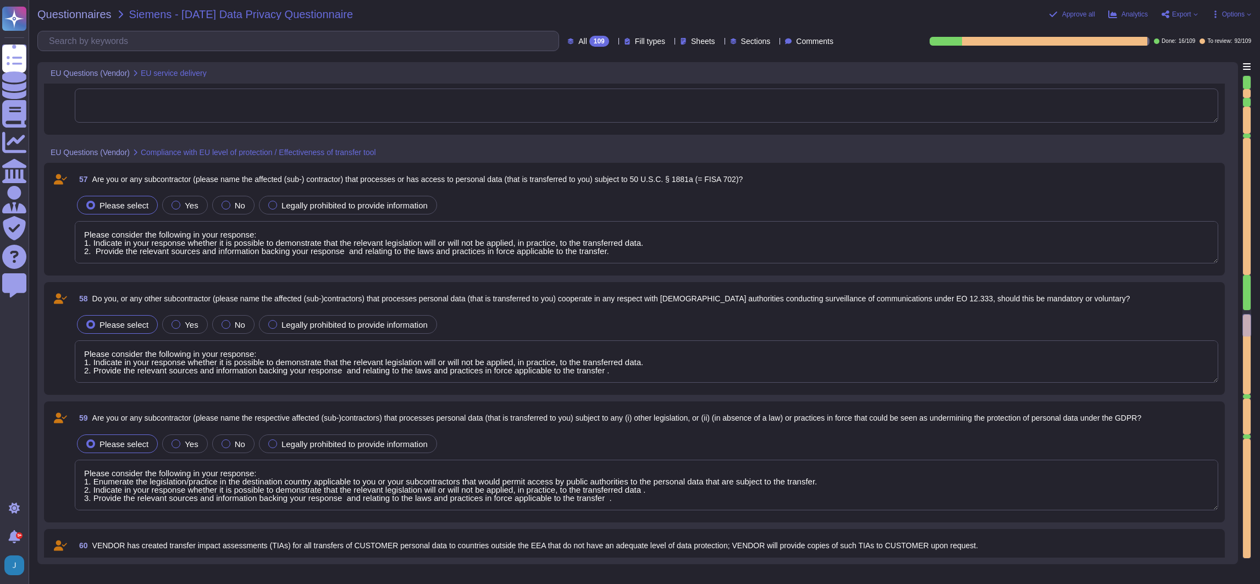
type textarea "Please consider the following in your response: 1. Indicate in your response wh…"
type textarea "Please consider the following in your response: 1. Enumerate the legislation/pr…"
type textarea "Please consider the following in your response: 1. Indicate in your response wh…"
type textarea "Please consider the following in your response: 1. Enumerate the legislation/pr…"
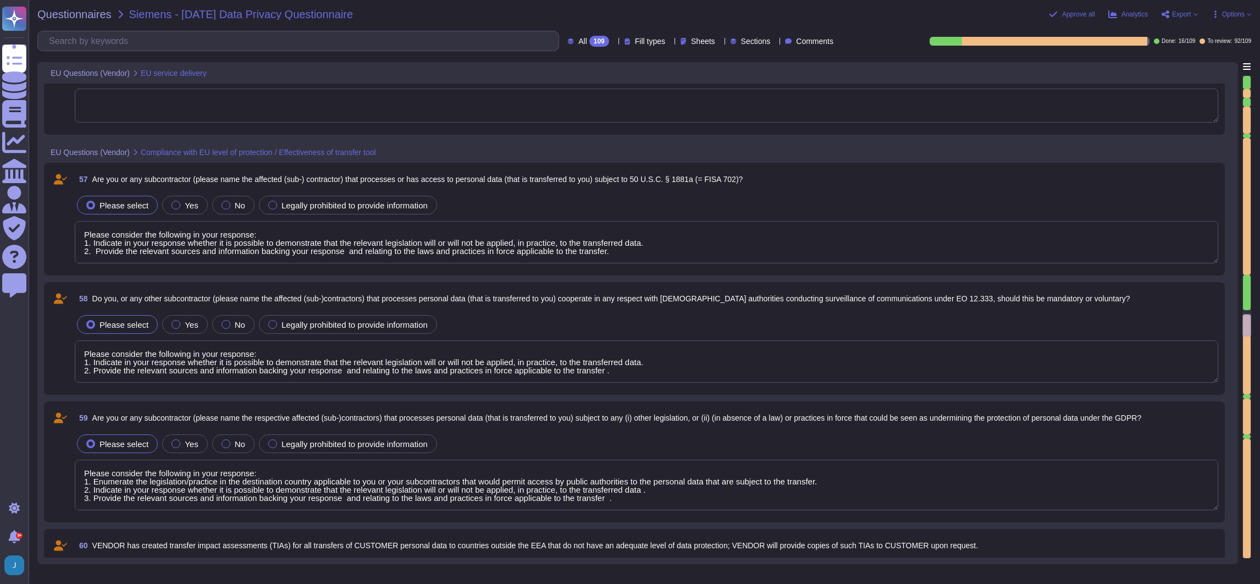
type textarea "Please consider the following in your response: 1. Indicate in your response wh…"
type textarea "Please consider the following in your response: 1. Enumerate the legislation/pr…"
type textarea "Please provide sufficiently detailed information on all requests of access to p…"
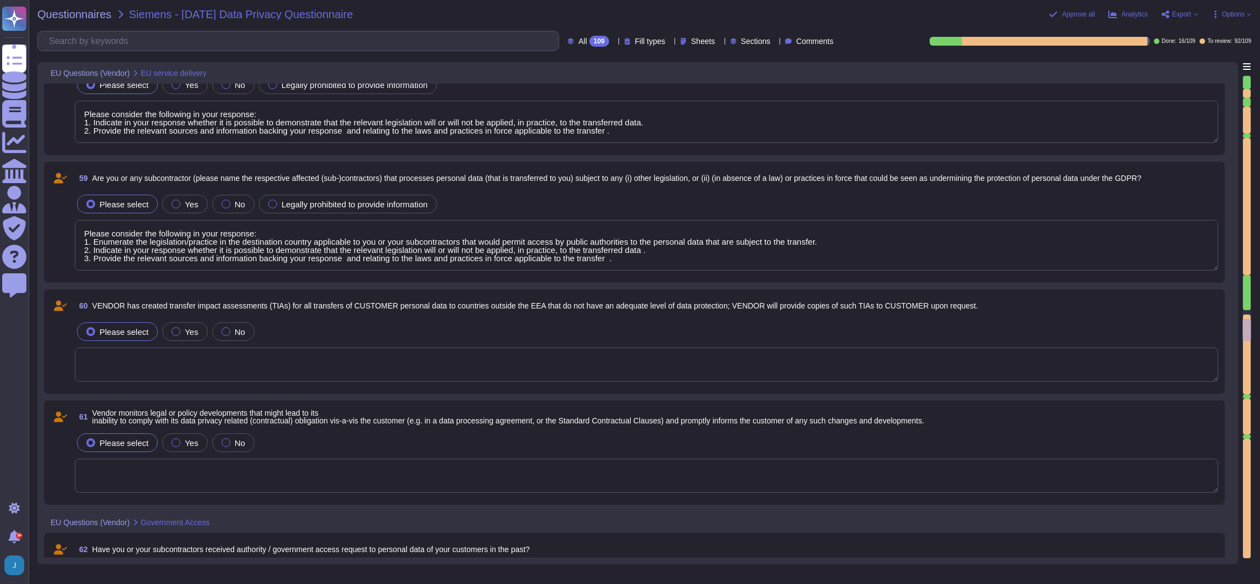
type textarea "Please consider the following in your response: 1. Indicate in your response wh…"
type textarea "Please consider the following in your response: 1. Enumerate the legislation/pr…"
type textarea "Please consider the following in your response: 1. Indicate in your response wh…"
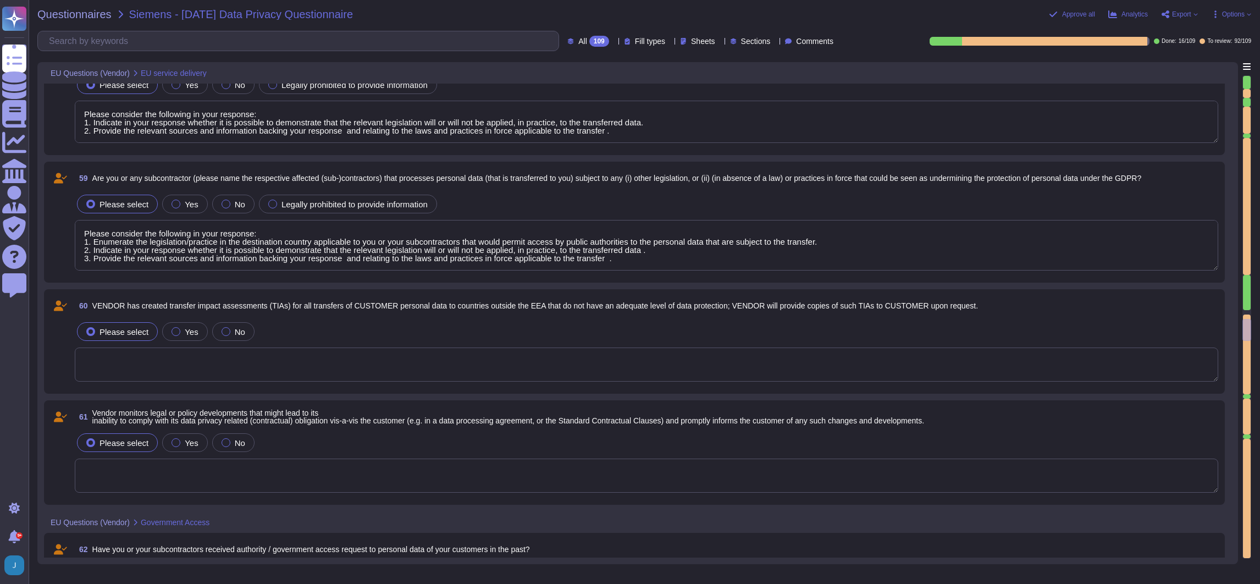
type textarea "Please consider the following in your response: 1. Enumerate the legislation/pr…"
type textarea "Please consider the following in your response: 1. Indicate in your response wh…"
type textarea "Please consider the following in your response: 1. Enumerate the legislation/pr…"
type textarea "Please consider the following in your response: 1. Indicate in your response wh…"
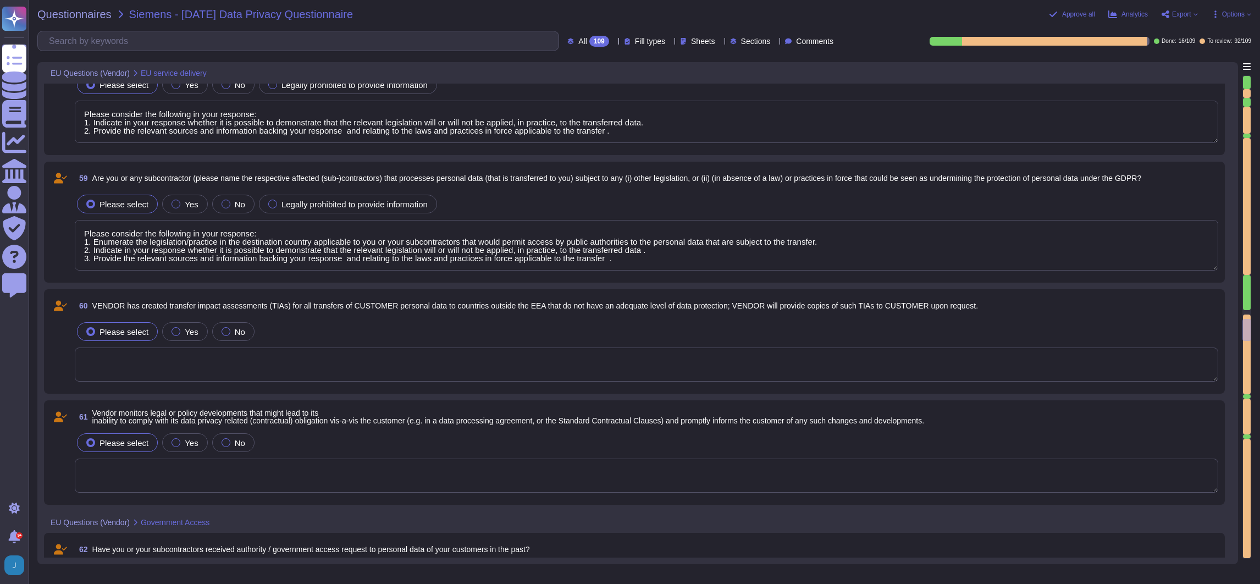
type textarea "Please consider the following in your response: 1. Indicate in your response wh…"
type textarea "Please consider the following in your response: 1. Enumerate the legislation/pr…"
type textarea "Please consider the following in your response: 1. Indicate in your response wh…"
type textarea "Please consider the following in your response: 1. Enumerate the legislation/pr…"
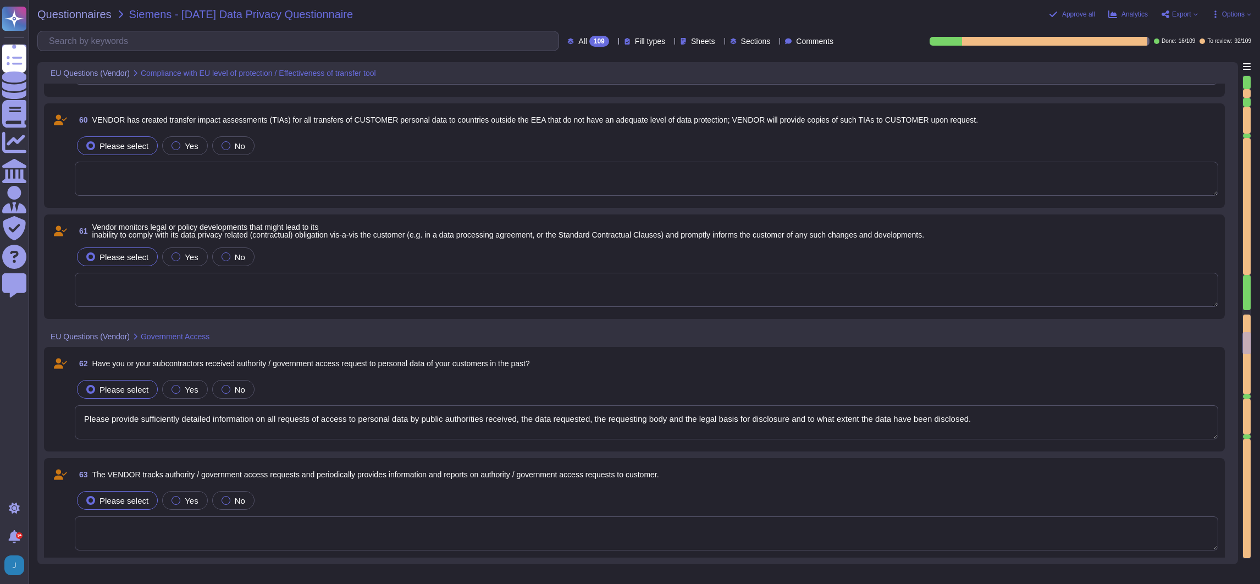
type textarea "Please consider the following in your response: 1. Indicate in your response wh…"
type textarea "Please consider the following in your response: 1. Enumerate the legislation/pr…"
type textarea "If "yes" is selected, continue with the next question no. I.2. If "no" is selec…"
type textarea "Please consider the following in your response: 1. Indicate in your response wh…"
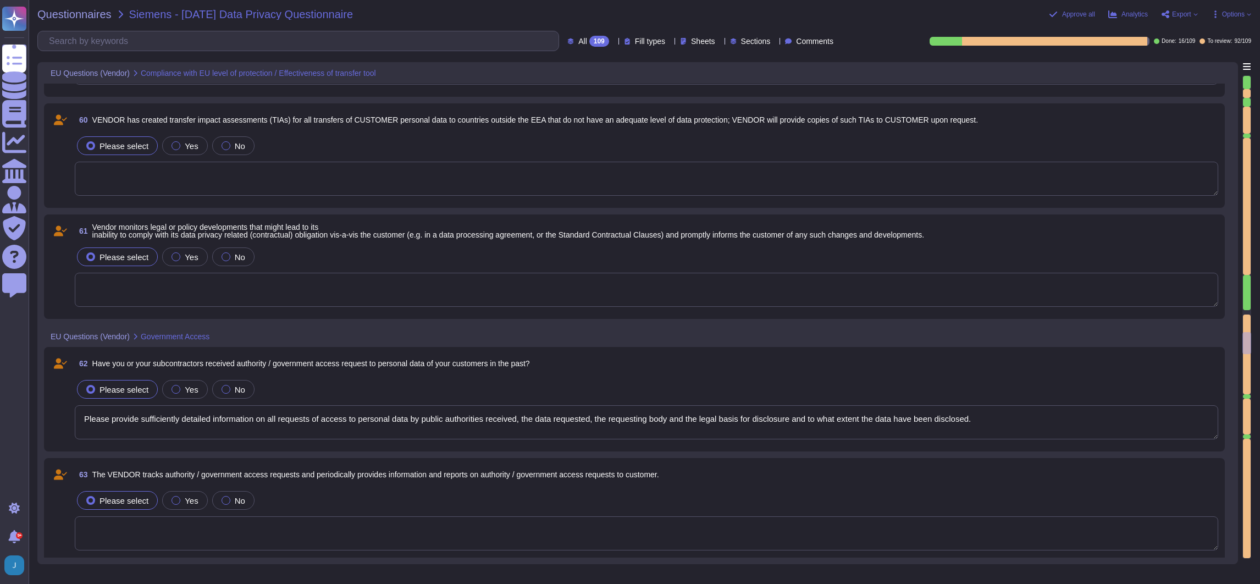
type textarea "Please consider the following in your response: 1. Indicate in your response wh…"
type textarea "Please consider the following in your response: 1. Enumerate the legislation/pr…"
type textarea "If "yes" is selected, continue with the next question no. I.2. If "no" is selec…"
type textarea "Please consider the following in your response: 1. Indicate in your response wh…"
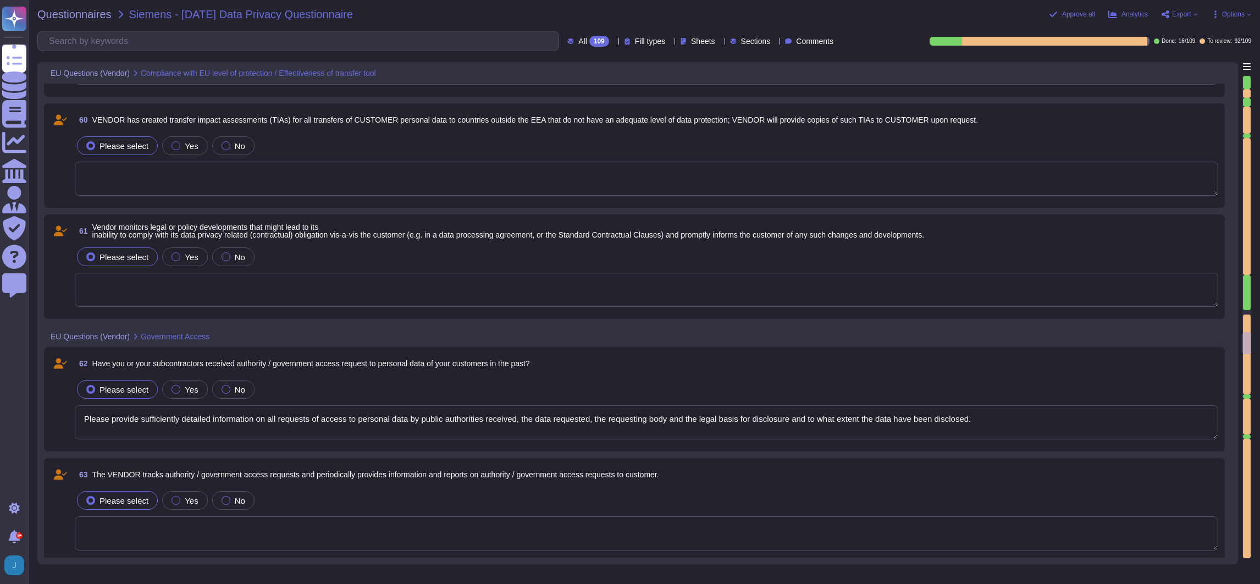
type textarea "Please consider the following in your response: 1. Enumerate the legislation/pr…"
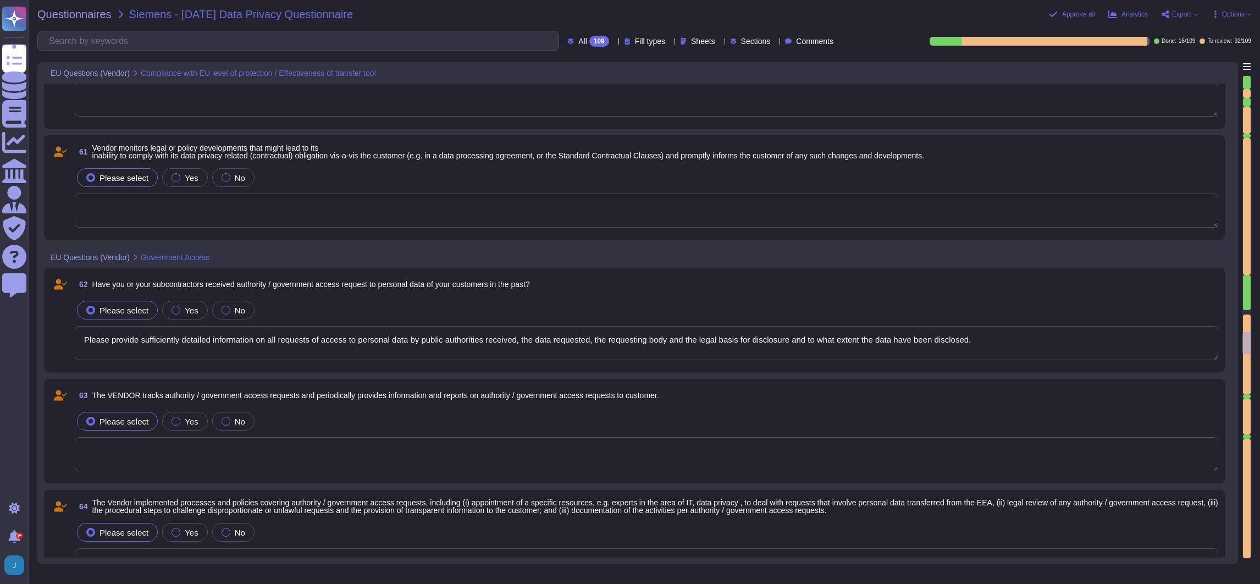
type textarea "If "yes" is selected, continue with the next question no. I.2. If "no" is selec…"
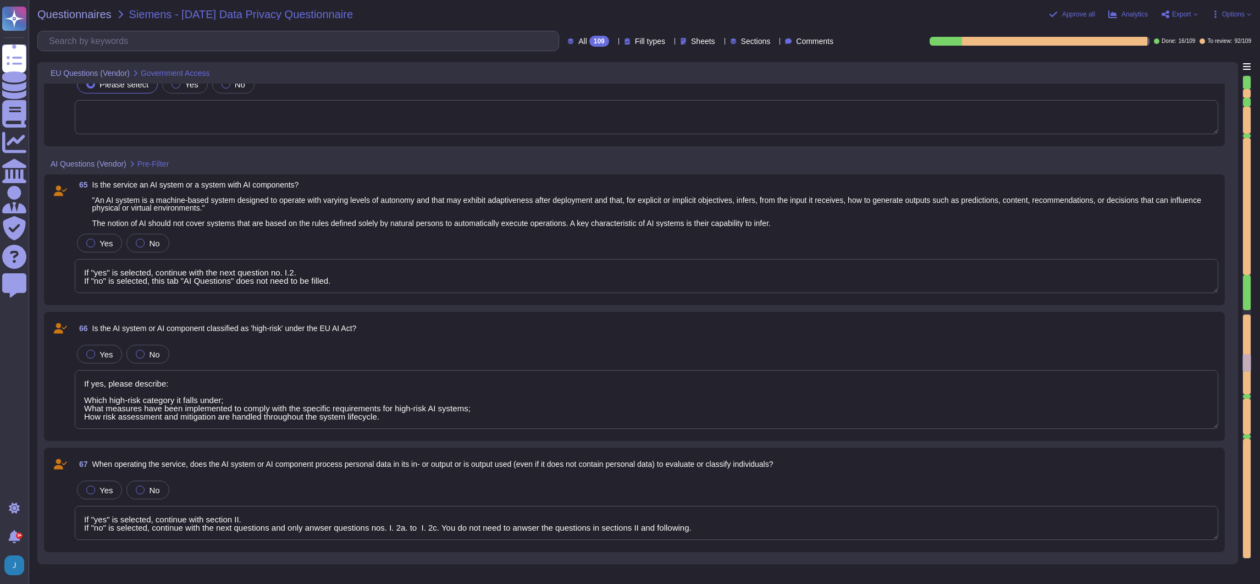
type textarea "If yes, please describe: Which high-risk category it falls under; What measures…"
type textarea "If "yes" is selected, continue with section II. If "no" is selected, continue w…"
type textarea "Please describe details"
type textarea "Please describe details, e.g. • Implement redaction techniques to identify and …"
type textarea "Please describe details, e.g. • Implement measures to block or limit the upload…"
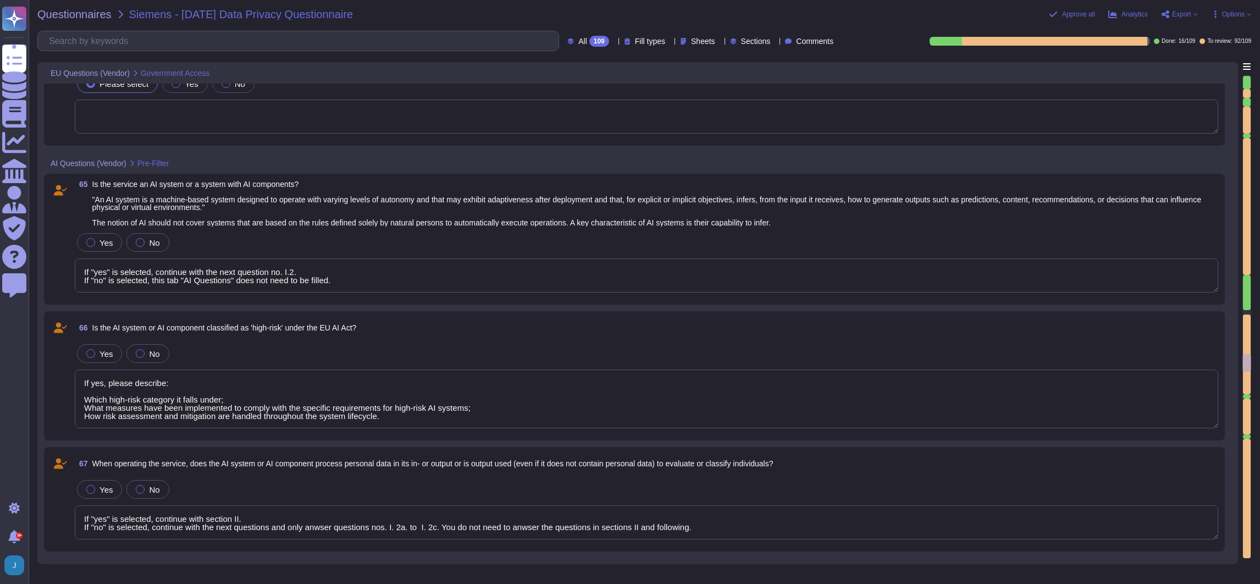
type textarea "If "yes" is selected, continue with the next question no. I.2. If "no" is selec…"
type textarea "If yes, please describe: Which high-risk category it falls under; What measures…"
type textarea "If "yes" is selected, continue with section II. If "no" is selected, continue w…"
type textarea "Please describe details, e.g. • Implement redaction techniques to identify and …"
type textarea "Please describe details, e.g. • Implement measures to block or limit the upload…"
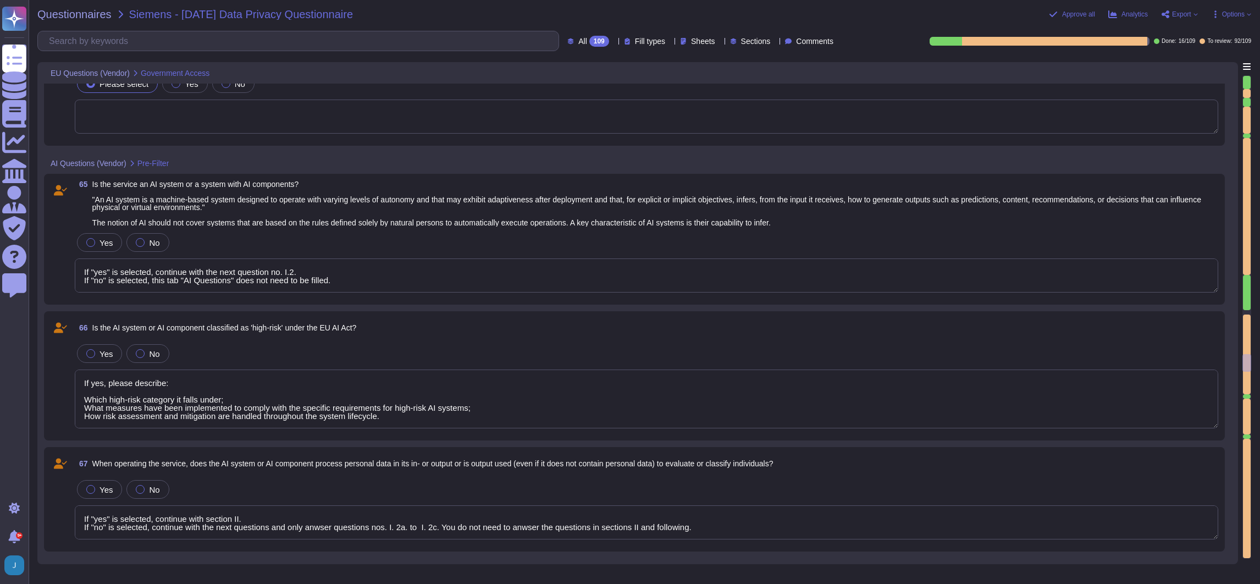
type textarea "If "yes" is selected, continue with the next question no. I.2. If "no" is selec…"
type textarea "If yes, please describe: Which high-risk category it falls under; What measures…"
type textarea "If "yes" is selected, continue with section II. If "no" is selected, continue w…"
type textarea "Please describe details, e.g. • Implement redaction techniques to identify and …"
type textarea "Please describe details, e.g. • Implement measures to block or limit the upload…"
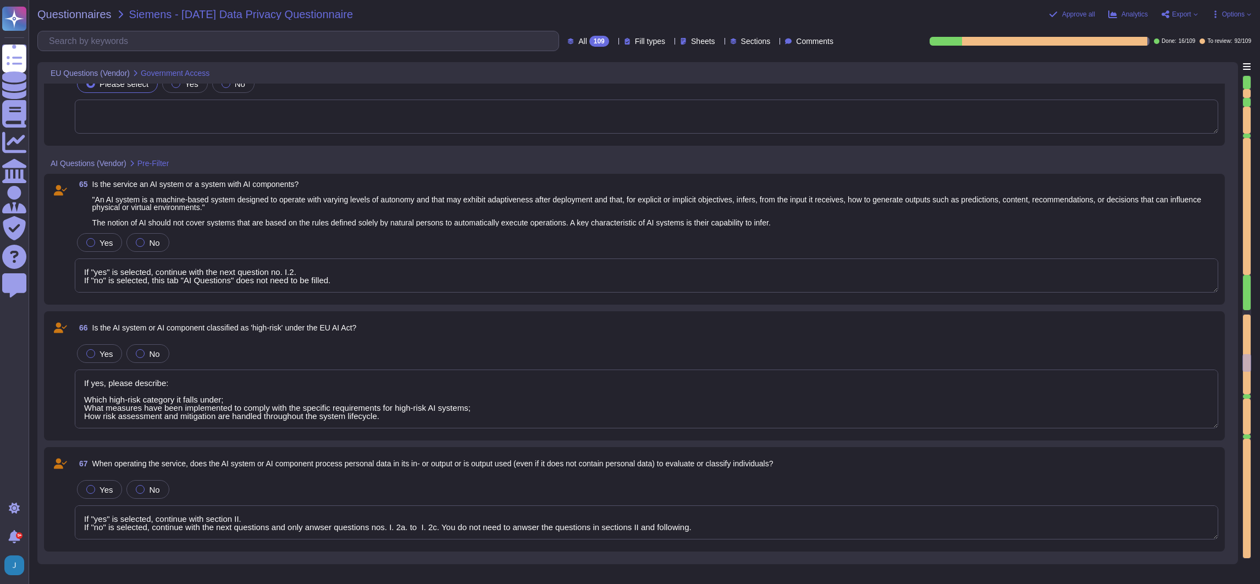
type textarea "If "yes" is selected, continue with the next question no. I.2. If "no" is selec…"
type textarea "If yes, please describe: Which high-risk category it falls under; What measures…"
type textarea "If "yes" is selected, continue with section II. If "no" is selected, continue w…"
type textarea "Please describe details, e.g. • Implement redaction techniques to identify and …"
type textarea "Please describe details, e.g. • Implement measures to block or limit the upload…"
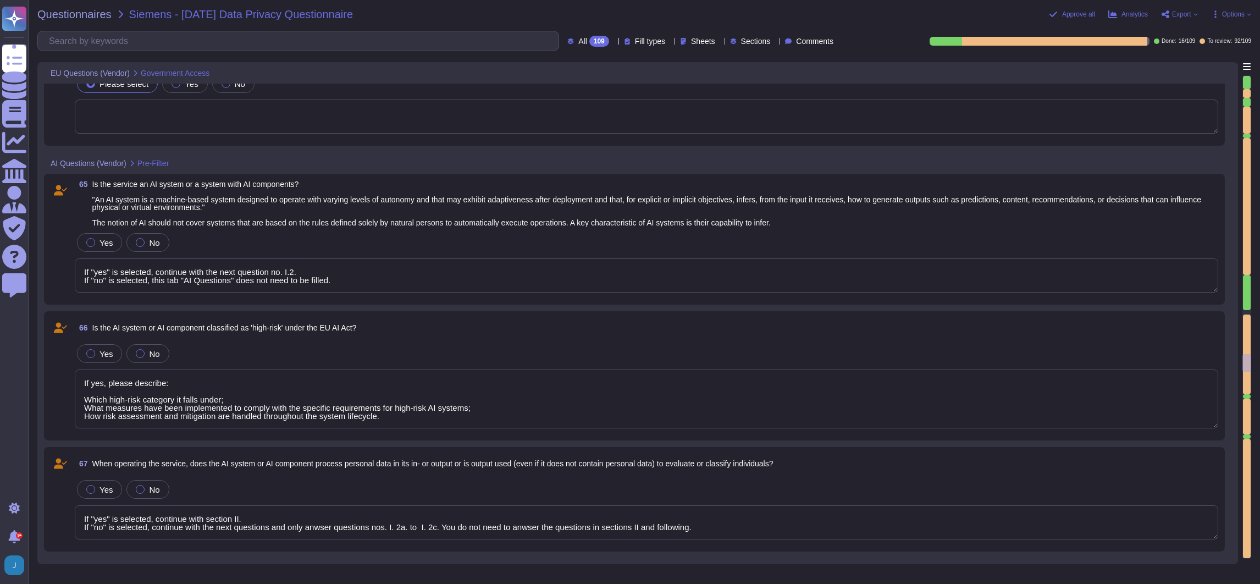
type textarea "If "yes" is selected, continue with the next question no. I.2. If "no" is selec…"
type textarea "If yes, please describe: Which high-risk category it falls under; What measures…"
type textarea "If "yes" is selected, continue with section II. If "no" is selected, continue w…"
type textarea "Please describe details, e.g. • Implement redaction techniques to identify and …"
type textarea "Please describe details, e.g. • Implement measures to block or limit the upload…"
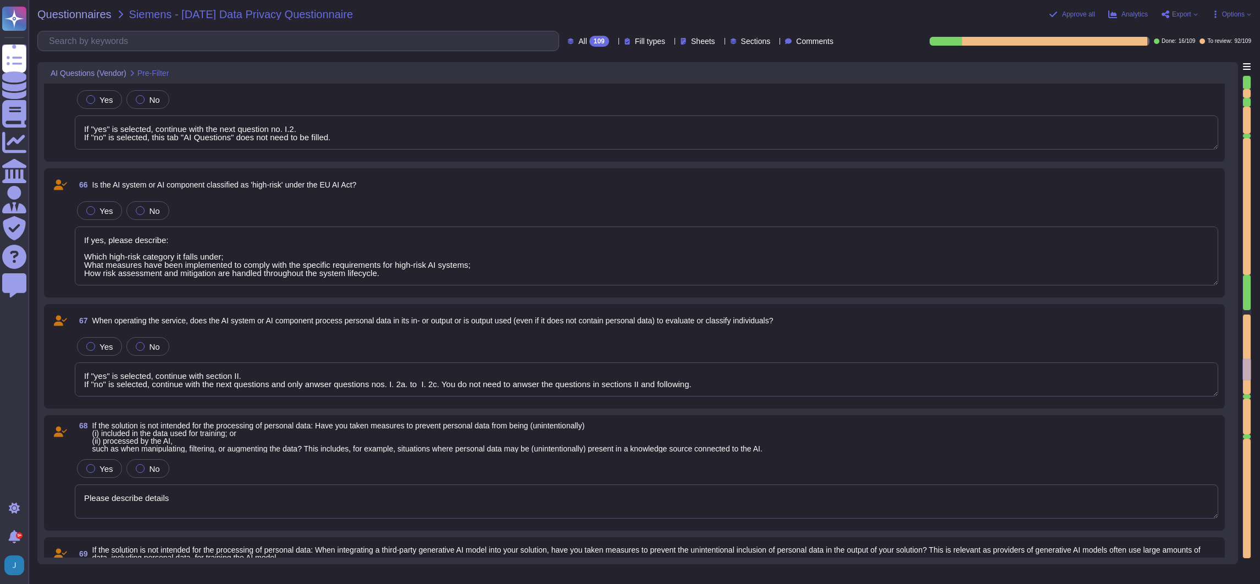
type textarea "If yes, please describe: Which high-risk category it falls under; What measures…"
type textarea "If "yes" is selected, continue with section II. If "no" is selected, continue w…"
type textarea "Please describe details, e.g. • Implement redaction techniques to identify and …"
type textarea "Please describe details, e.g. • Implement measures to block or limit the upload…"
type textarea "If yes, please describe: Which high-risk category it falls under; What measures…"
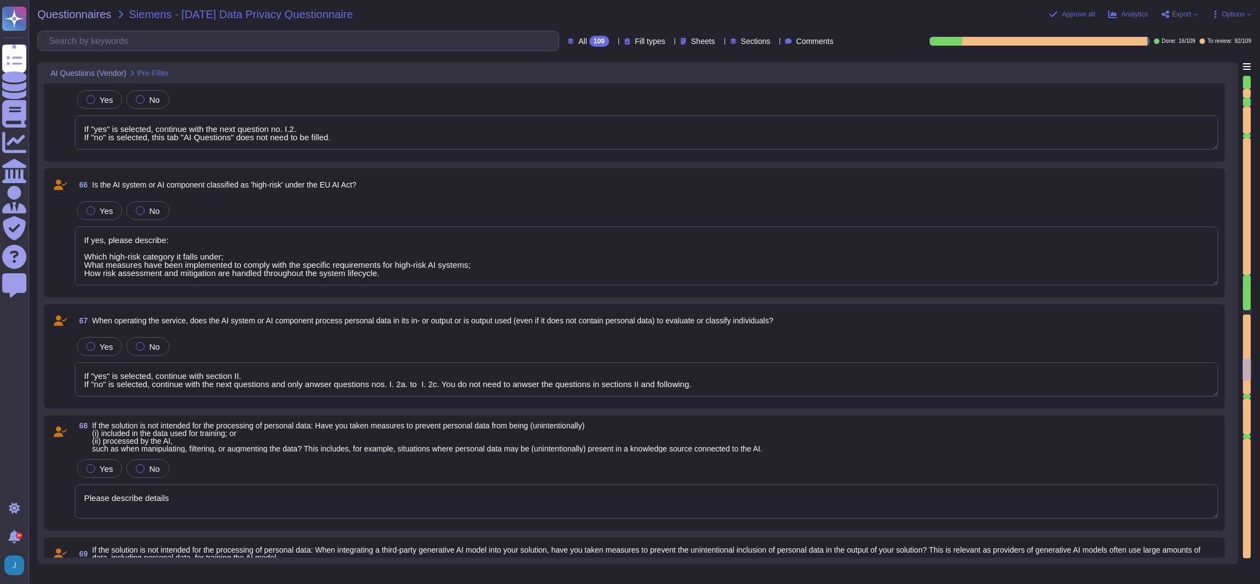
type textarea "If "yes" is selected, continue with section II. If "no" is selected, continue w…"
type textarea "Please describe details, e.g. • Implement redaction techniques to identify and …"
type textarea "Please describe details, e.g. • Implement measures to block or limit the upload…"
type textarea "Please describe the details for the use/deployment of an algorithm thereby cons…"
type textarea "Please describe details"
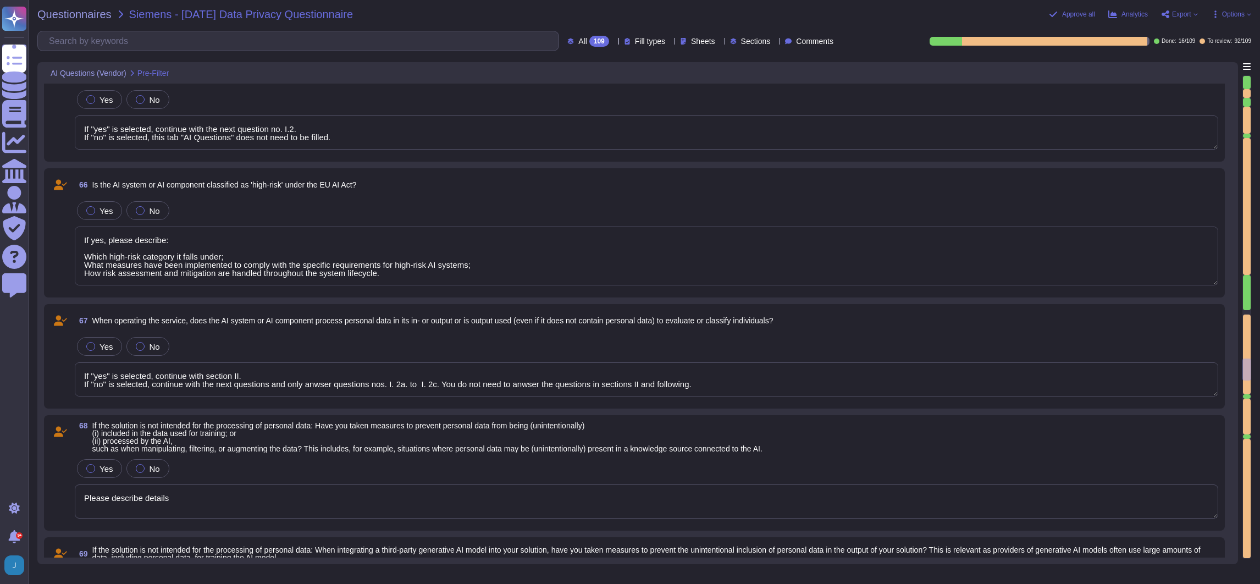
type textarea "We do not currently offer AI solutions in our customer-facing products."
type textarea "If yes, please describe: Which high-risk category it falls under; What measures…"
type textarea "If "yes" is selected, continue with section II. If "no" is selected, continue w…"
type textarea "Please describe details, e.g. • Implement redaction techniques to identify and …"
type textarea "Please describe details, e.g. • Implement measures to block or limit the upload…"
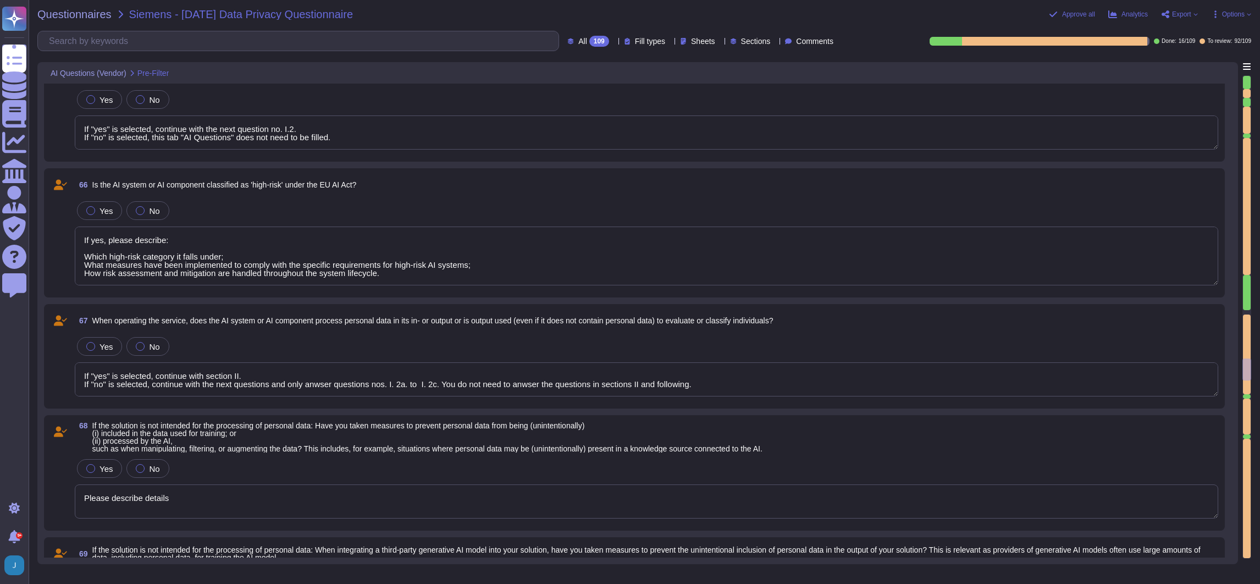
type textarea "Please describe the details for the use/deployment of an algorithm thereby cons…"
type textarea "If yes, please describe: Which high-risk category it falls under; What measures…"
type textarea "If "yes" is selected, continue with section II. If "no" is selected, continue w…"
type textarea "Please describe details, e.g. • Implement redaction techniques to identify and …"
type textarea "Please describe details, e.g. • Implement measures to block or limit the upload…"
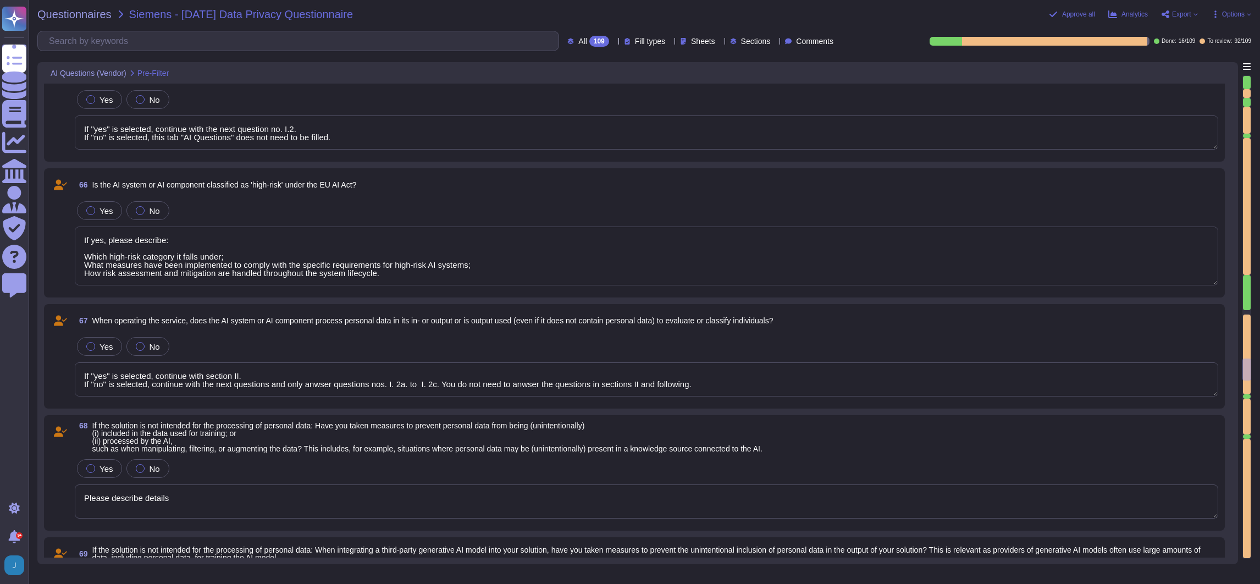
type textarea "Please describe the details for the use/deployment of an algorithm thereby cons…"
type textarea "If yes, please describe: Which high-risk category it falls under; What measures…"
type textarea "If "yes" is selected, continue with section II. If "no" is selected, continue w…"
type textarea "Please describe details, e.g. • Implement redaction techniques to identify and …"
type textarea "Please describe details, e.g. • Implement measures to block or limit the upload…"
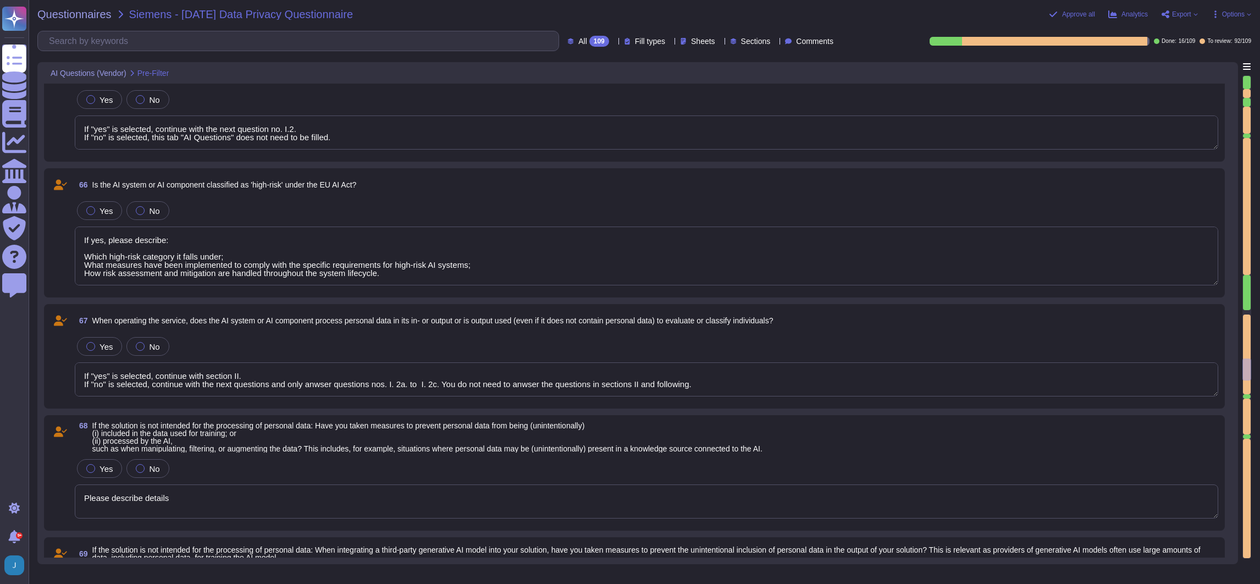
type textarea "Please describe the details for the use/deployment of an algorithm thereby cons…"
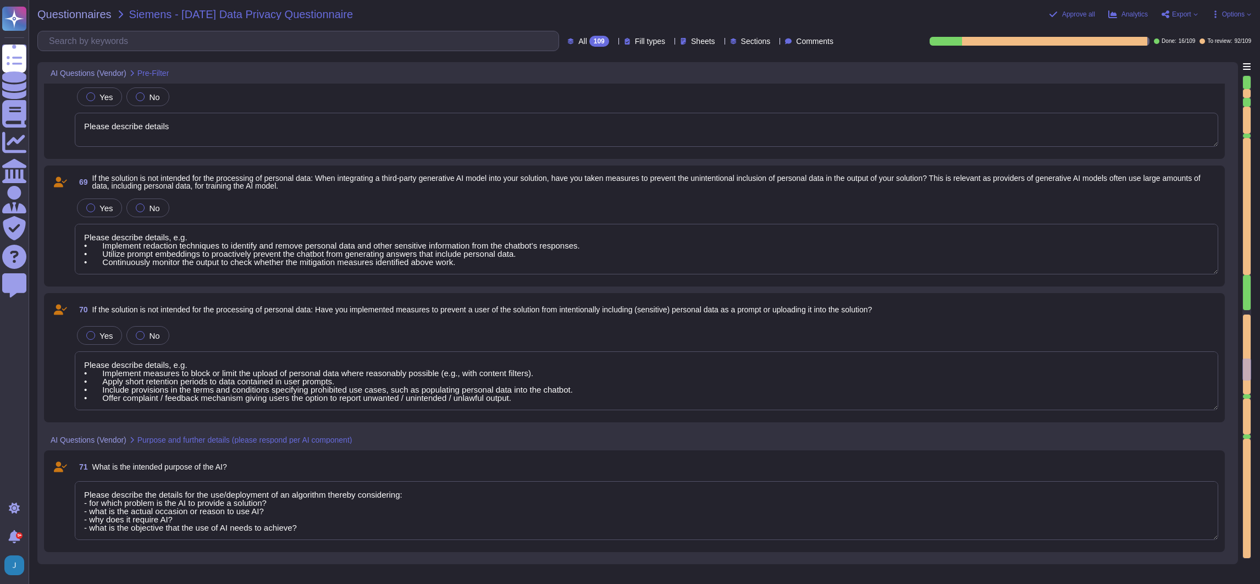
type textarea "If yes, please describe: Which high-risk category it falls under; What measures…"
type textarea "If "yes" is selected, continue with section II. If "no" is selected, continue w…"
type textarea "Please describe details, e.g. • Implement redaction techniques to identify and …"
type textarea "Please describe details, e.g. • Implement measures to block or limit the upload…"
type textarea "Please describe the details for the use/deployment of an algorithm thereby cons…"
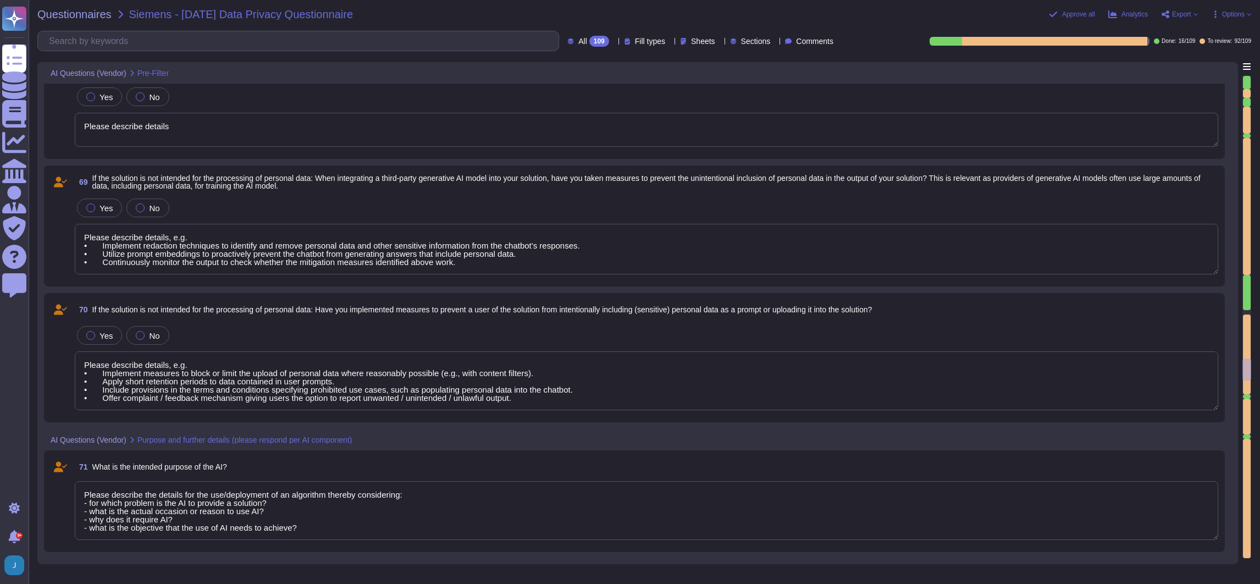
type textarea "If yes, please describe: Which high-risk category it falls under; What measures…"
type textarea "If "yes" is selected, continue with section II. If "no" is selected, continue w…"
type textarea "Please describe details, e.g. • Implement redaction techniques to identify and …"
type textarea "Please describe details, e.g. • Implement measures to block or limit the upload…"
type textarea "Please describe the details for the use/deployment of an algorithm thereby cons…"
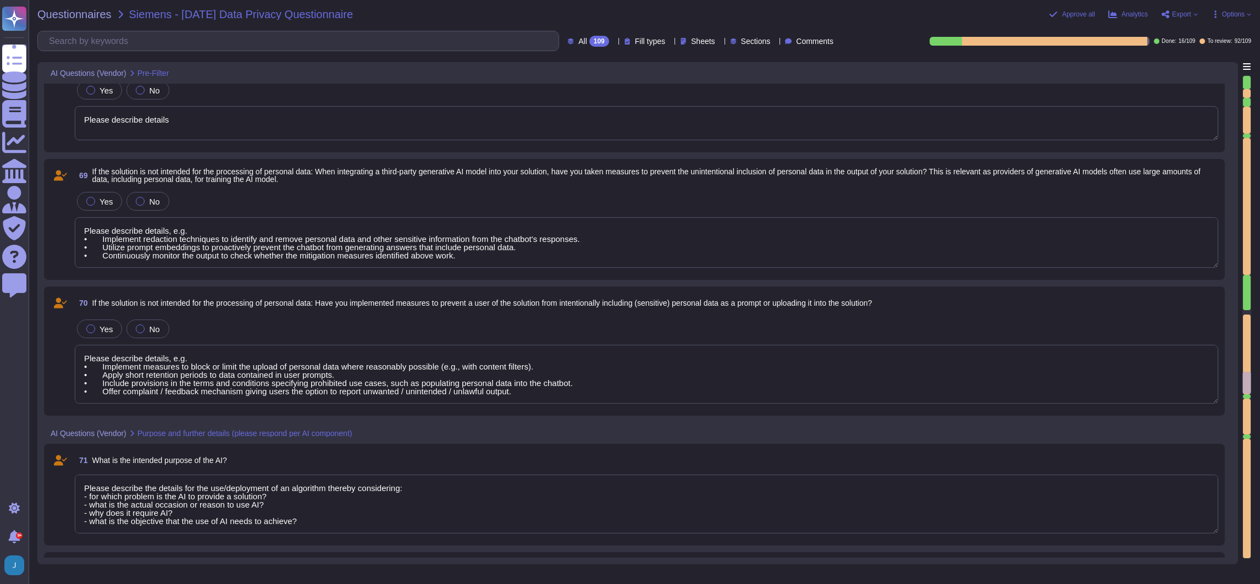
type textarea "If yes, please describe: Which high-risk category it falls under; What measures…"
type textarea "If "yes" is selected, continue with section II. If "no" is selected, continue w…"
type textarea "Please describe details, e.g. • Implement redaction techniques to identify and …"
type textarea "Please describe details, e.g. • Implement measures to block or limit the upload…"
type textarea "Please describe the details for the use/deployment of an algorithm thereby cons…"
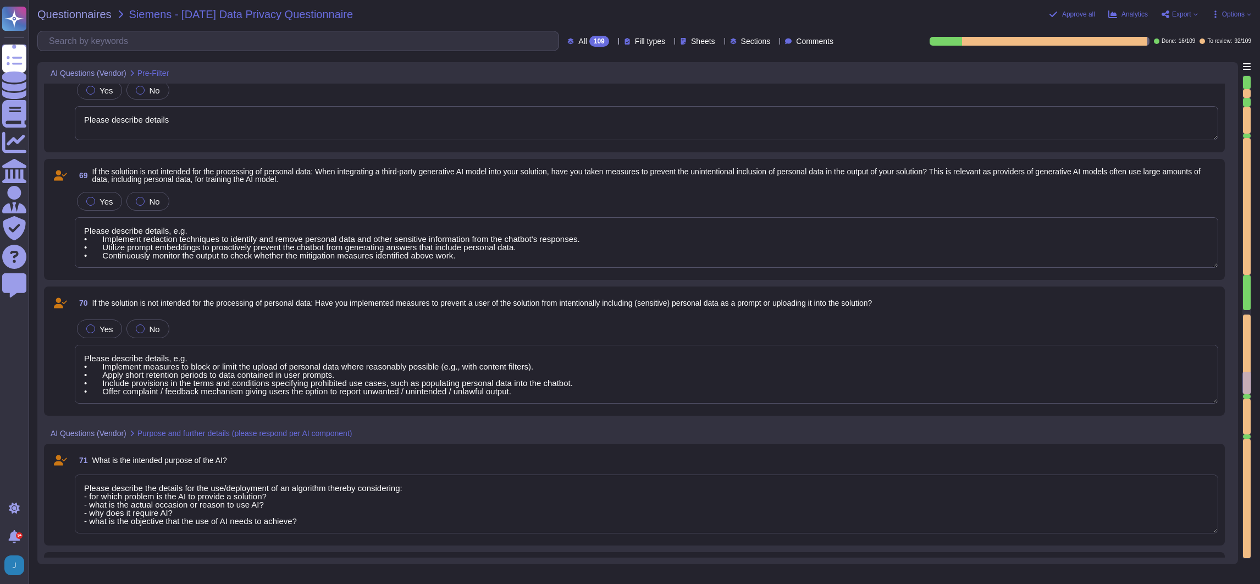
type textarea "Please describe details"
type textarea "Please describe details, e.g. • Implement redaction techniques to identify and …"
type textarea "Please describe details, e.g. • Implement measures to block or limit the upload…"
type textarea "Please describe the details for the use/deployment of an algorithm thereby cons…"
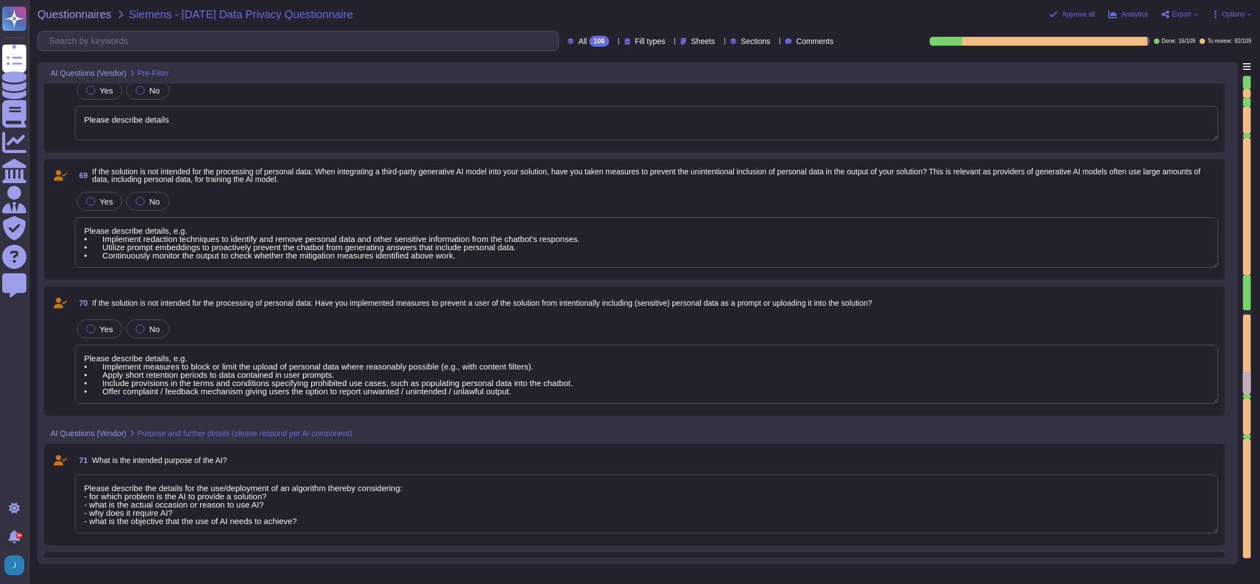
type textarea "Please describe details, e.g. • Implement redaction techniques to identify and …"
type textarea "Please describe details, e.g. • Implement measures to block or limit the upload…"
type textarea "Please describe the details for the use/deployment of an algorithm thereby cons…"
type textarea "Please describe details, e.g. • Implement redaction techniques to identify and …"
type textarea "Please describe details, e.g. • Implement measures to block or limit the upload…"
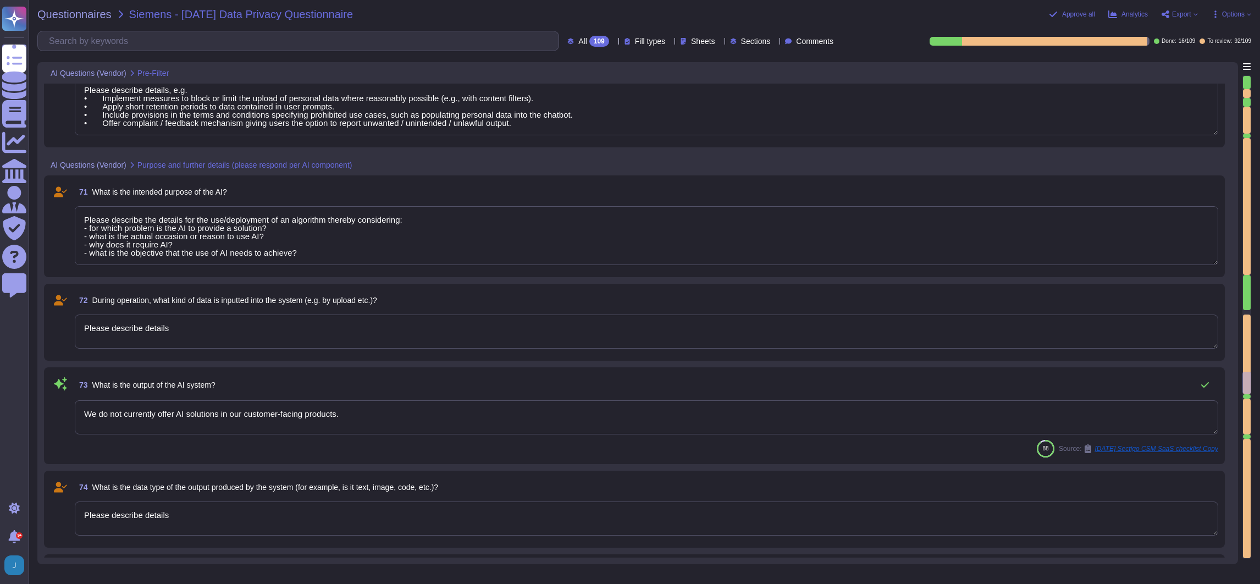
type textarea "Please describe the details for the use/deployment of an algorithm thereby cons…"
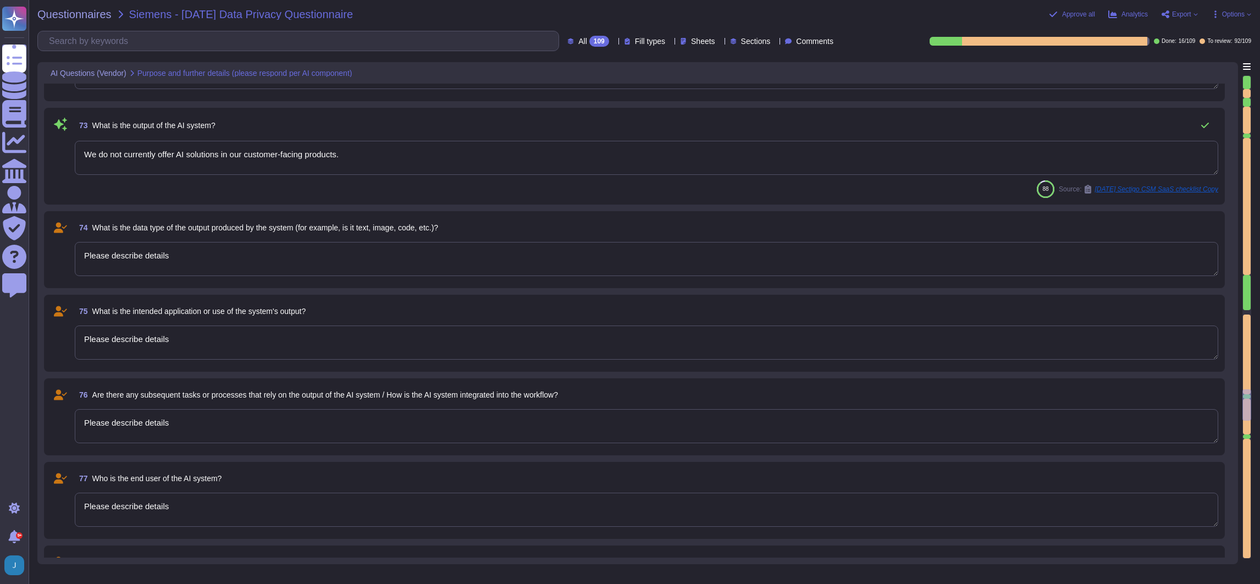
type textarea "Please describe details"
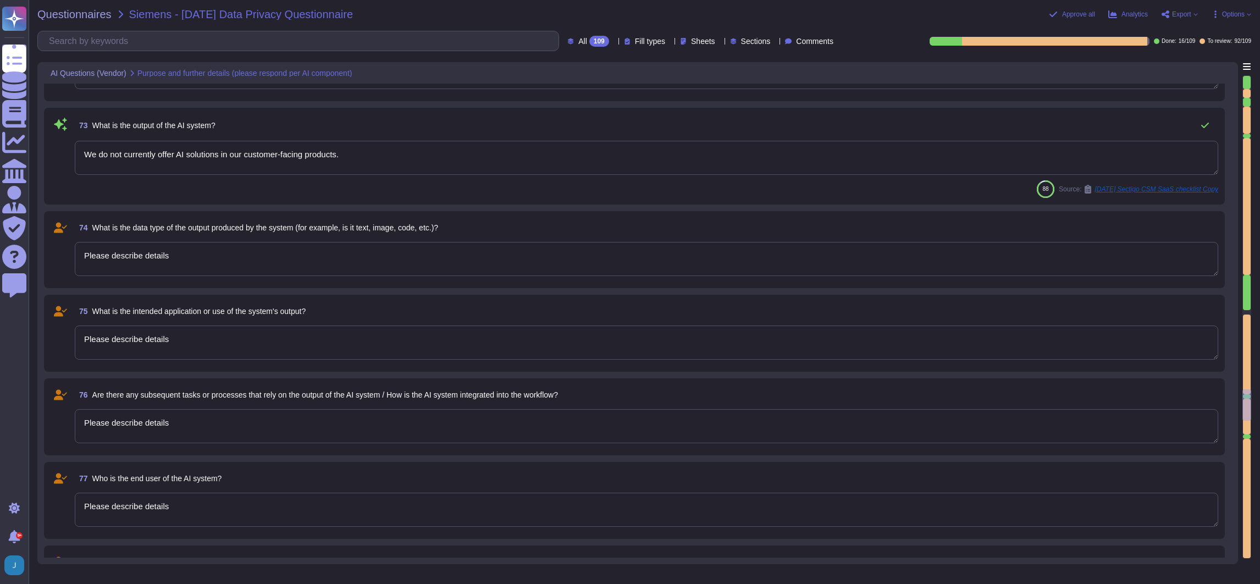
type textarea "Please describe the details for the use/deployment of an algorithm thereby cons…"
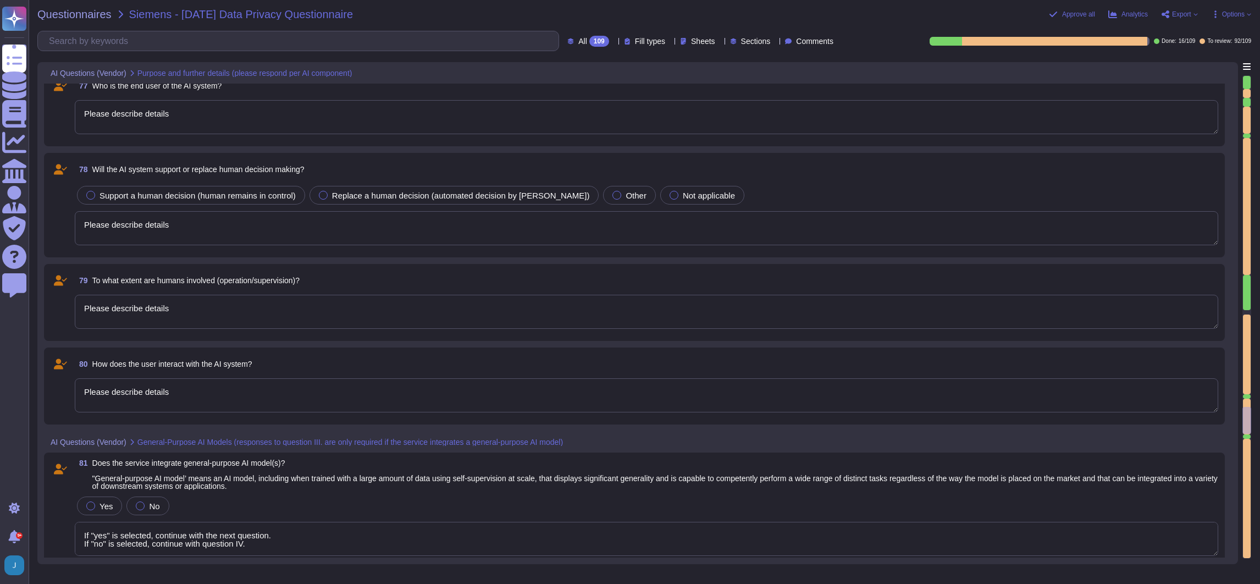
type textarea "If "yes" is selected, continue with the next question. If "no" is selected, con…"
type textarea "We do not currently offer AI solutions in our customer-facing products."
type textarea "Please describe details"
type textarea "Please describe details, e.g. • Implement redaction techniques to identify and …"
type textarea "Please describe details"
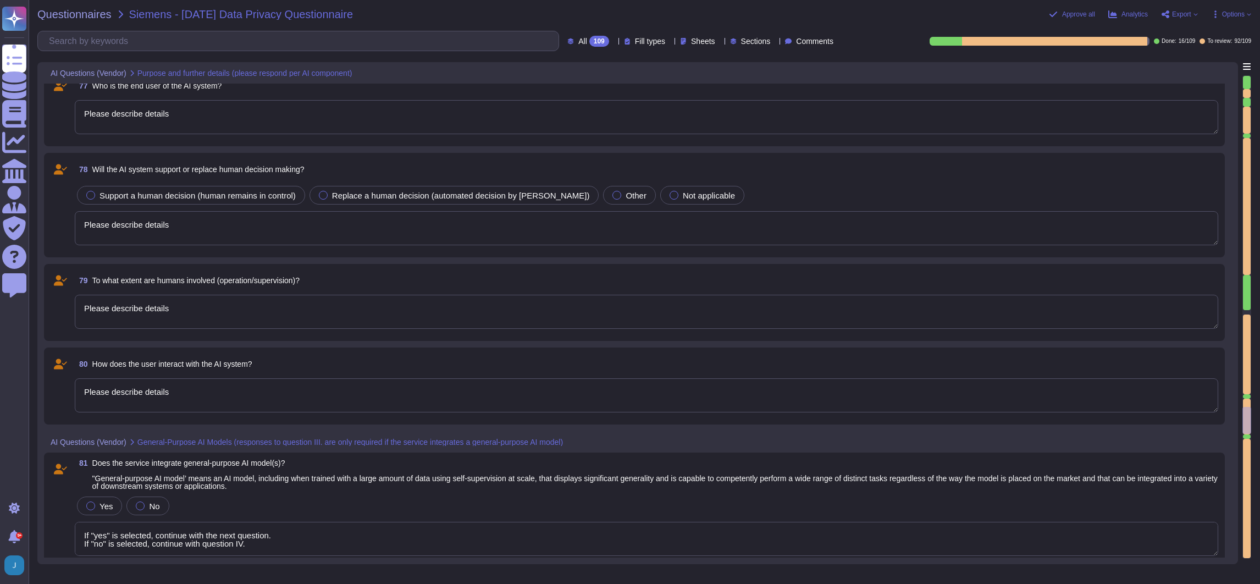
type textarea "If "yes" is selected, continue with the next question. If "no" is selected, con…"
type textarea "Please describe details, e.g. • Implement redaction techniques to identify and …"
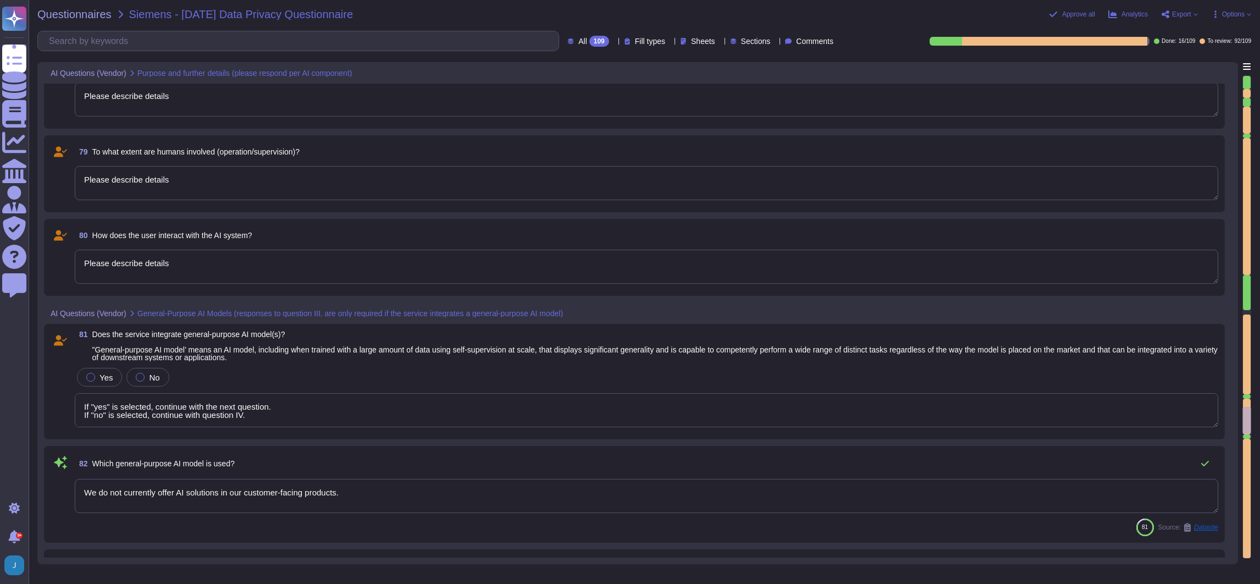
type textarea "If "yes" is selected, continue with the next question. If "no" is selected, con…"
type textarea "Please describe details, e.g. • Implement redaction techniques to identify and …"
type textarea "If "yes" is selected, continue with the next question. If "no" is selected, con…"
type textarea "Please describe details, e.g. • Implement redaction techniques to identify and …"
type textarea "If "yes" is selected, continue with the next question. If "no" is selected, con…"
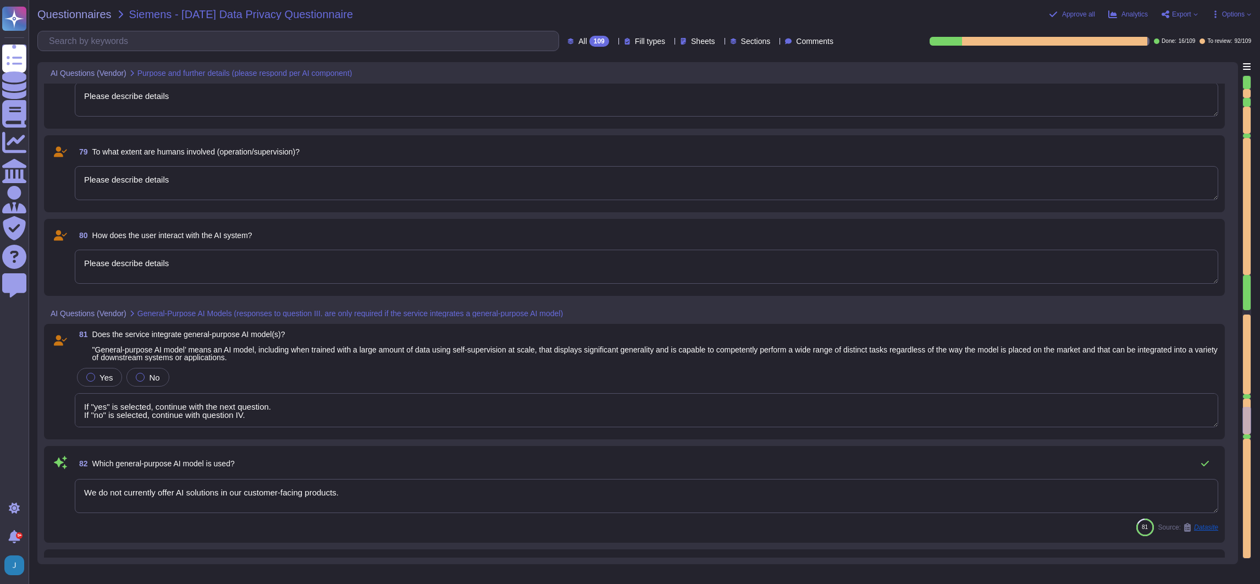
type textarea "Please describe details, e.g. • Implement redaction techniques to identify and …"
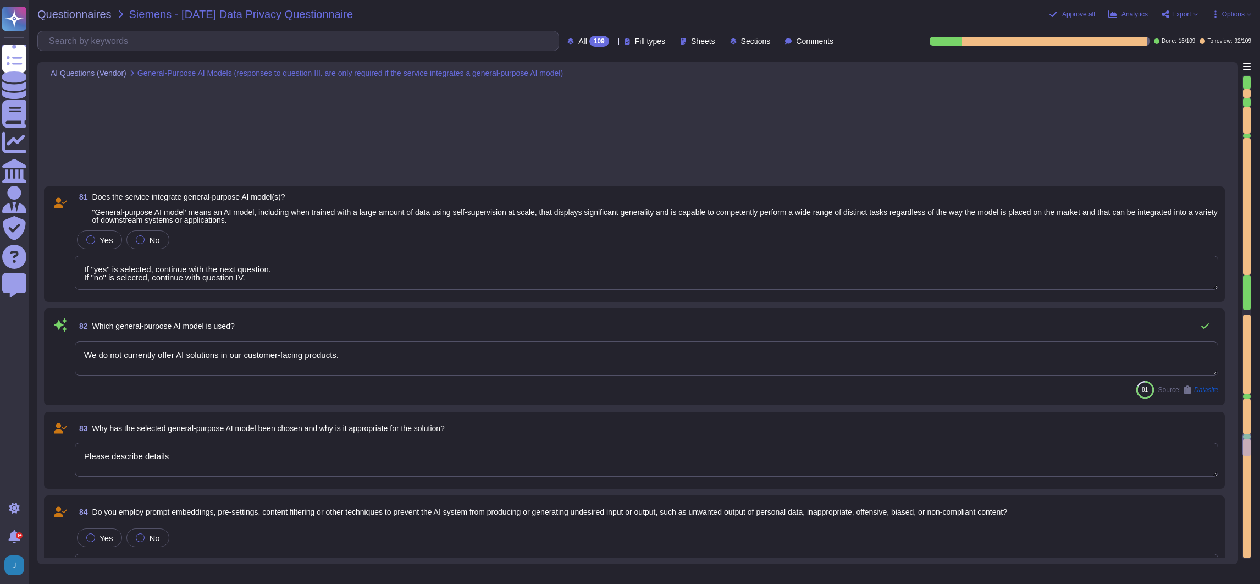
type textarea "If "yes" is selected, continue with the next question. If "no" is selected, con…"
type textarea "Please describe details, e.g. • Implement redaction techniques to identify and …"
type textarea "Please describe details"
type textarea "If "yes" is selected, continue with the next question. If "no" is selected, con…"
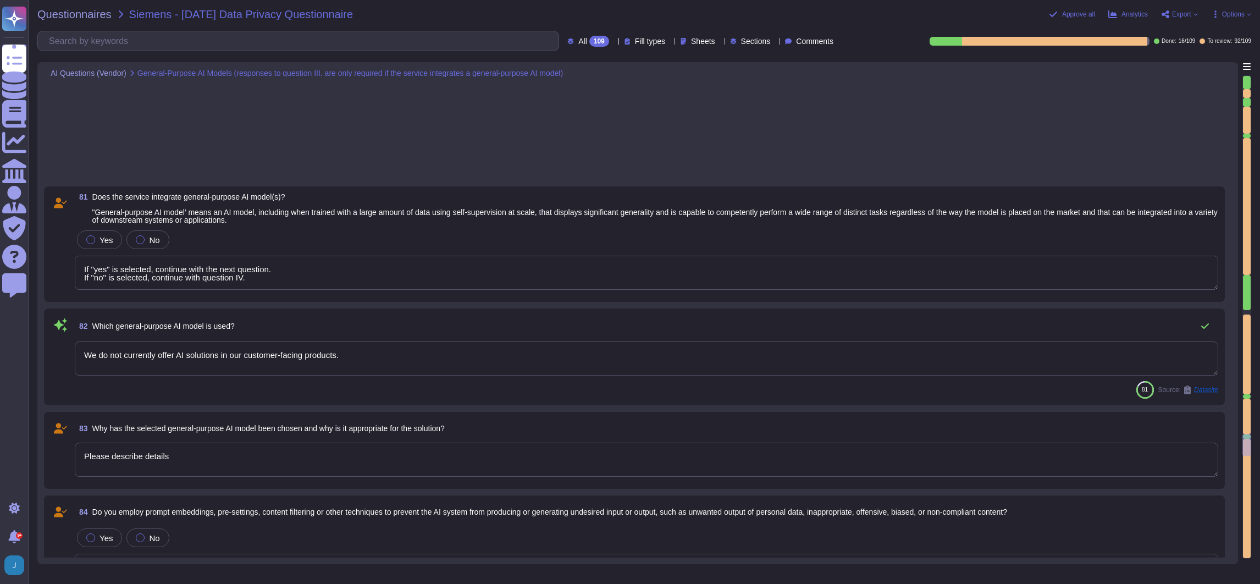
type textarea "Please describe on which data (including sensitive personal data) and how the a…"
type textarea "If "yes" is selected, continue with the next question. If "no" is selected, con…"
type textarea "Please describe details, e.g. • Implement redaction techniques to identify and …"
type textarea "If "yes" is selected, continue with the next question. If "no" is selected, con…"
type textarea "Please describe details, e.g. • Implement redaction techniques to identify and …"
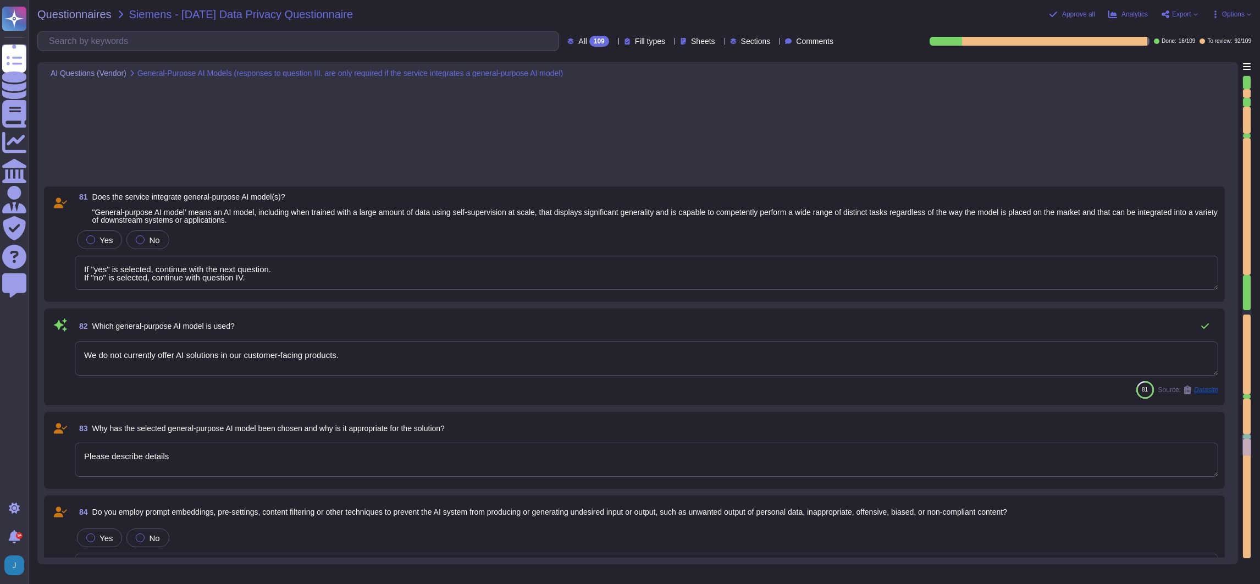
type textarea "If "yes" is selected, continue with the next question. If "no" is selected, con…"
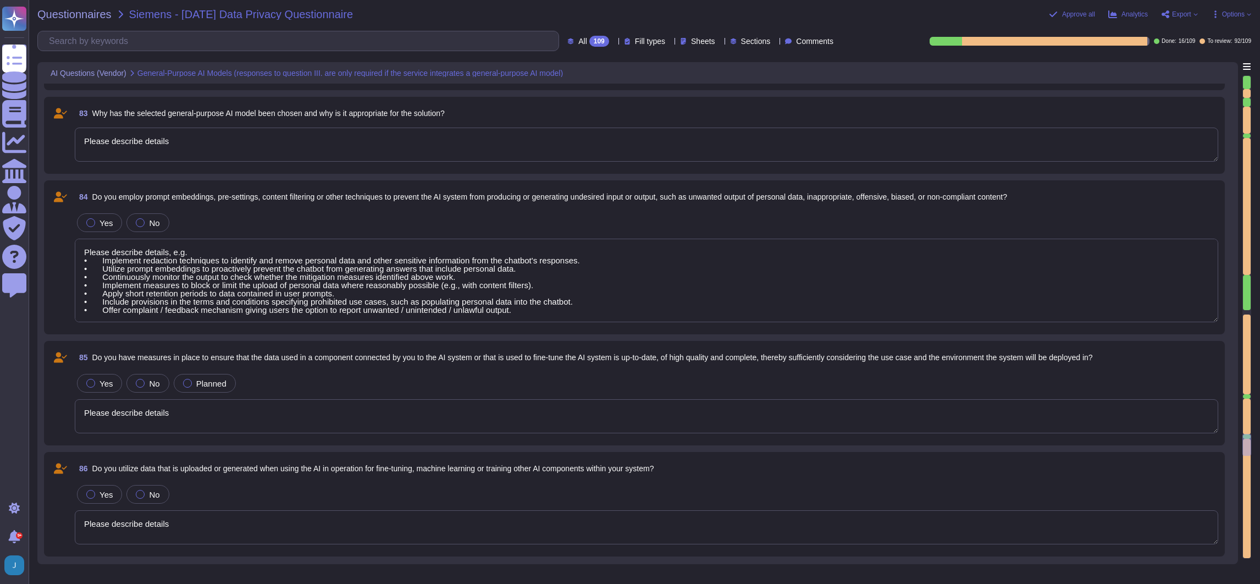
type textarea "If "yes" is selected, continue with the next question. If "no" is selected, con…"
type textarea "Please describe details, e.g. • Implement redaction techniques to identify and …"
type textarea "If "yes" is selected, continue with the next question. If "no" is selected, con…"
type textarea "Please describe details, e.g. • Implement redaction techniques to identify and …"
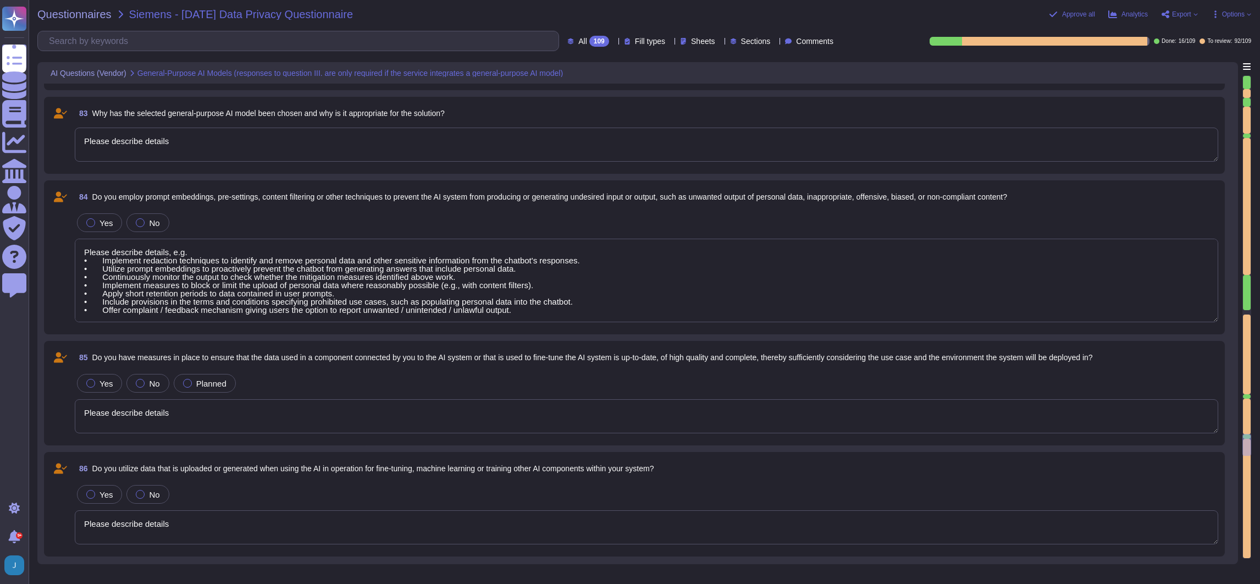
type textarea "If "yes" is selected, continue with the next question. If "no" is selected, con…"
type textarea "Please describe details, e.g. • Implement redaction techniques to identify and …"
type textarea "If "yes" is selected, continue with the next question. If "no" is selected, con…"
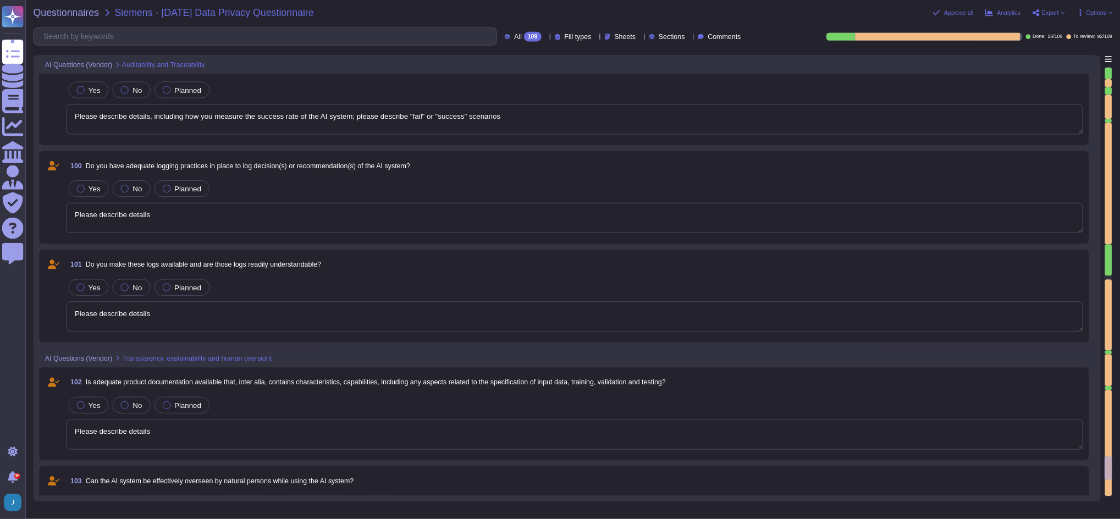
scroll to position [11253, 0]
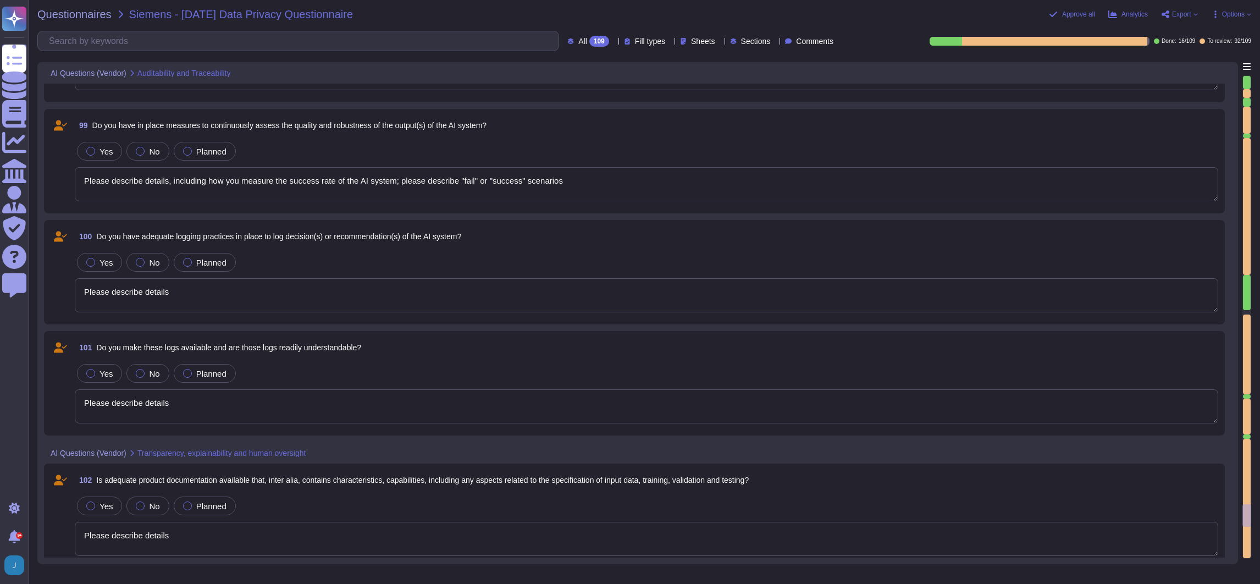
click at [755, 21] on div "Questionnaires Siemens - [DATE] Data Privacy Questionnaire Approve all Analytic…" at bounding box center [644, 292] width 1231 height 584
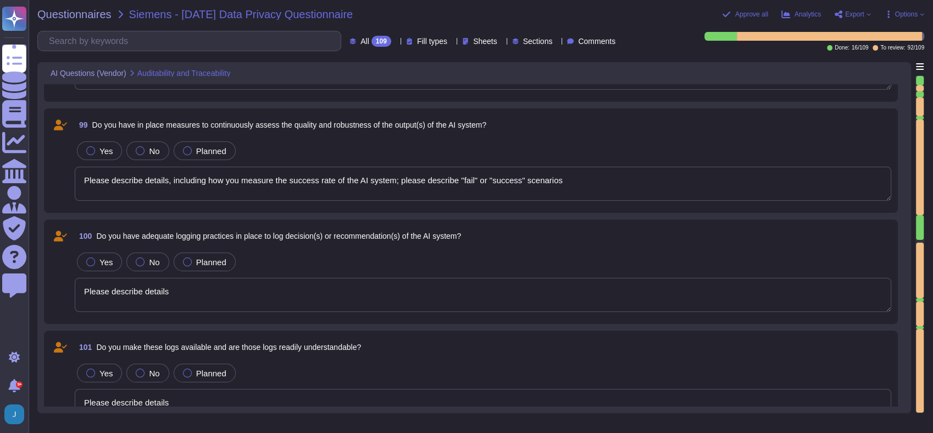
scroll to position [11248, 0]
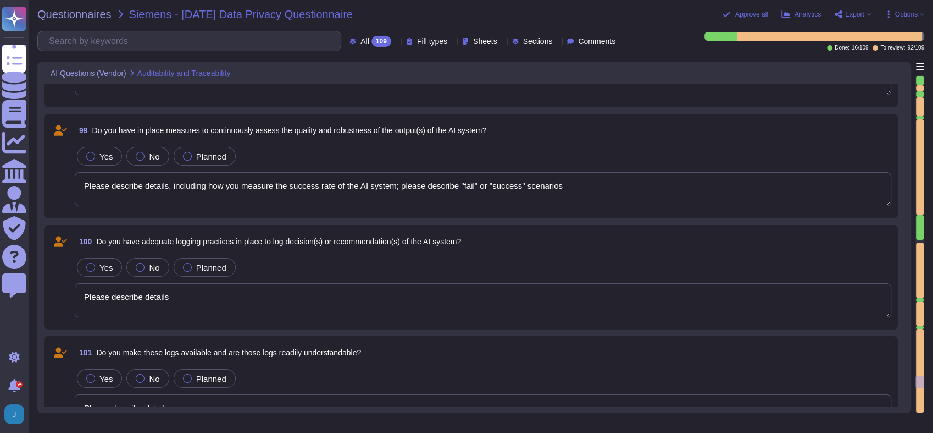
click at [350, 353] on div "Yes No Planned Please describe details" at bounding box center [483, 398] width 817 height 63
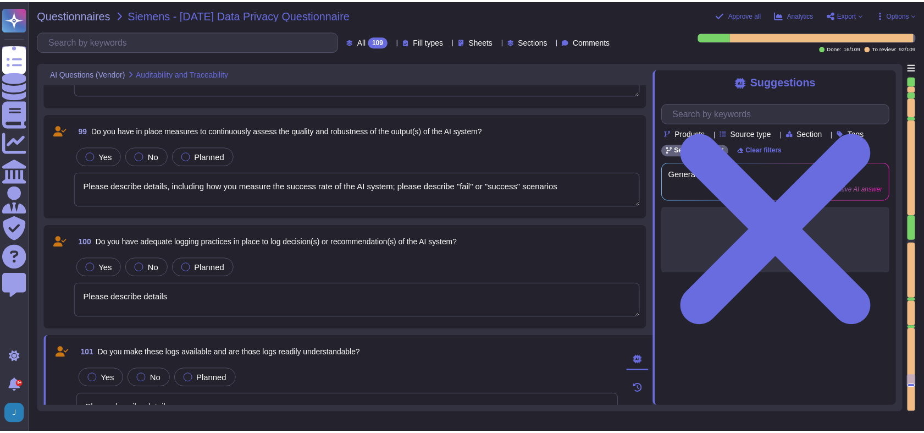
scroll to position [11252, 0]
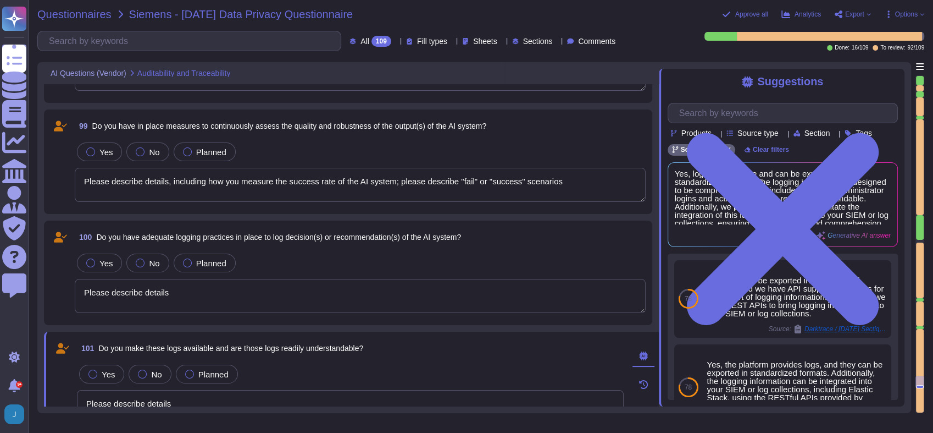
click at [61, 14] on span "Questionnaires" at bounding box center [74, 14] width 74 height 11
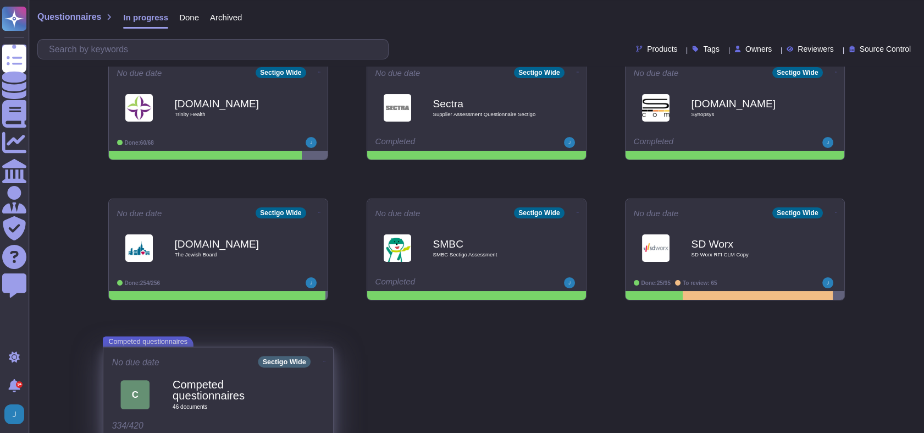
scroll to position [305, 0]
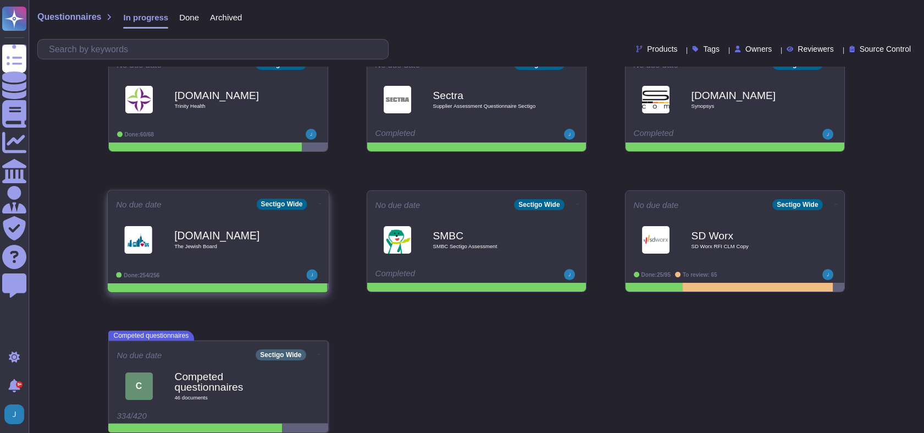
click at [316, 209] on div "No due date Sectigo Wide [DOMAIN_NAME] The [DEMOGRAPHIC_DATA] Board Done: 254/2…" at bounding box center [218, 236] width 221 height 93
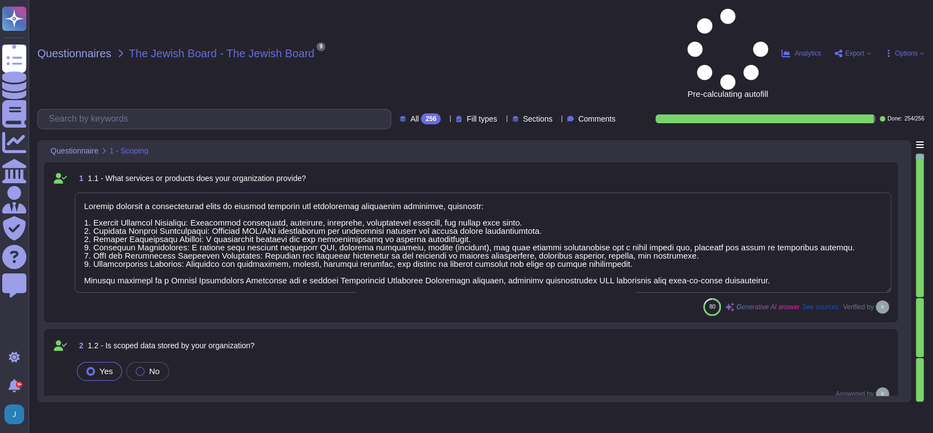
click at [755, 50] on span "Export" at bounding box center [854, 53] width 19 height 7
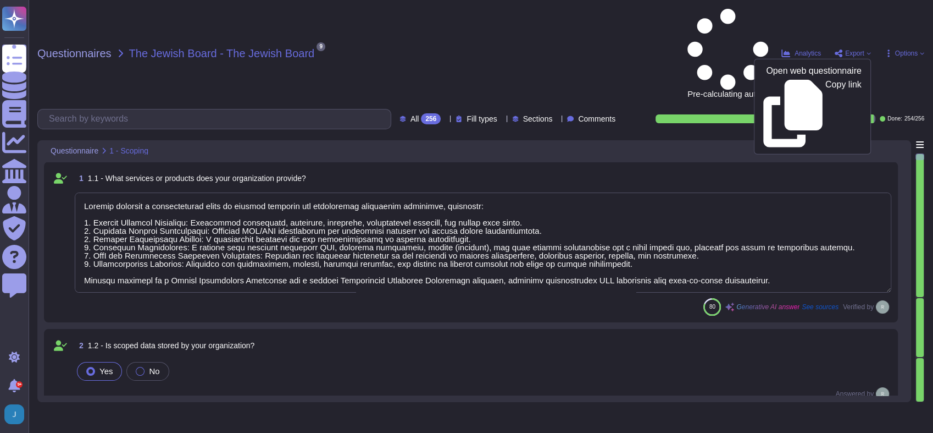
click at [634, 168] on div "1 1.1 - What services or products does your organization provide?" at bounding box center [483, 178] width 817 height 20
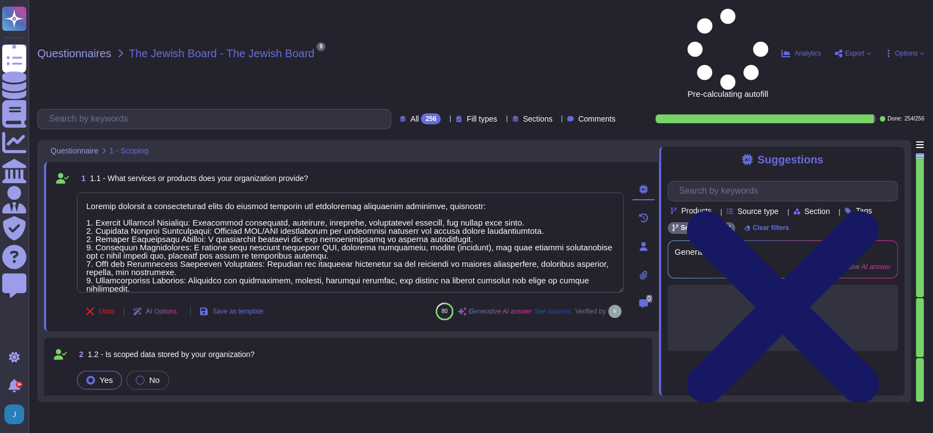
click at [755, 211] on icon at bounding box center [783, 307] width 192 height 192
